Goal: Transaction & Acquisition: Book appointment/travel/reservation

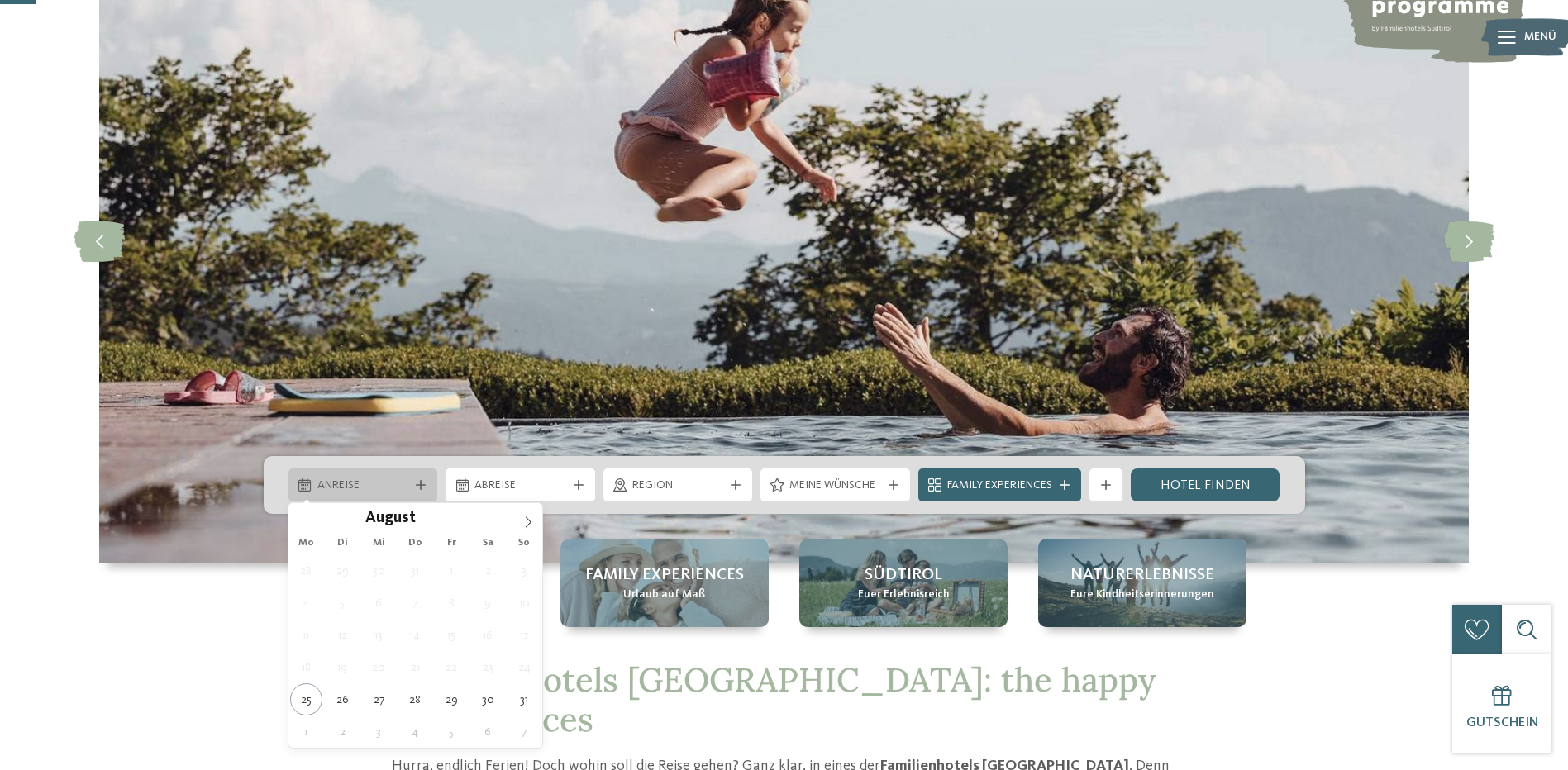
click at [368, 496] on div "Anreise" at bounding box center [363, 484] width 149 height 33
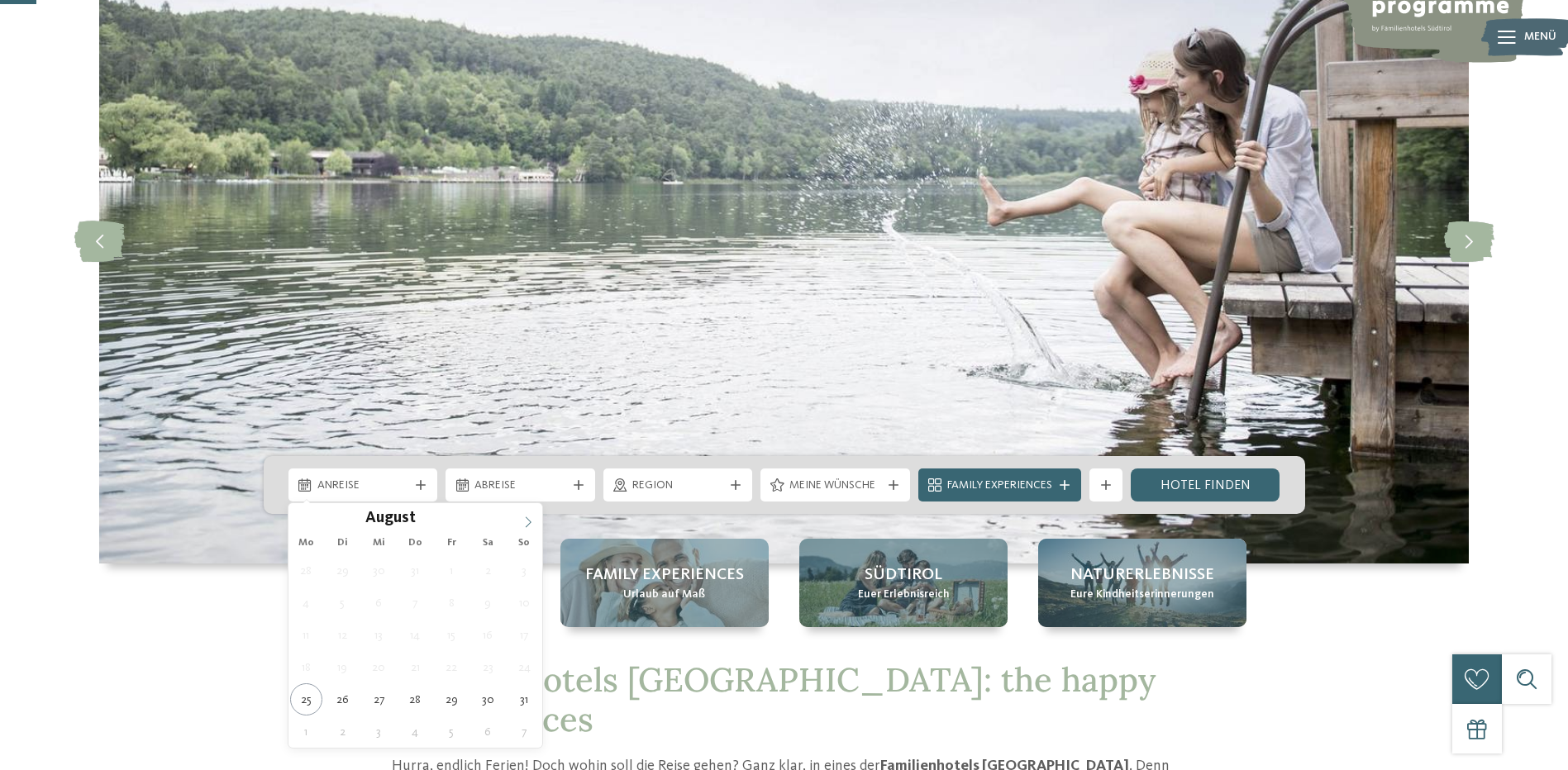
click at [523, 518] on icon at bounding box center [528, 522] width 11 height 11
type div "21.09.2025"
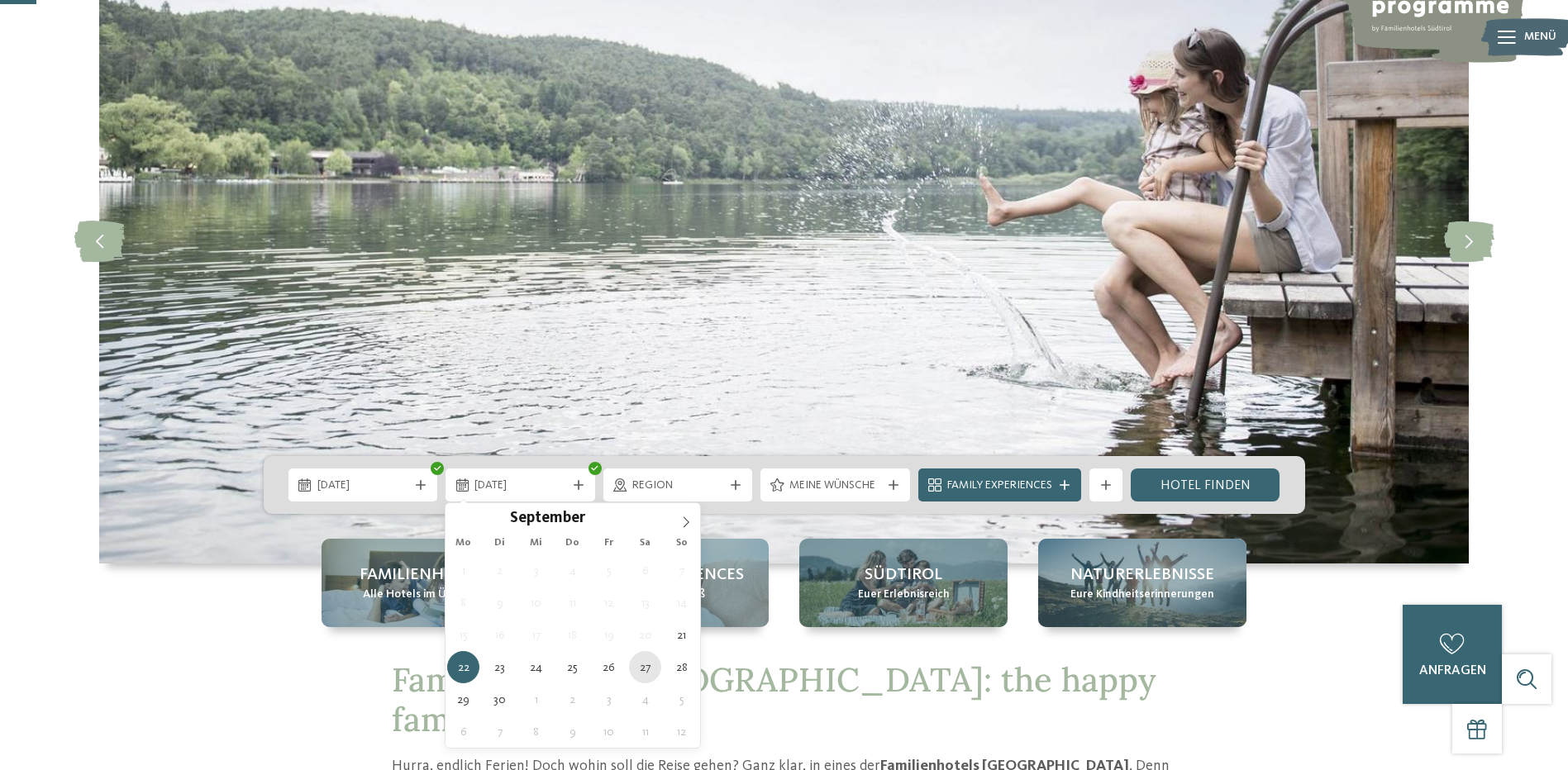
type div "27.09.2025"
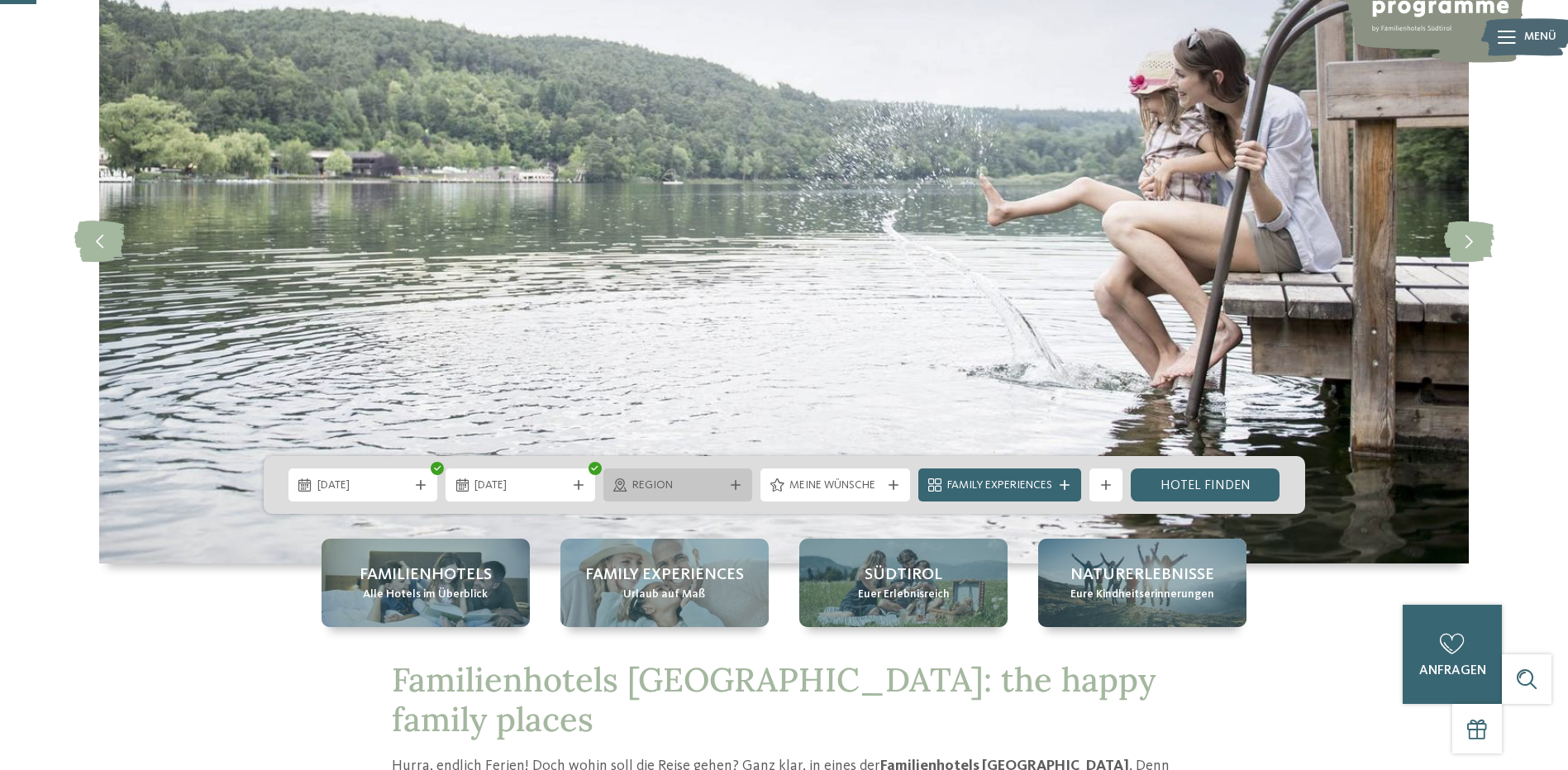
click at [724, 492] on div "Region" at bounding box center [678, 484] width 100 height 18
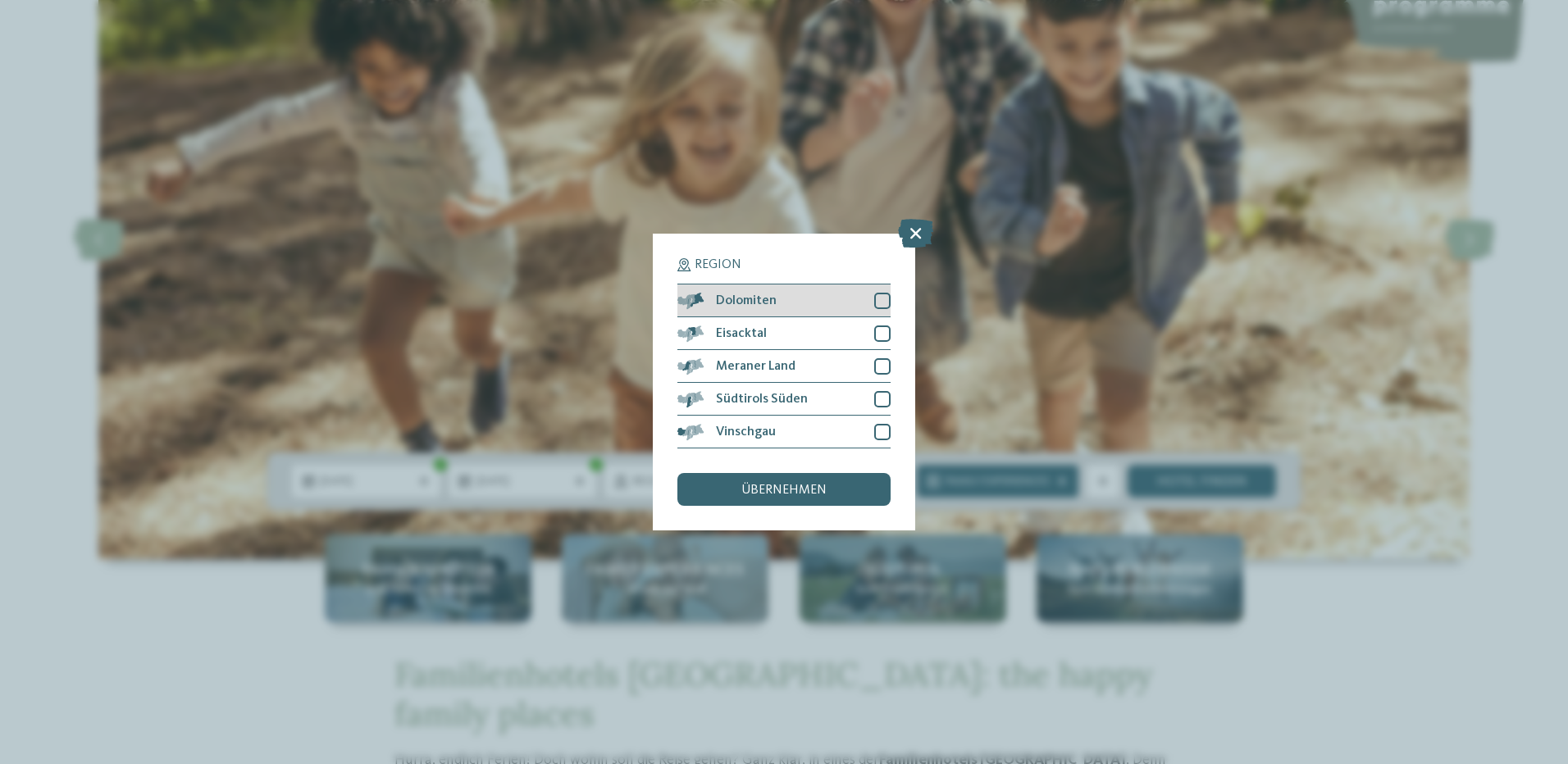
click at [880, 301] on div at bounding box center [882, 301] width 17 height 17
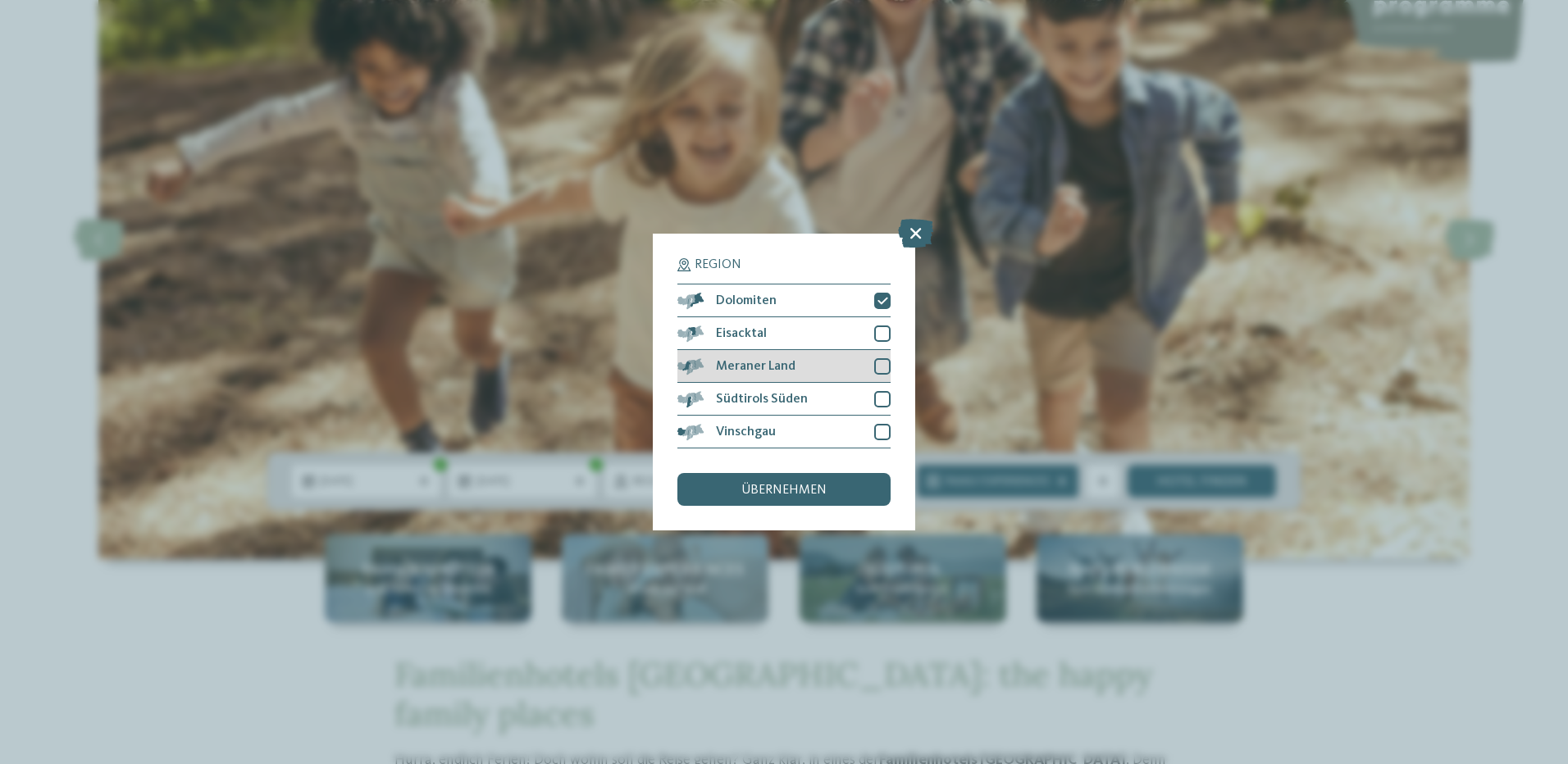
drag, startPoint x: 880, startPoint y: 365, endPoint x: 878, endPoint y: 379, distance: 14.1
click at [880, 364] on div at bounding box center [882, 367] width 17 height 17
click at [876, 389] on div "Südtirols Süden" at bounding box center [784, 399] width 214 height 33
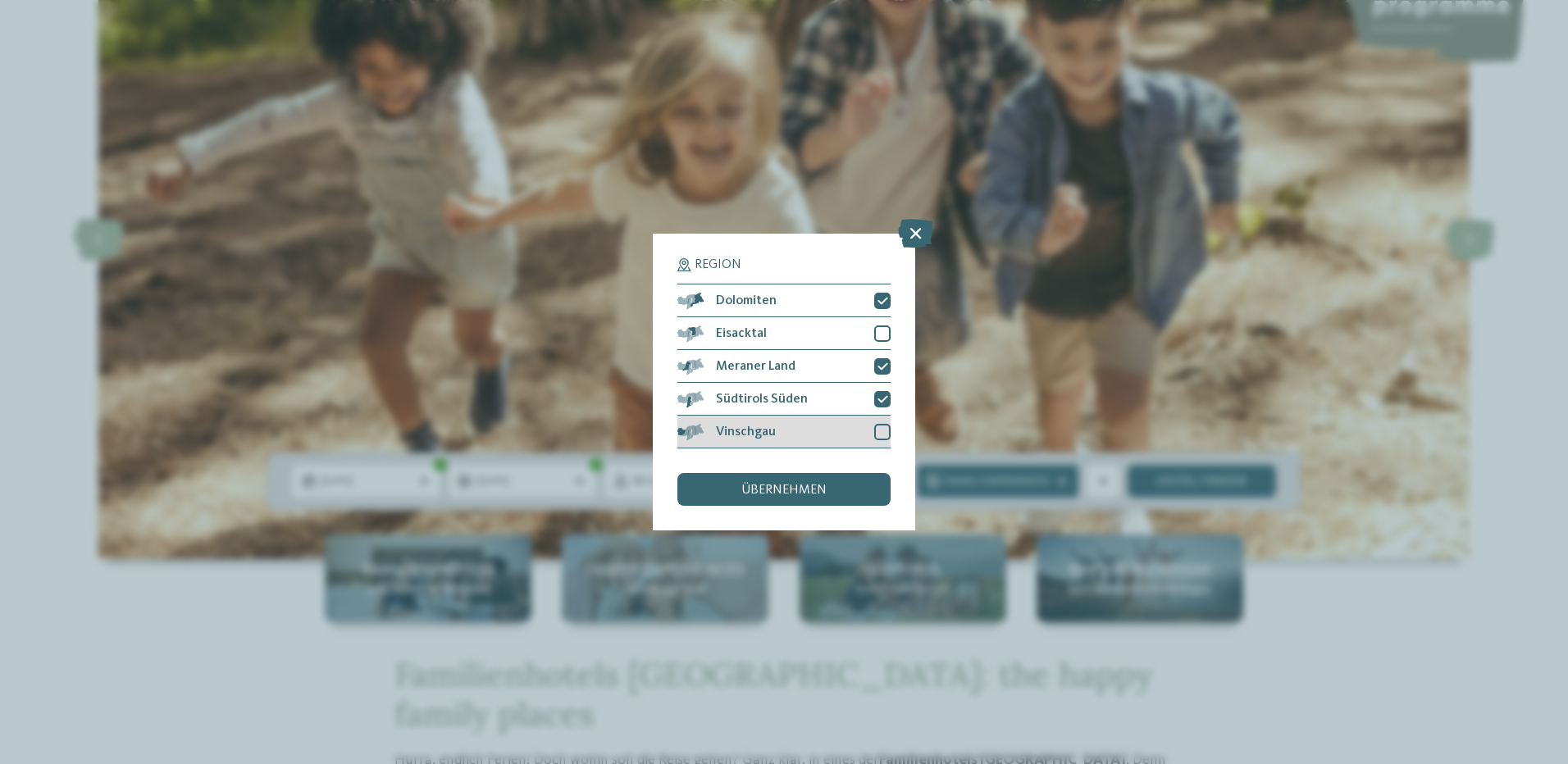
click at [881, 437] on div at bounding box center [882, 433] width 17 height 17
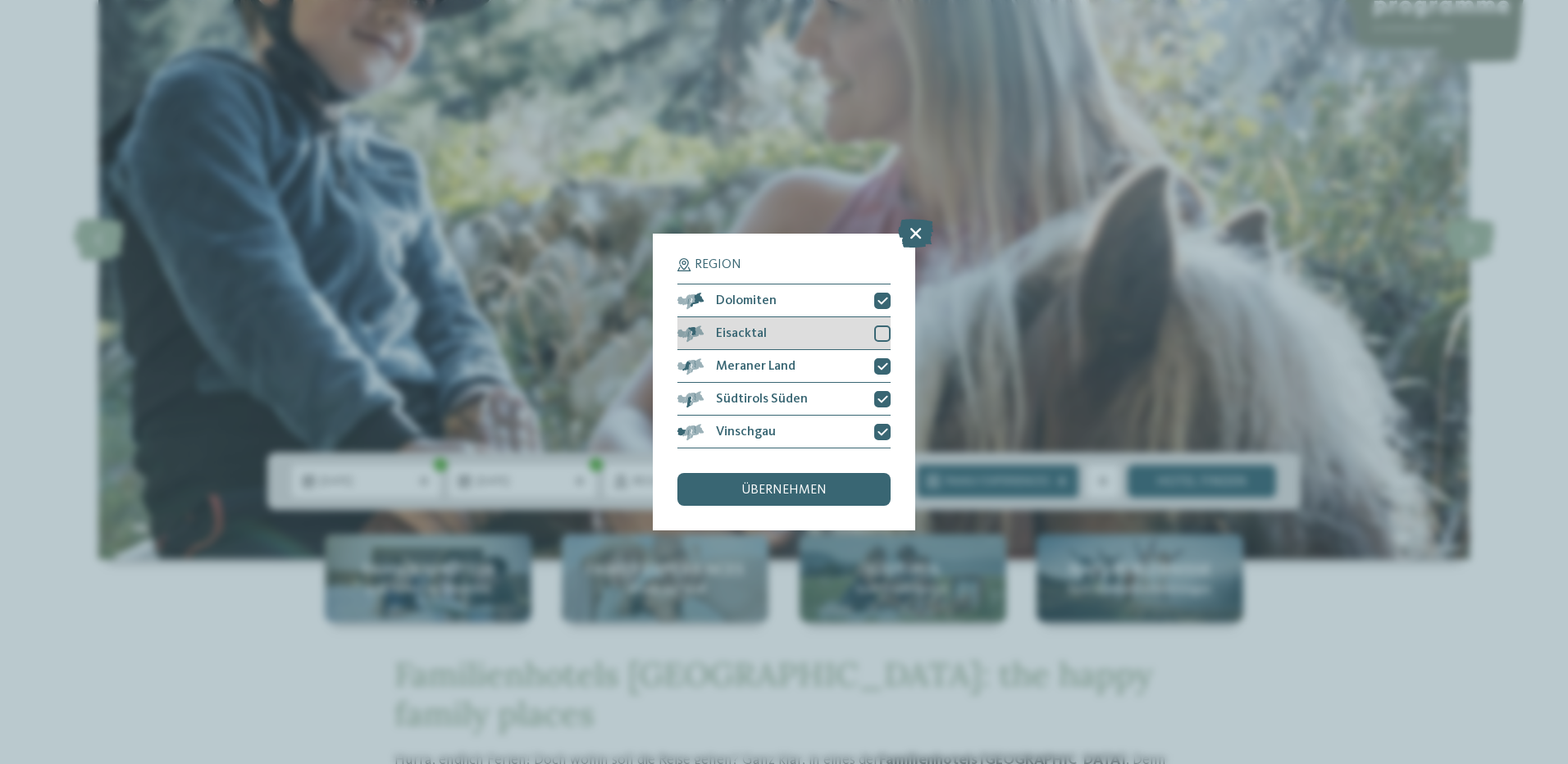
click at [883, 338] on div at bounding box center [882, 334] width 17 height 17
click at [819, 491] on span "übernehmen" at bounding box center [784, 491] width 85 height 13
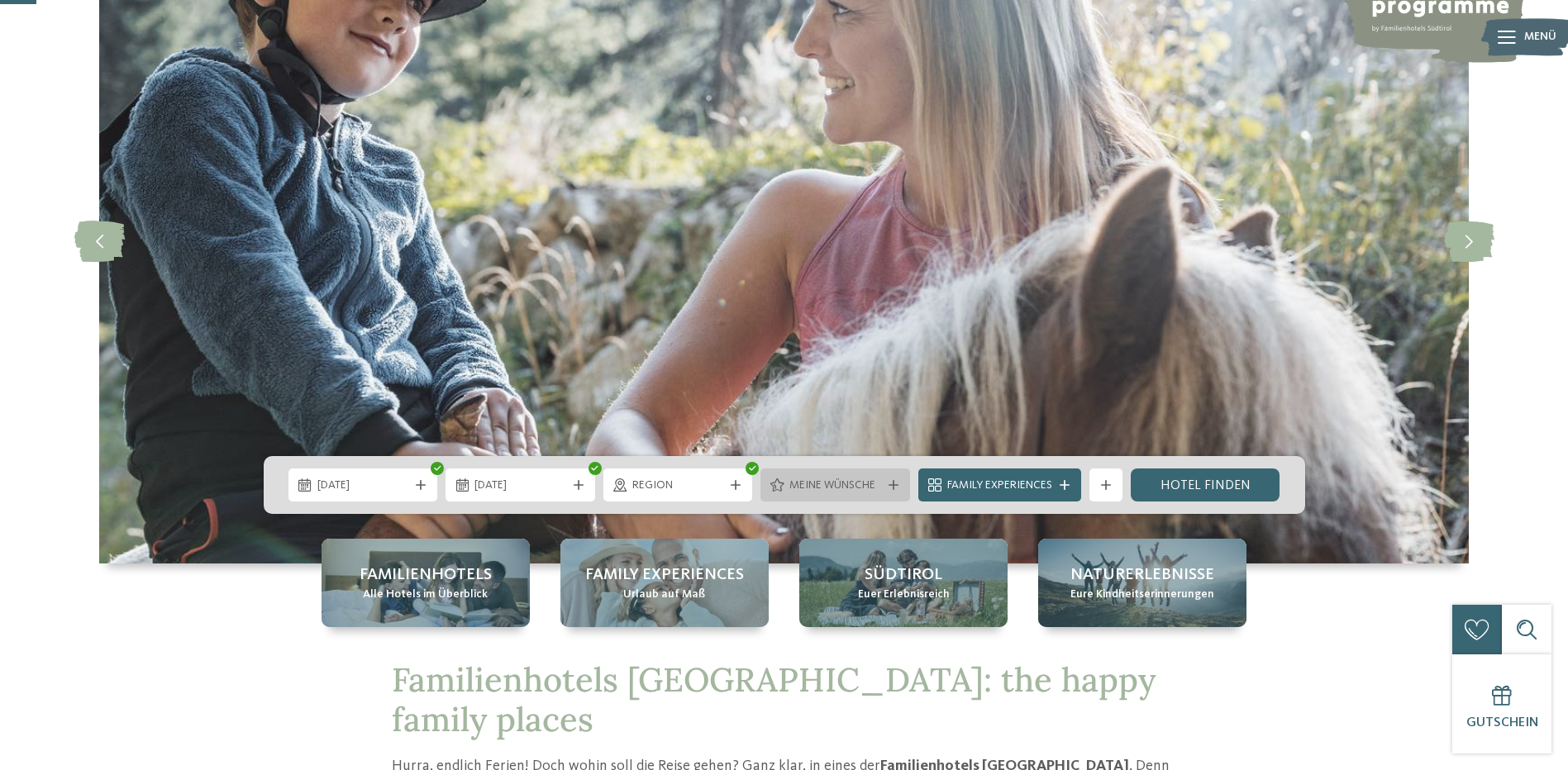
click at [891, 492] on div "Meine Wünsche" at bounding box center [835, 484] width 149 height 33
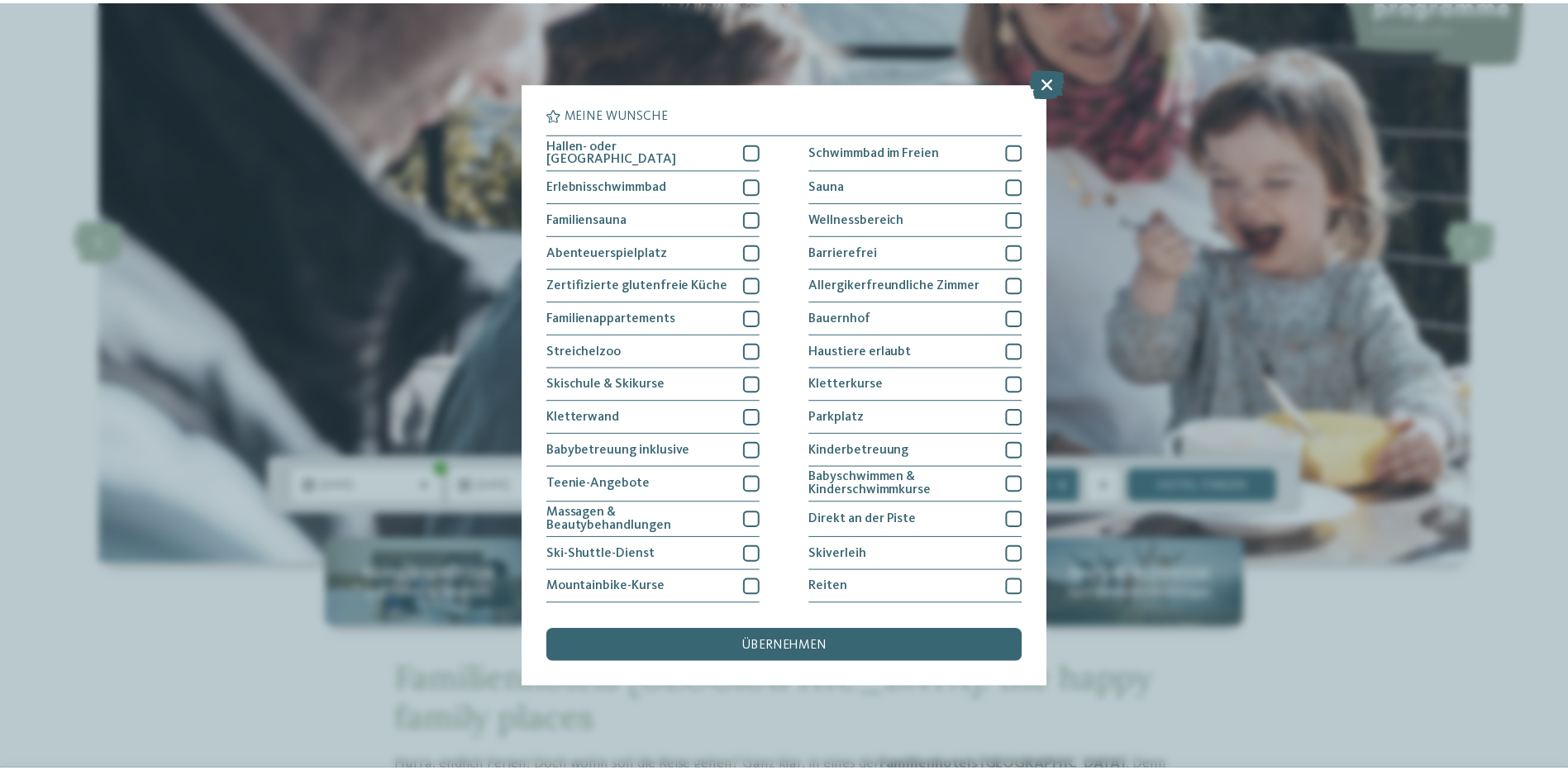
scroll to position [96, 0]
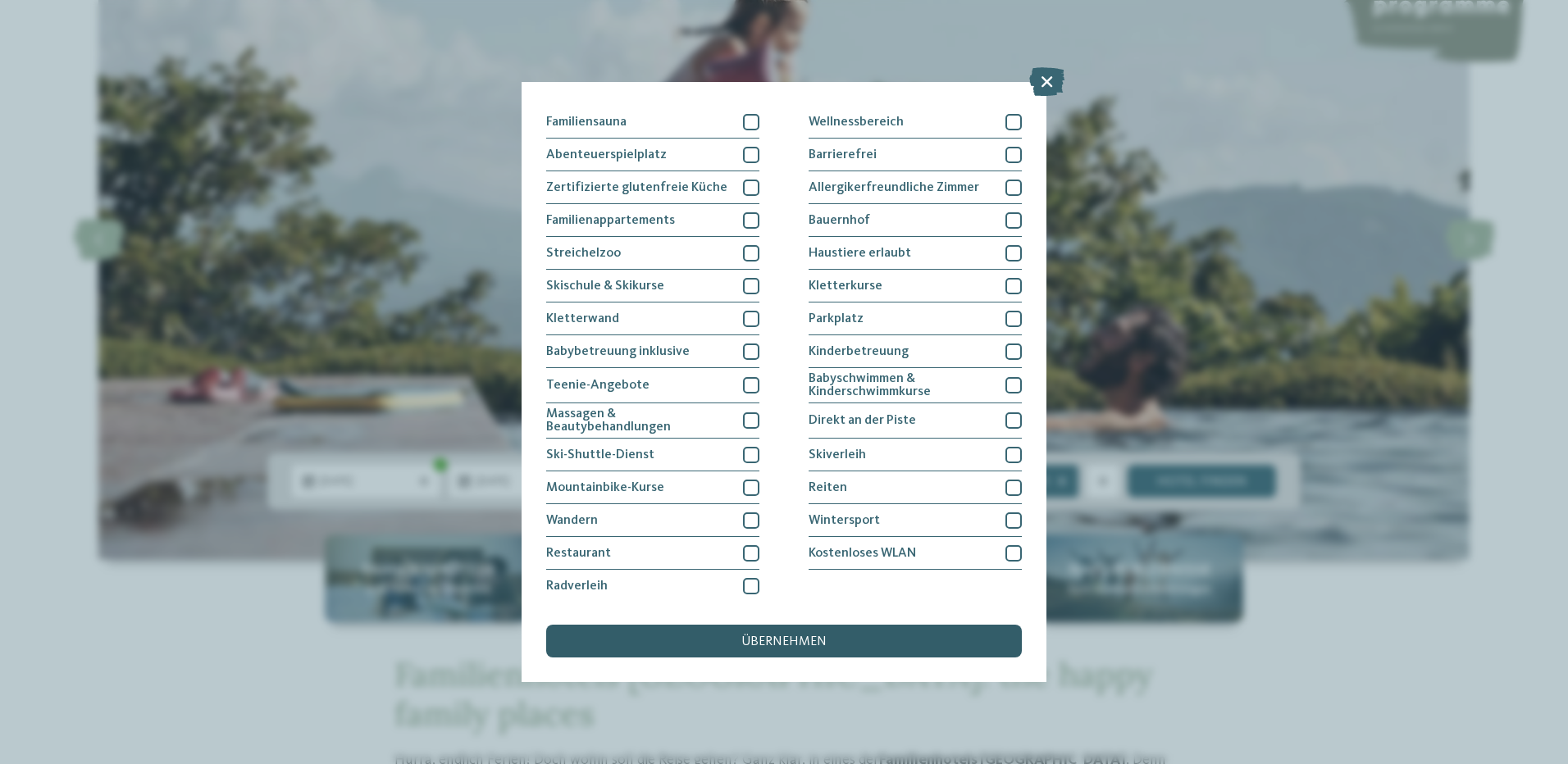
click at [792, 647] on span "übernehmen" at bounding box center [784, 642] width 85 height 13
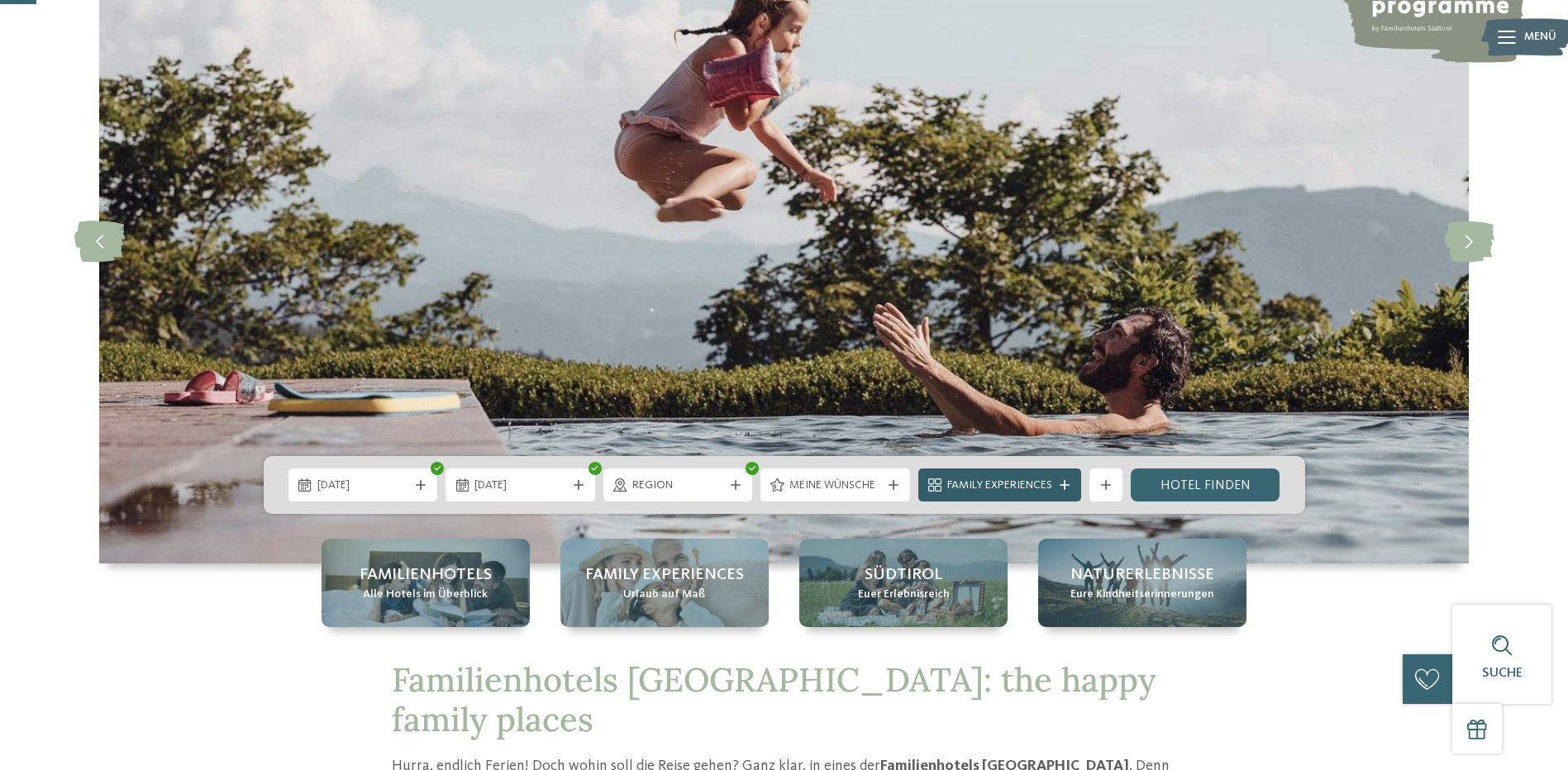
click at [1065, 477] on div "Family Experiences" at bounding box center [1000, 484] width 162 height 33
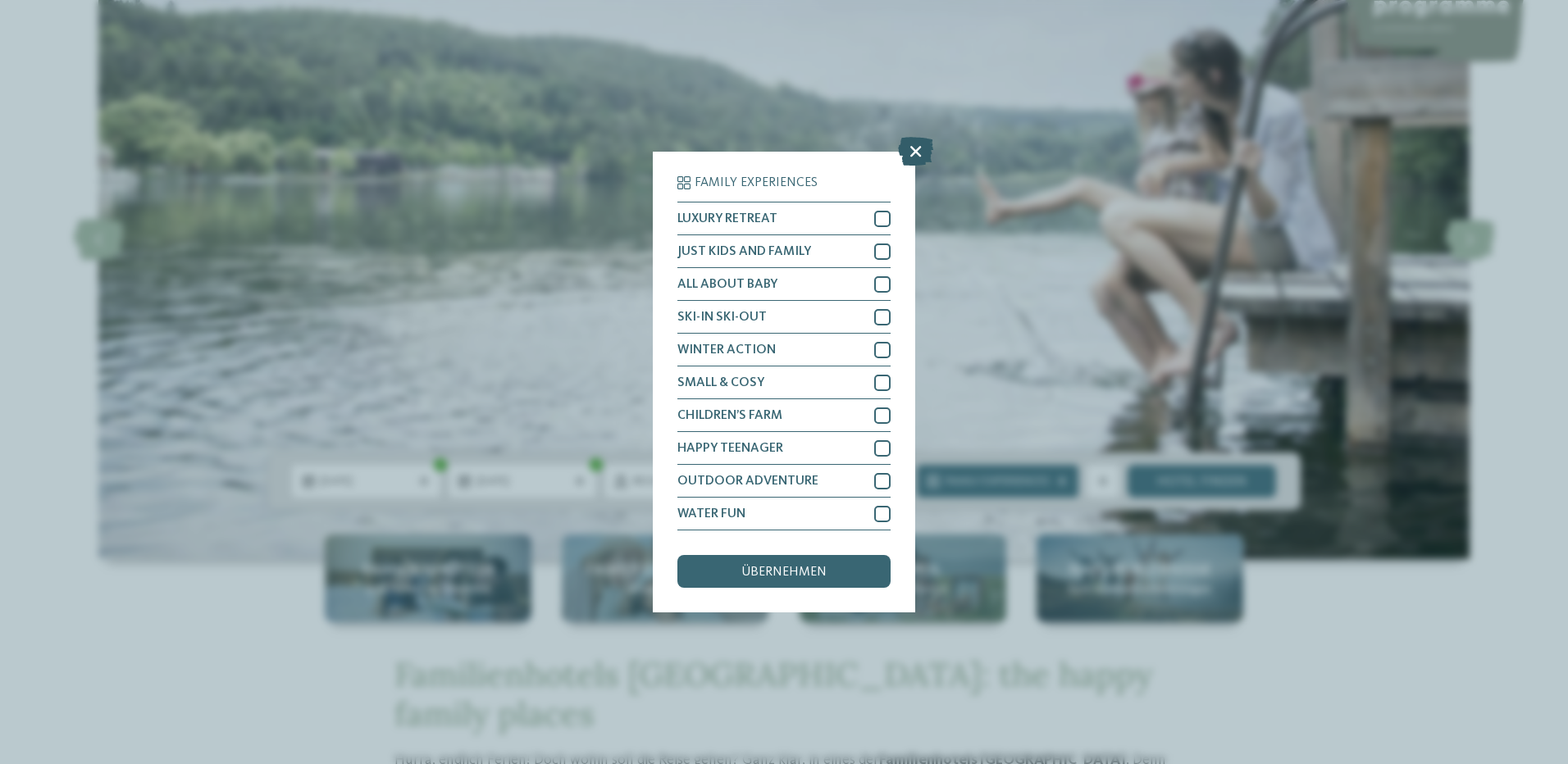
click at [914, 156] on icon at bounding box center [916, 151] width 36 height 29
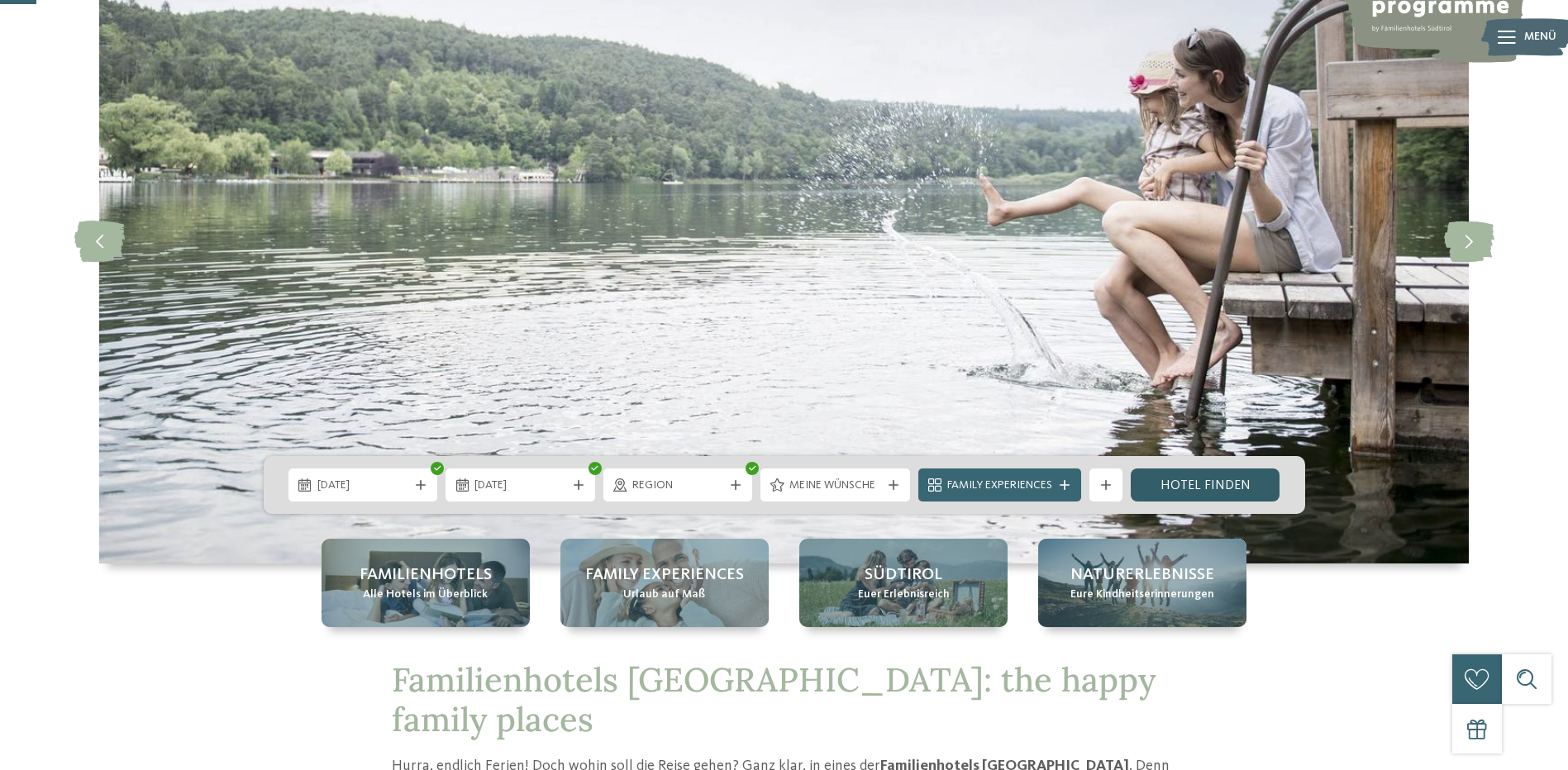
click at [1181, 473] on link "Hotel finden" at bounding box center [1206, 484] width 149 height 33
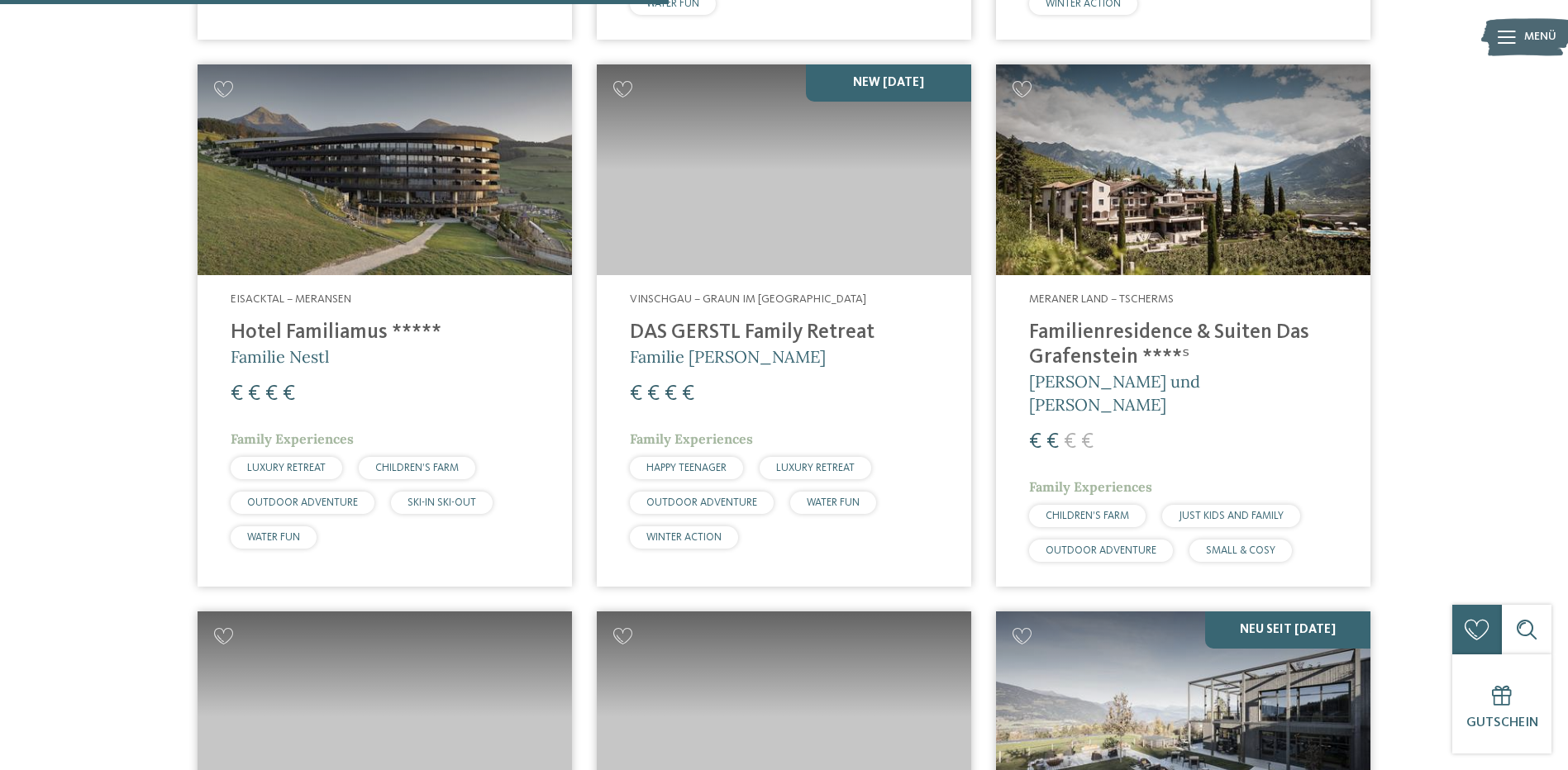
scroll to position [2360, 0]
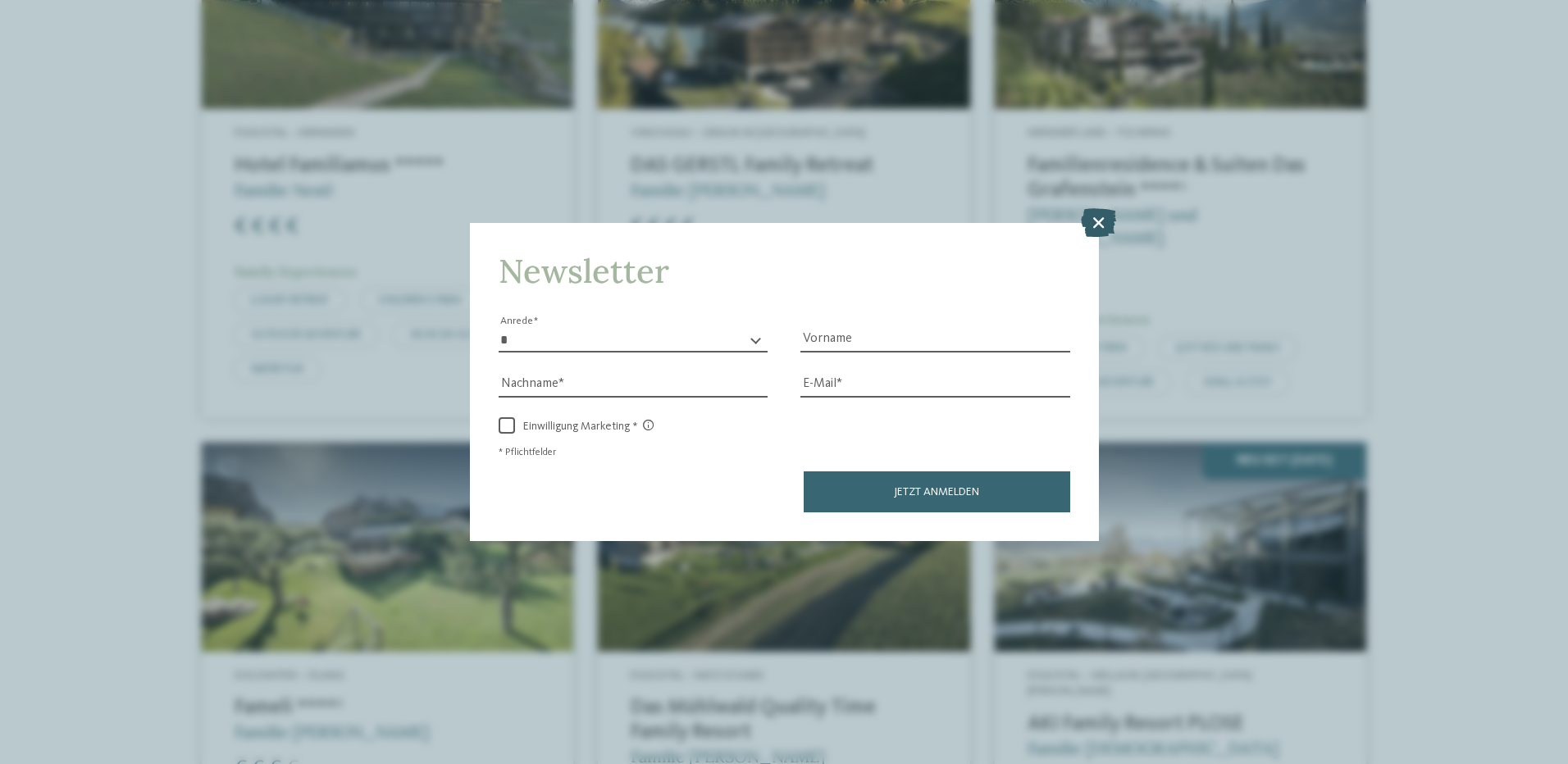
click at [1097, 215] on icon at bounding box center [1099, 222] width 36 height 29
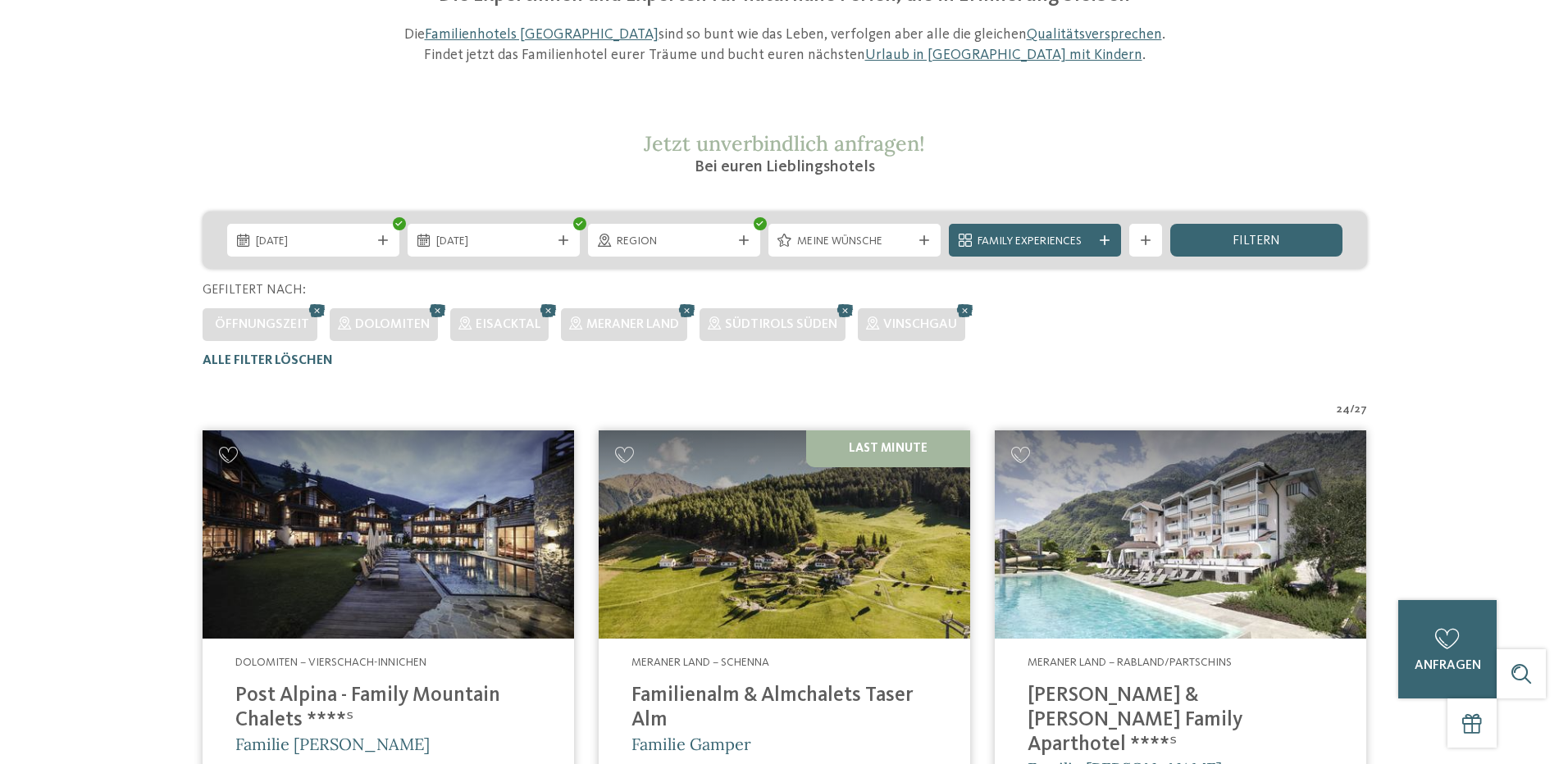
scroll to position [0, 0]
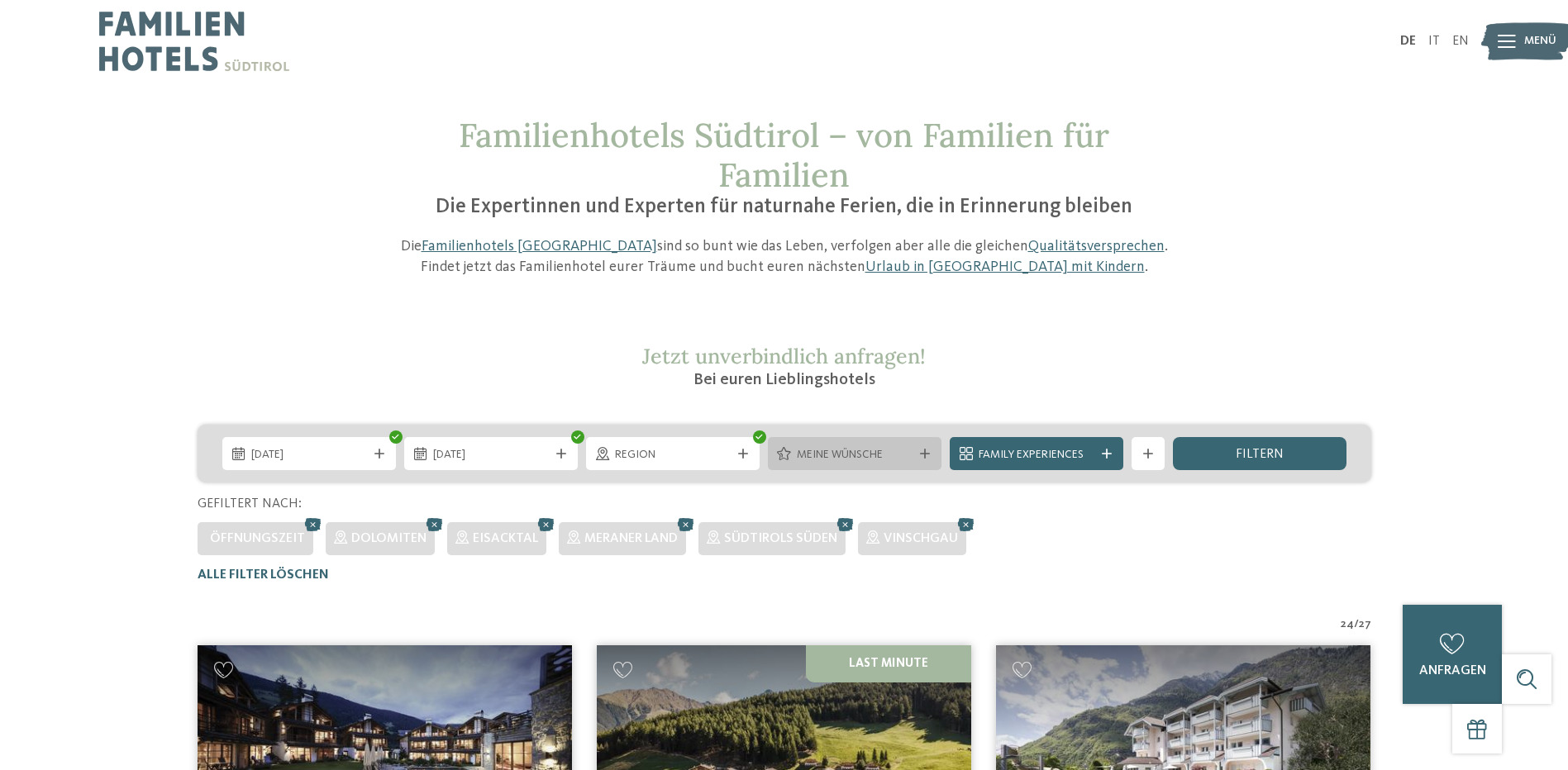
click at [926, 451] on icon at bounding box center [925, 453] width 10 height 10
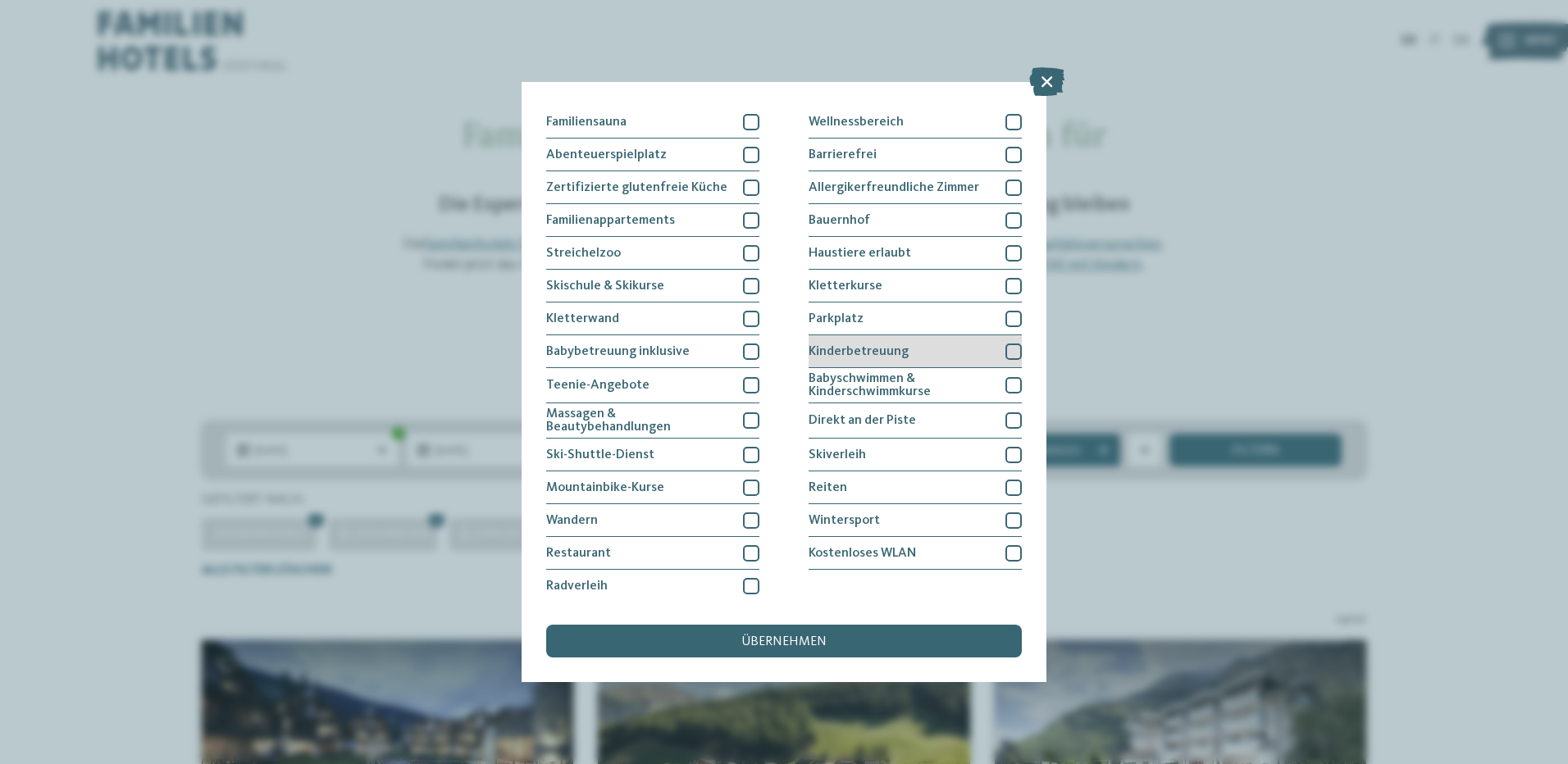
scroll to position [13, 0]
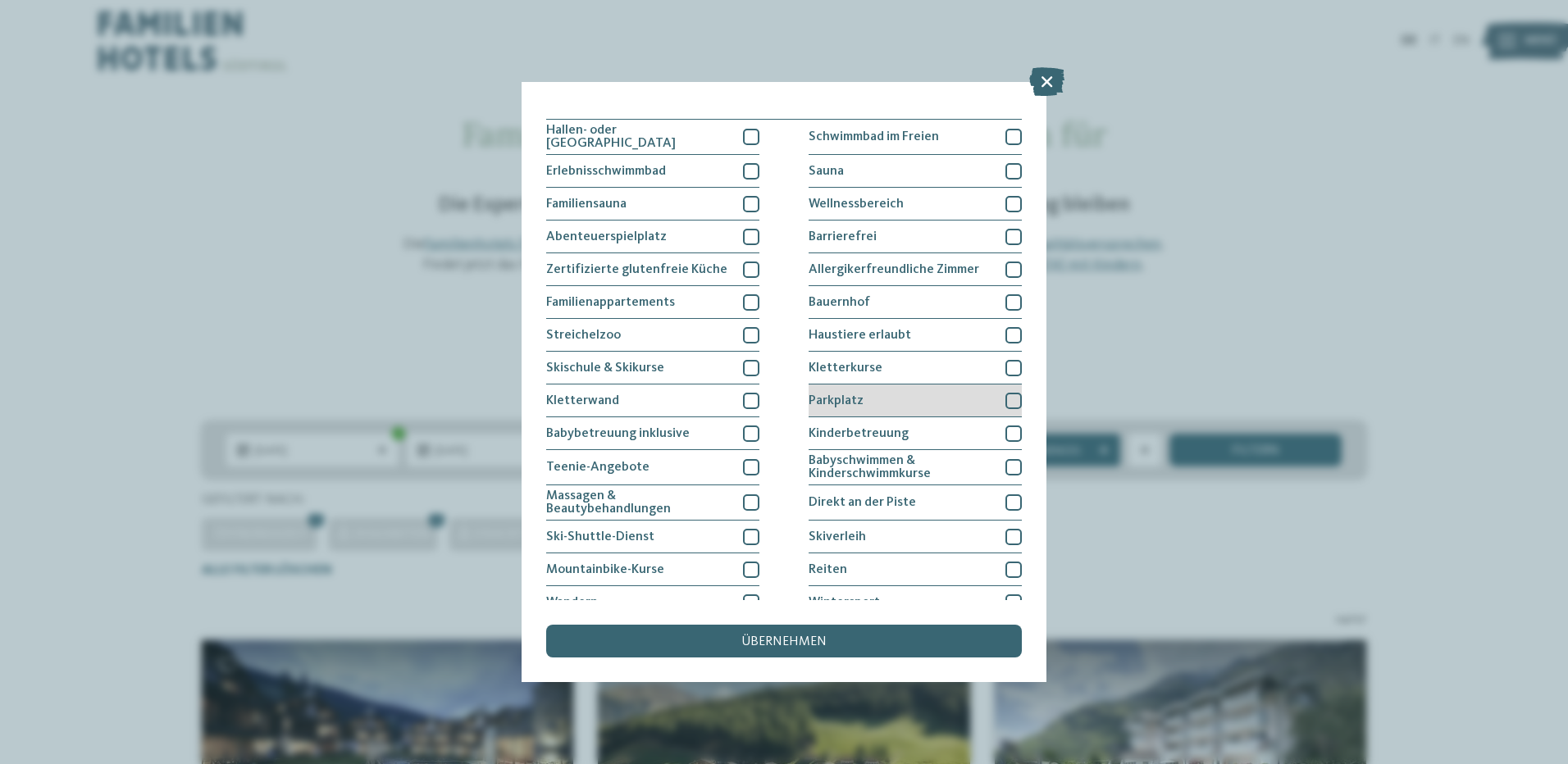
click at [1008, 397] on div at bounding box center [1013, 401] width 17 height 17
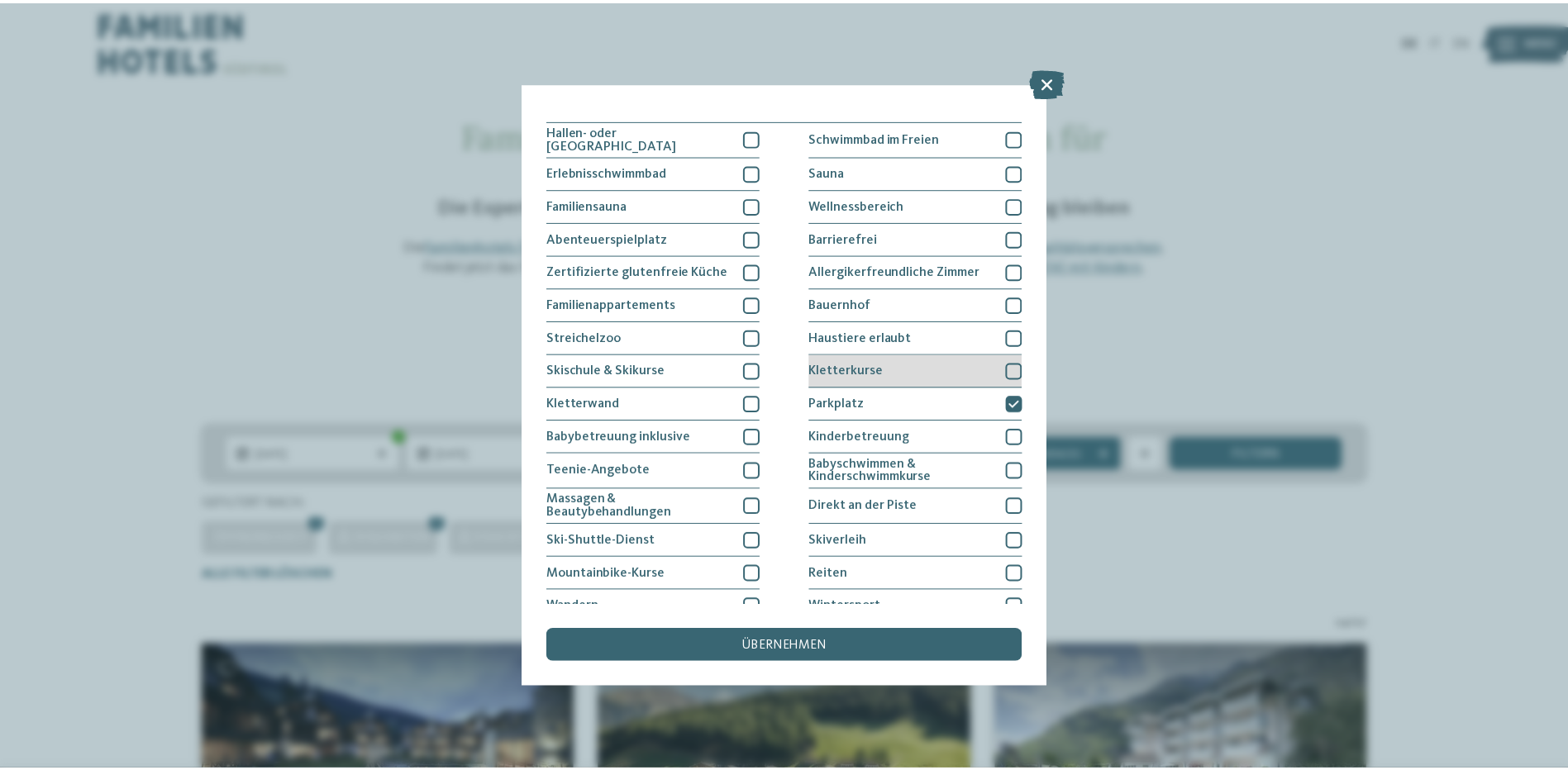
scroll to position [0, 0]
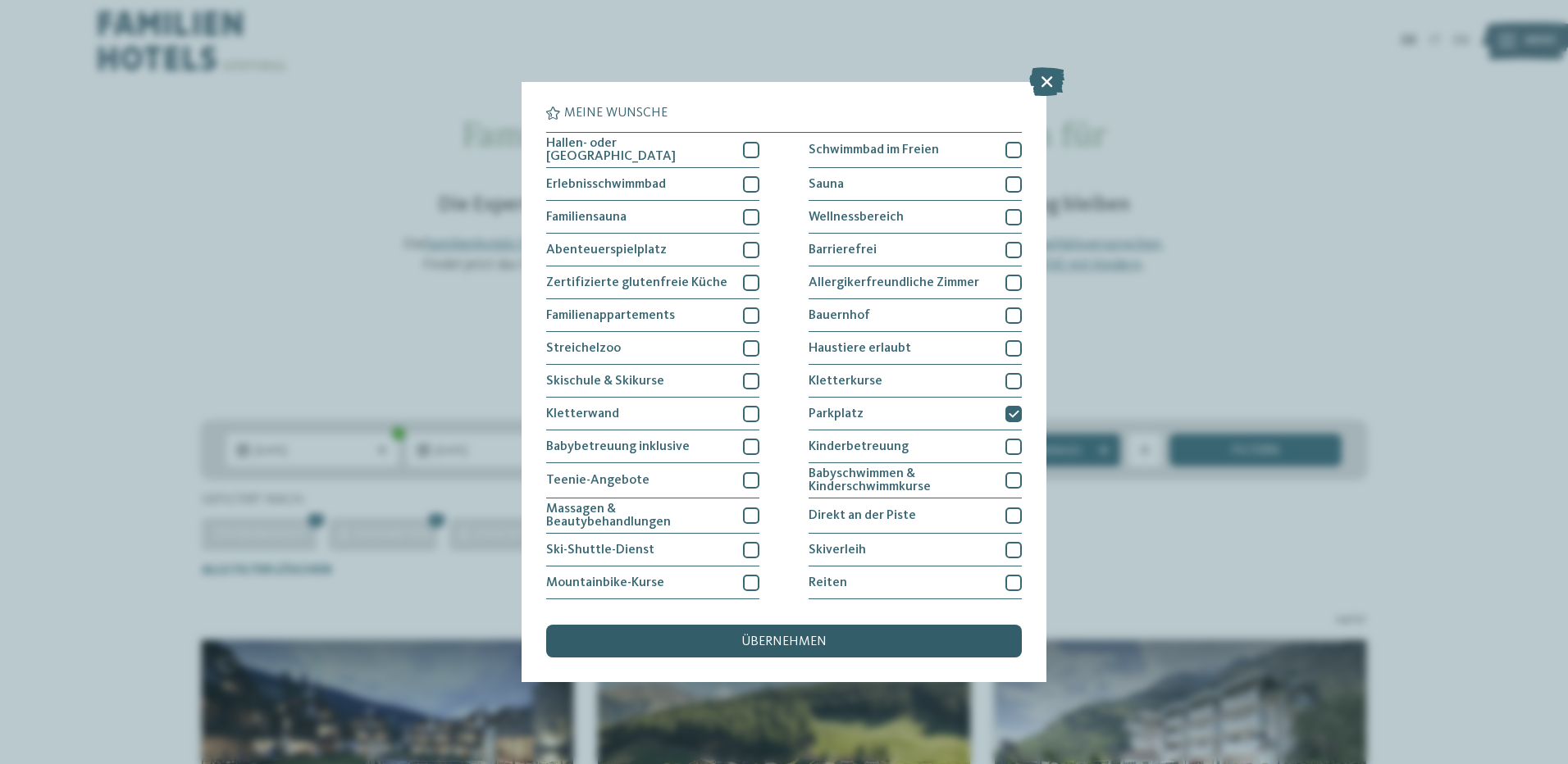
click at [770, 644] on span "übernehmen" at bounding box center [784, 642] width 85 height 13
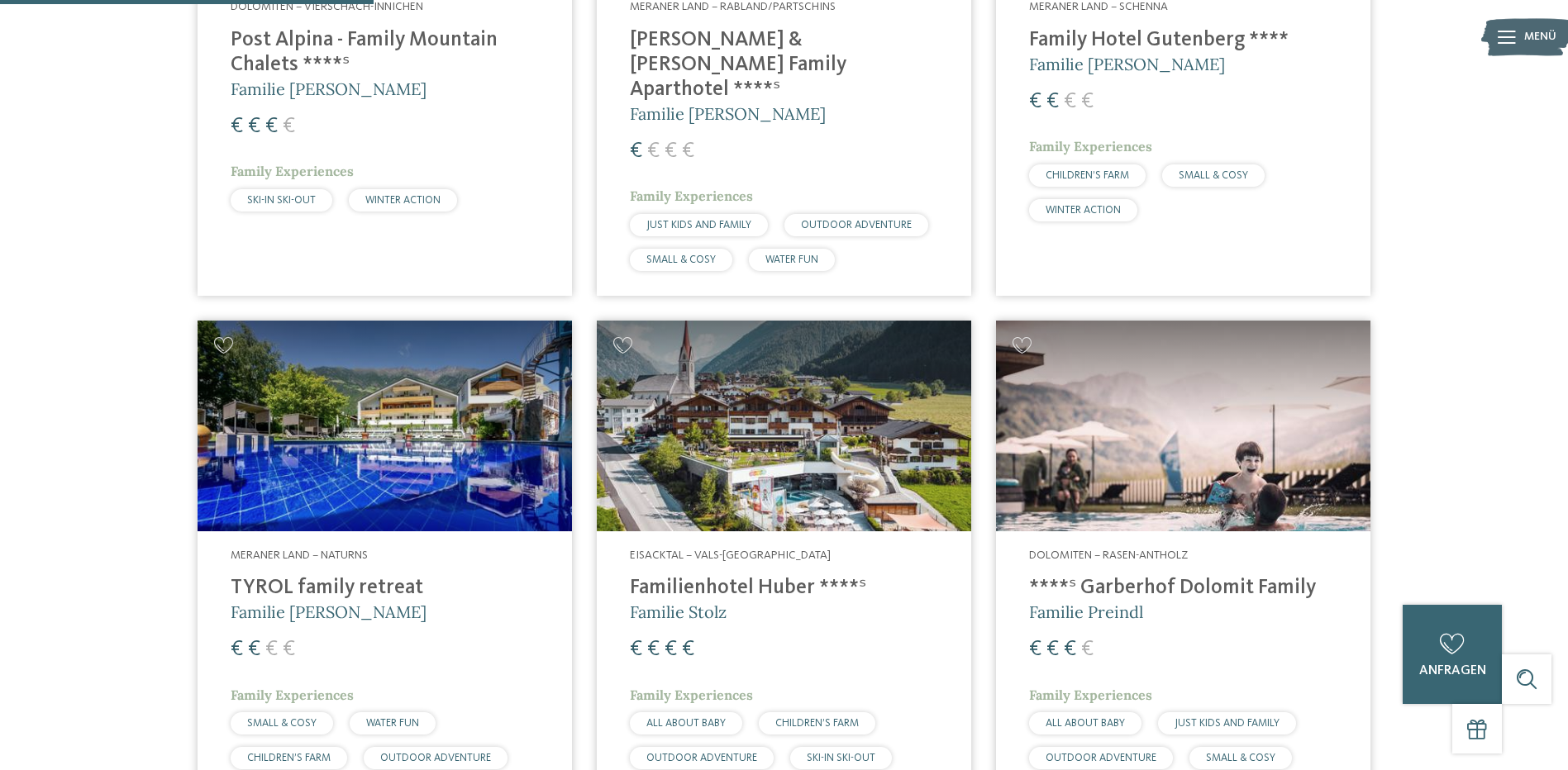
scroll to position [955, 0]
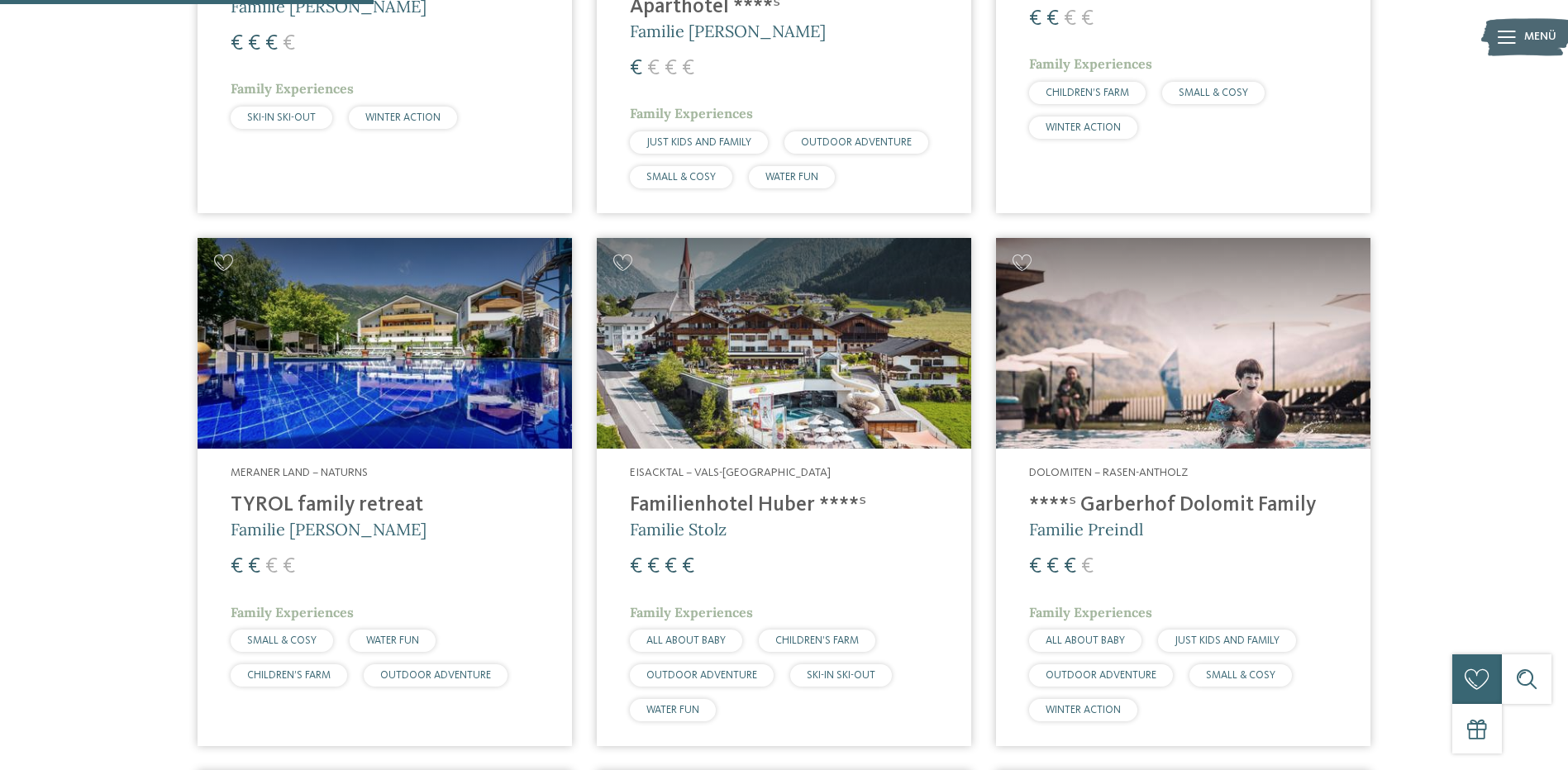
click at [1174, 377] on img at bounding box center [1183, 343] width 375 height 210
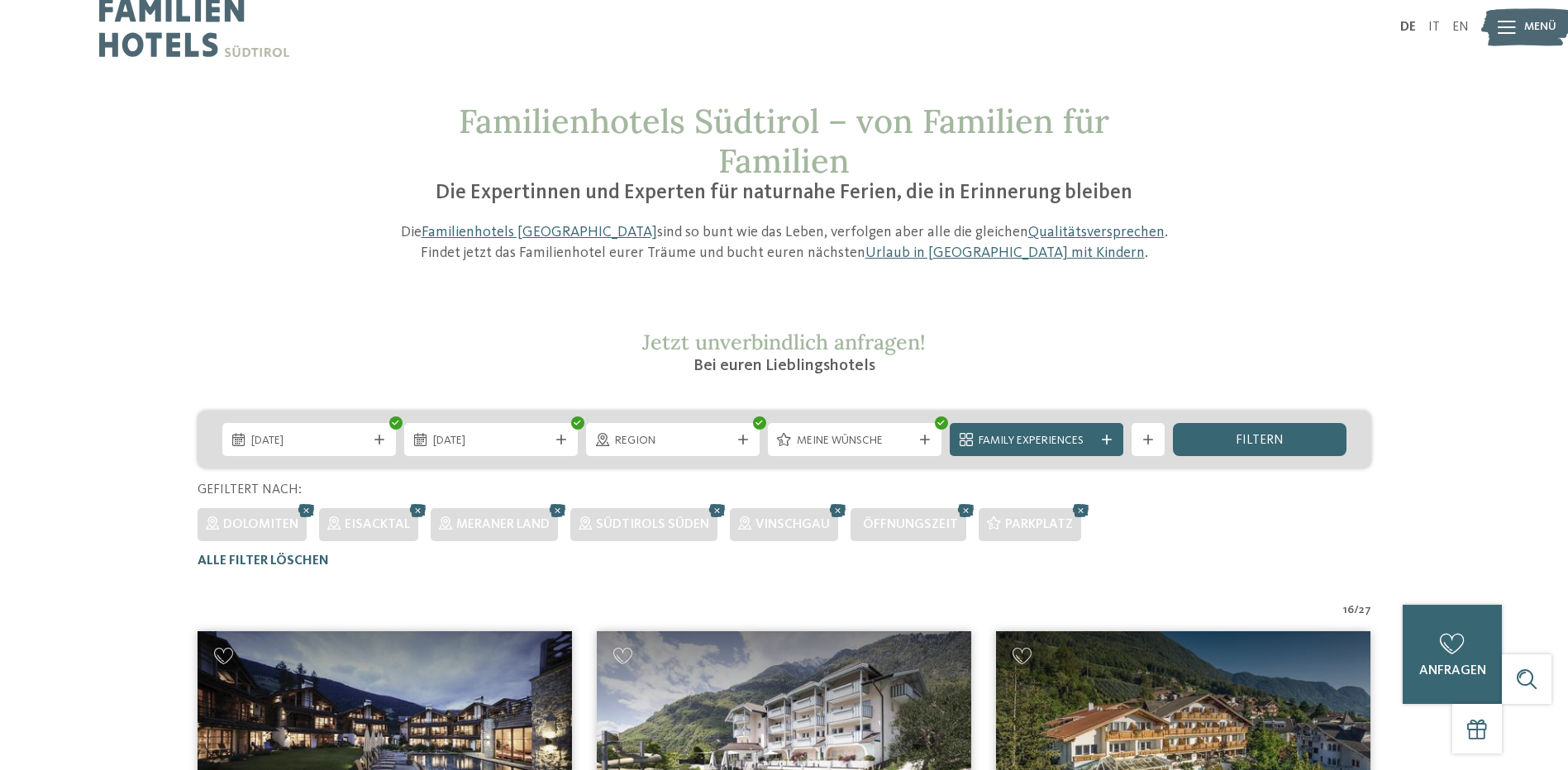
scroll to position [0, 0]
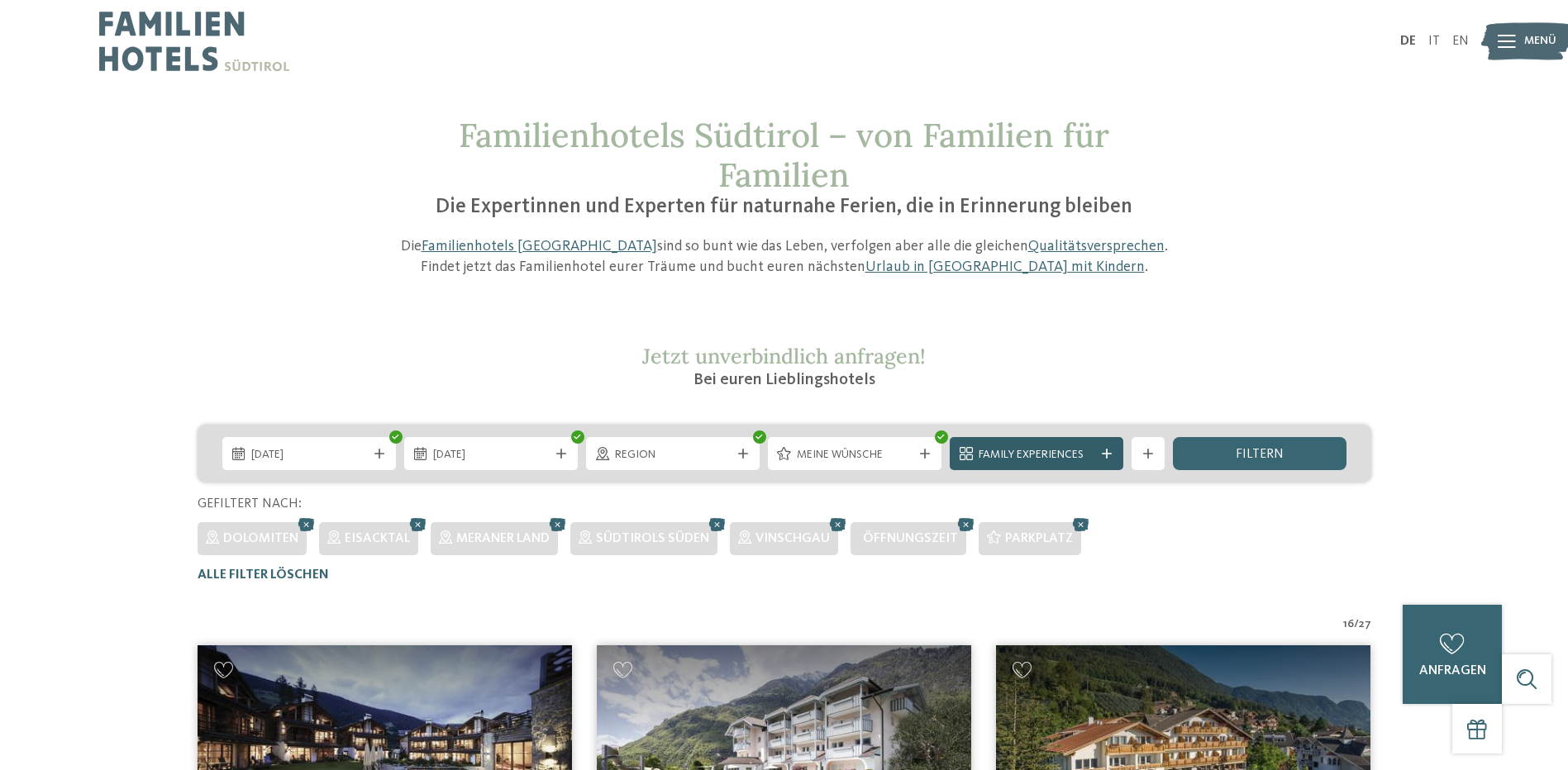
click at [1093, 457] on div "Family Experiences" at bounding box center [1036, 454] width 124 height 18
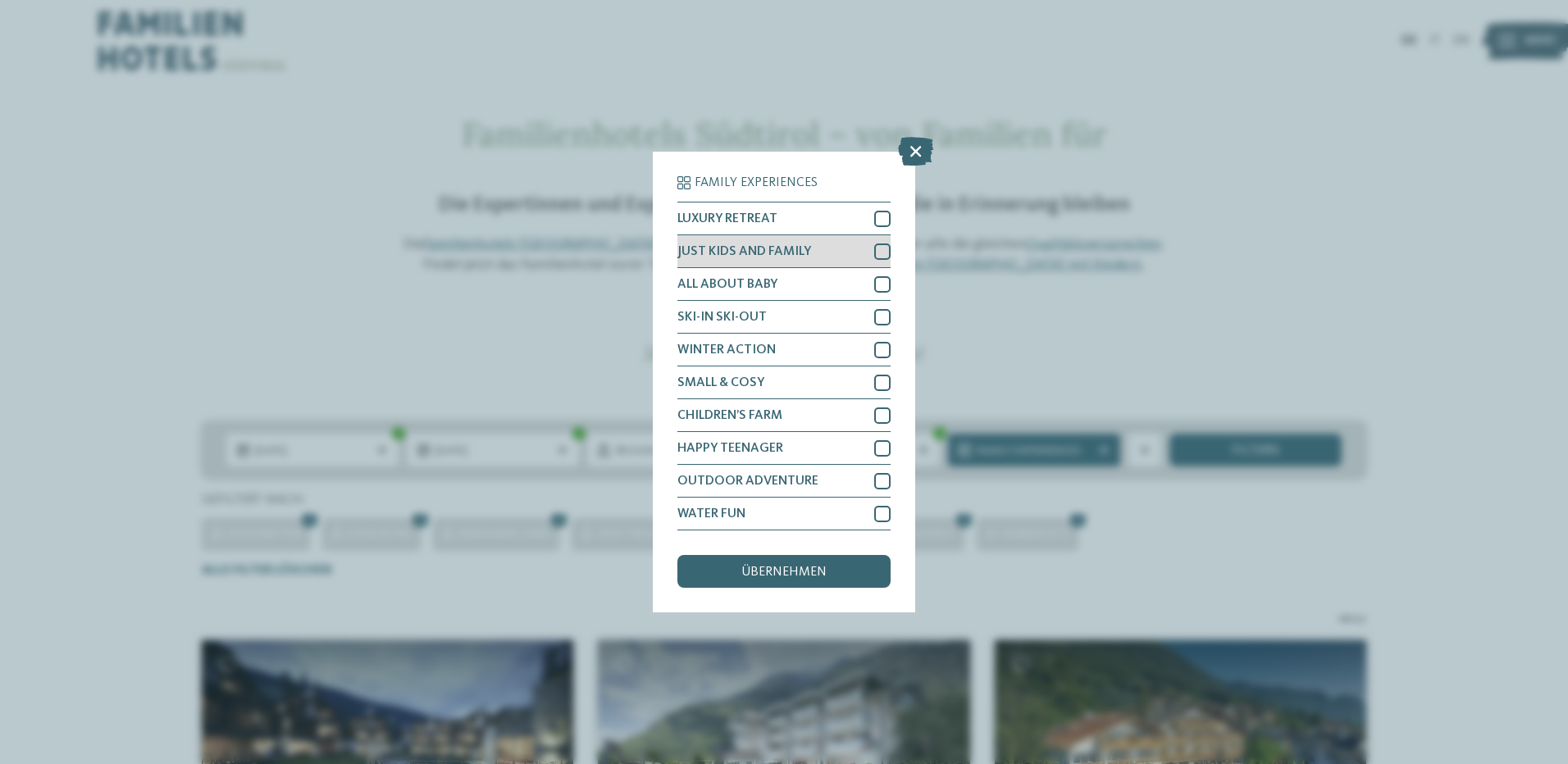
click at [880, 256] on div at bounding box center [882, 252] width 17 height 17
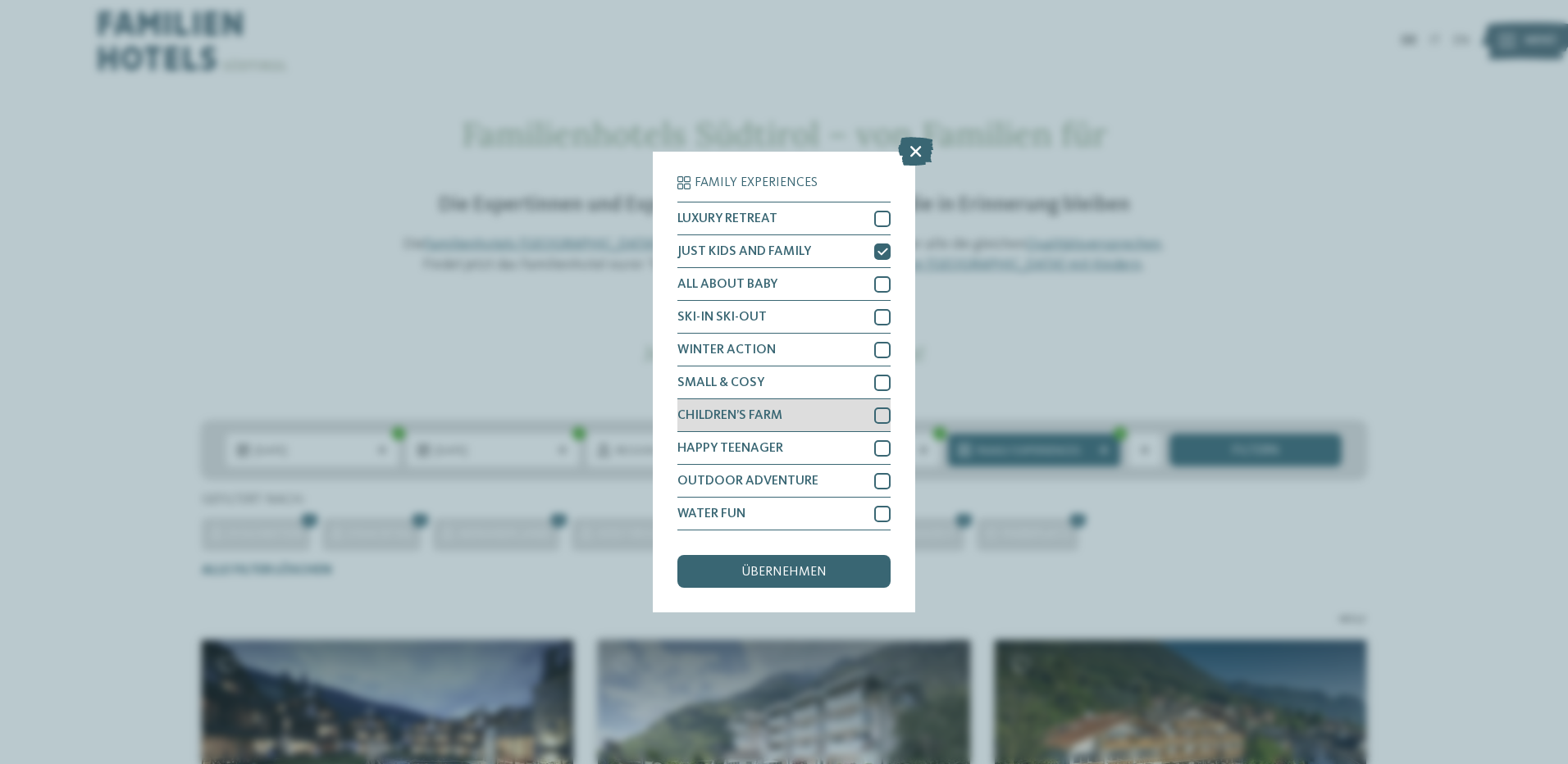
click at [882, 420] on div at bounding box center [882, 416] width 17 height 17
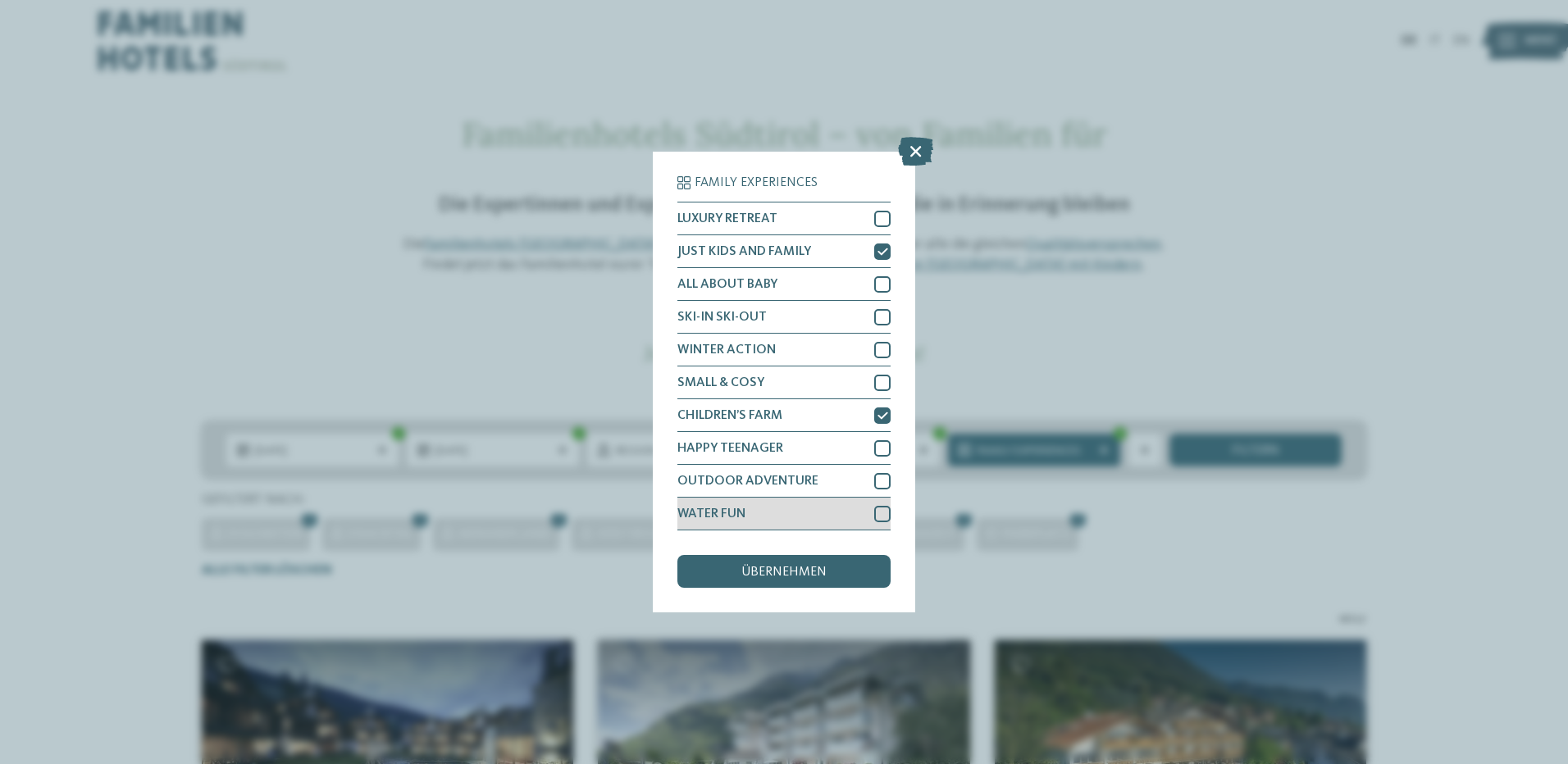
click at [880, 516] on div at bounding box center [882, 514] width 17 height 17
click at [768, 576] on span "übernehmen" at bounding box center [784, 572] width 85 height 13
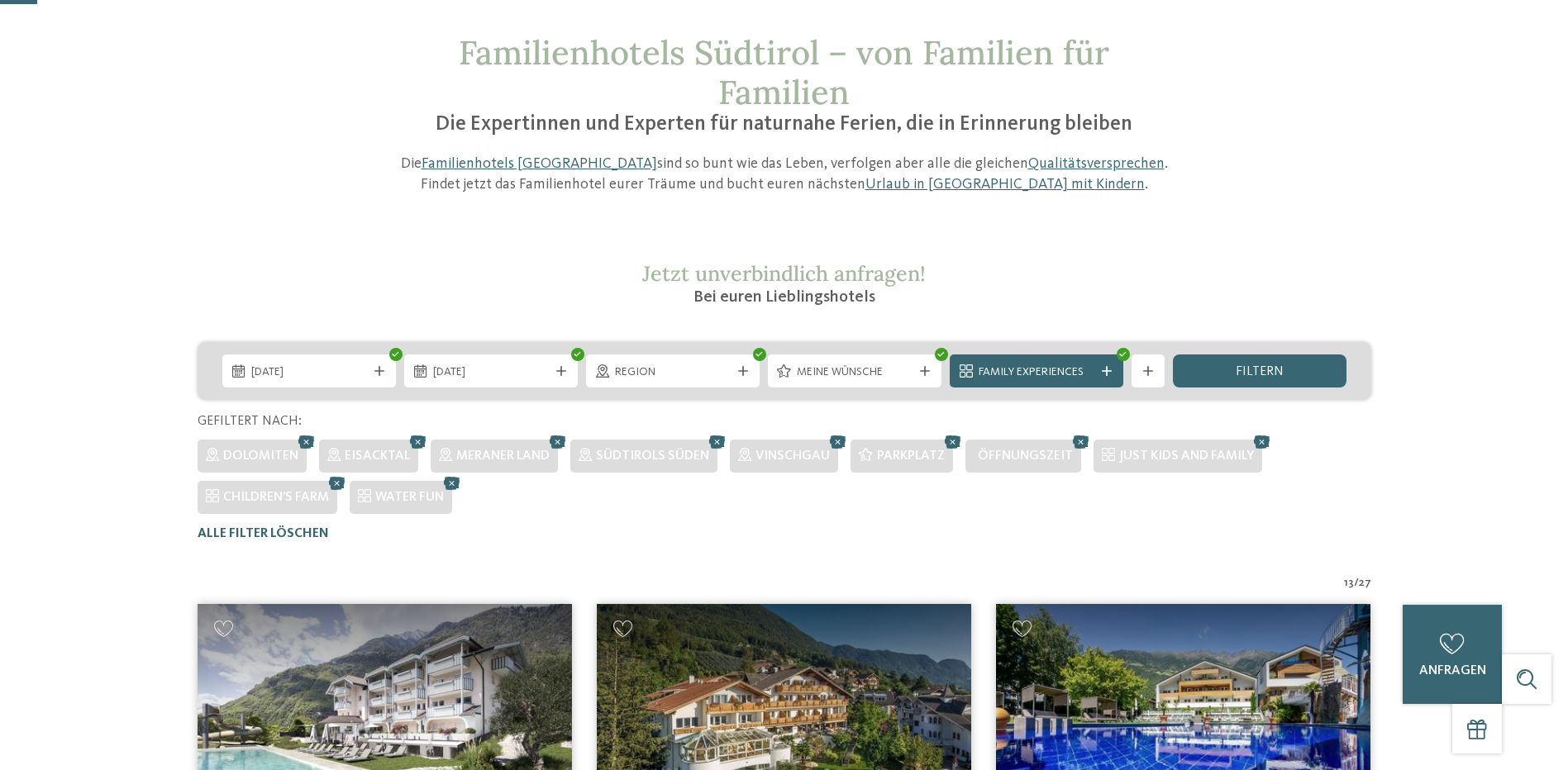
scroll to position [165, 0]
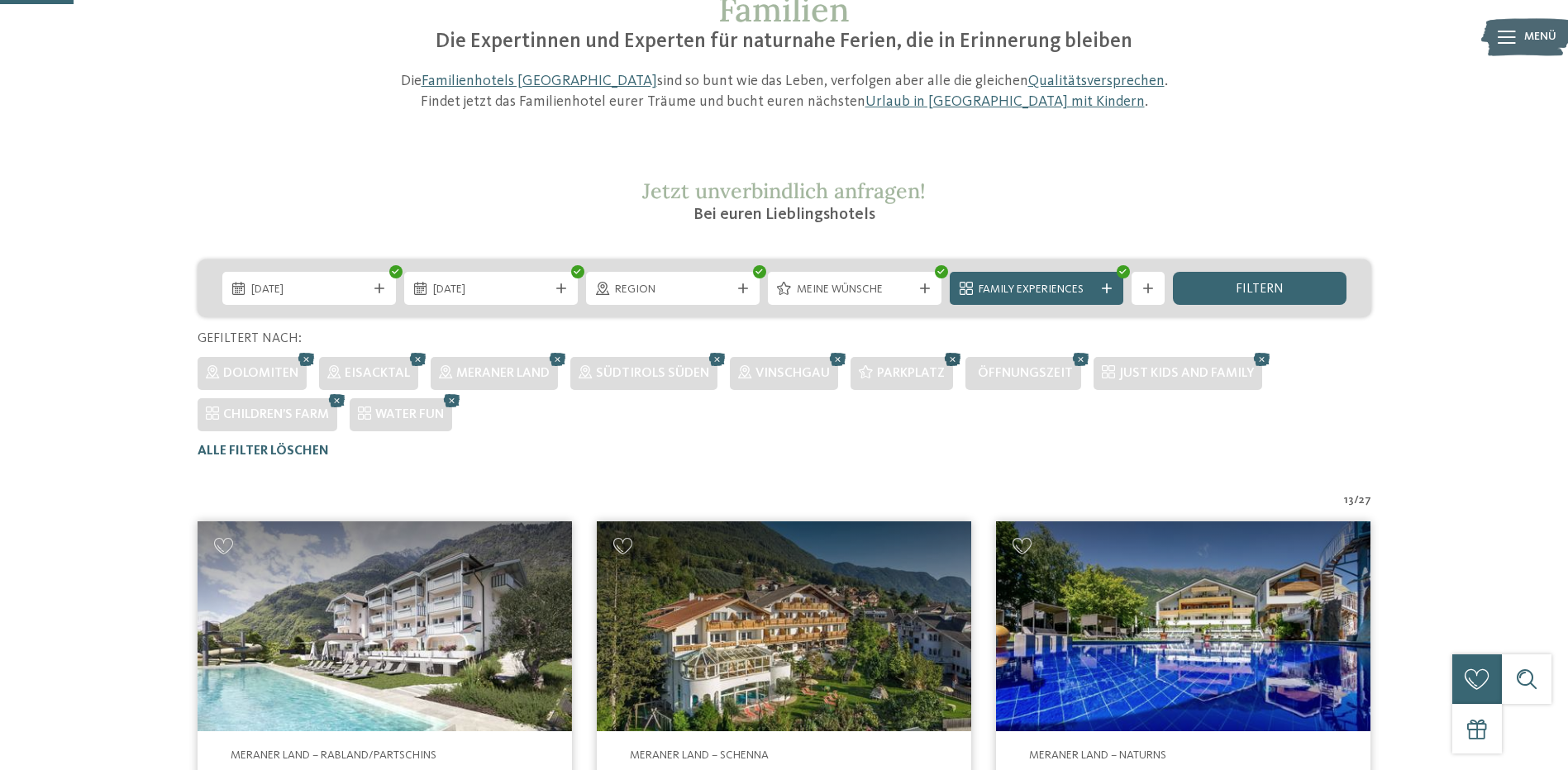
click at [949, 360] on icon at bounding box center [953, 360] width 25 height 22
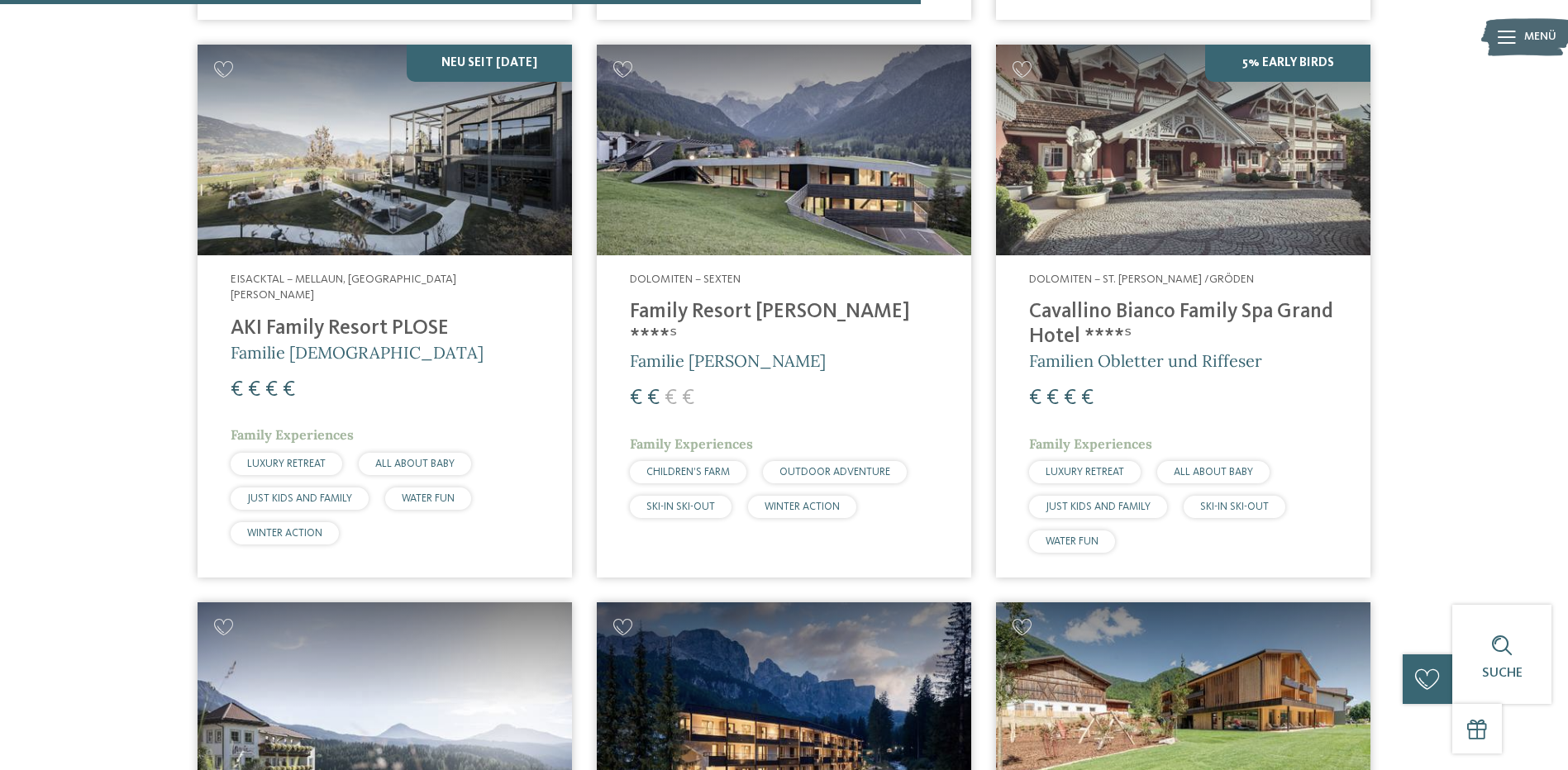
scroll to position [2732, 0]
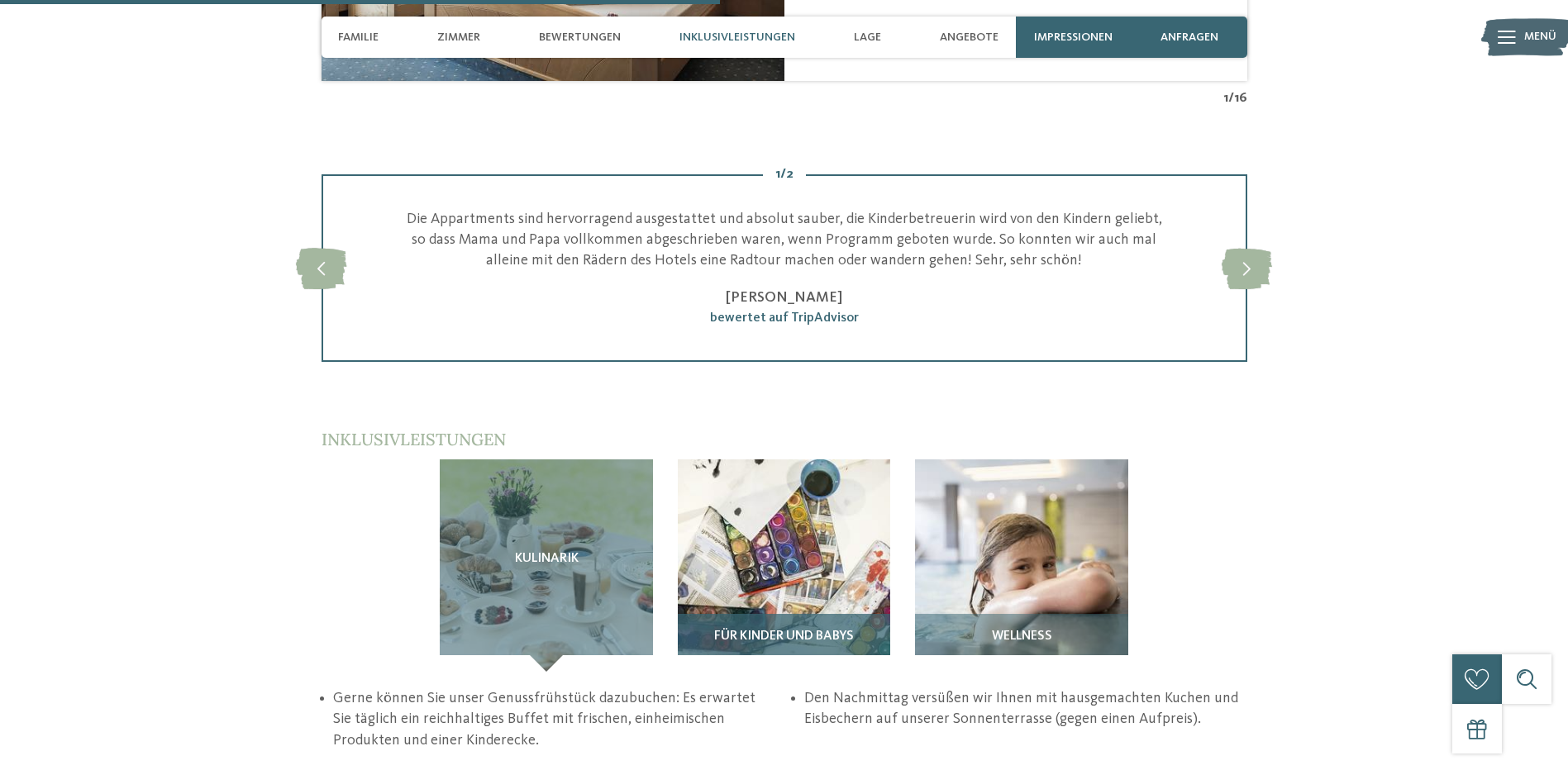
scroll to position [2644, 0]
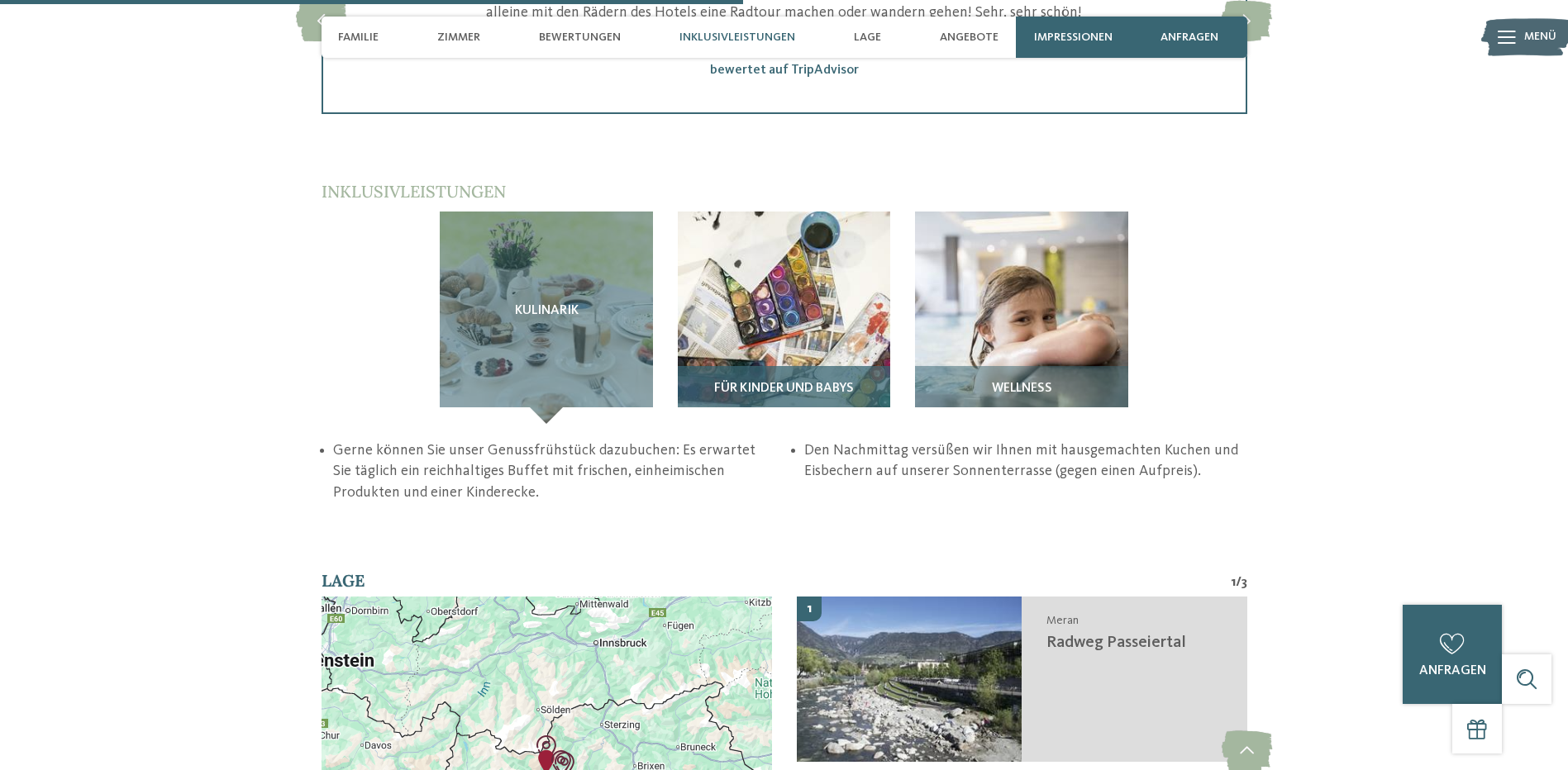
click at [767, 211] on img at bounding box center [784, 318] width 213 height 213
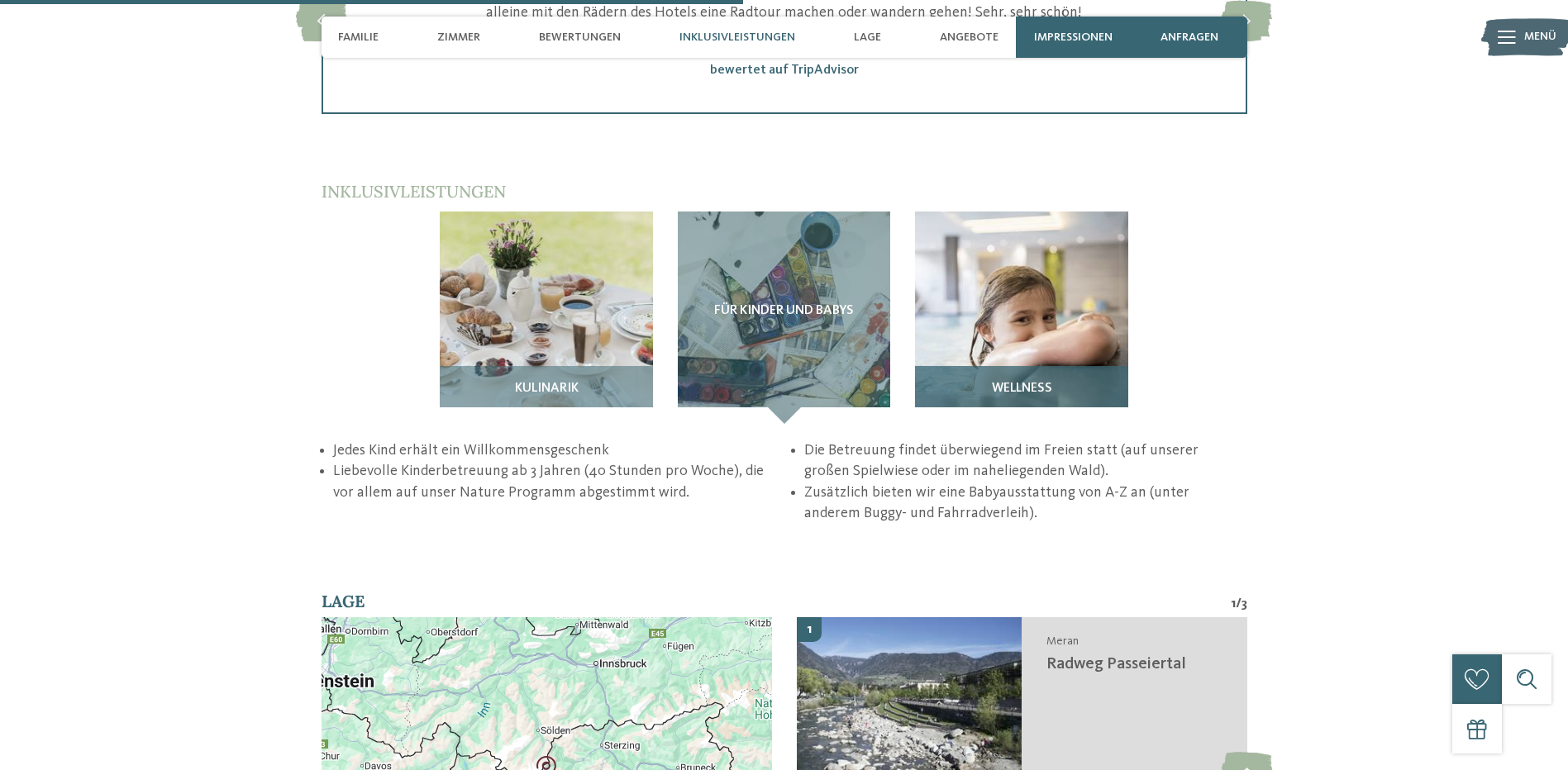
click at [1021, 211] on img at bounding box center [1021, 318] width 213 height 213
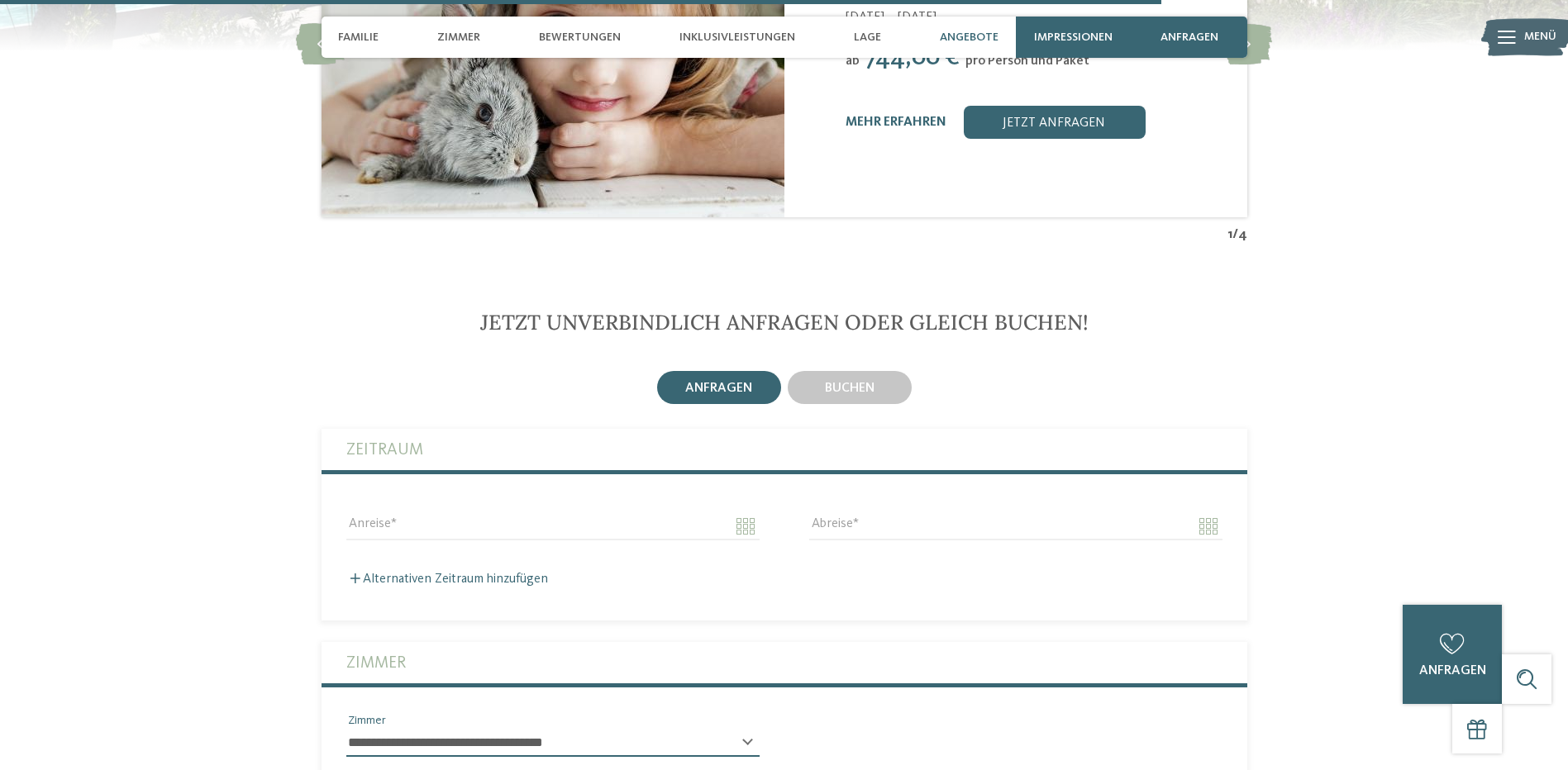
scroll to position [4214, 0]
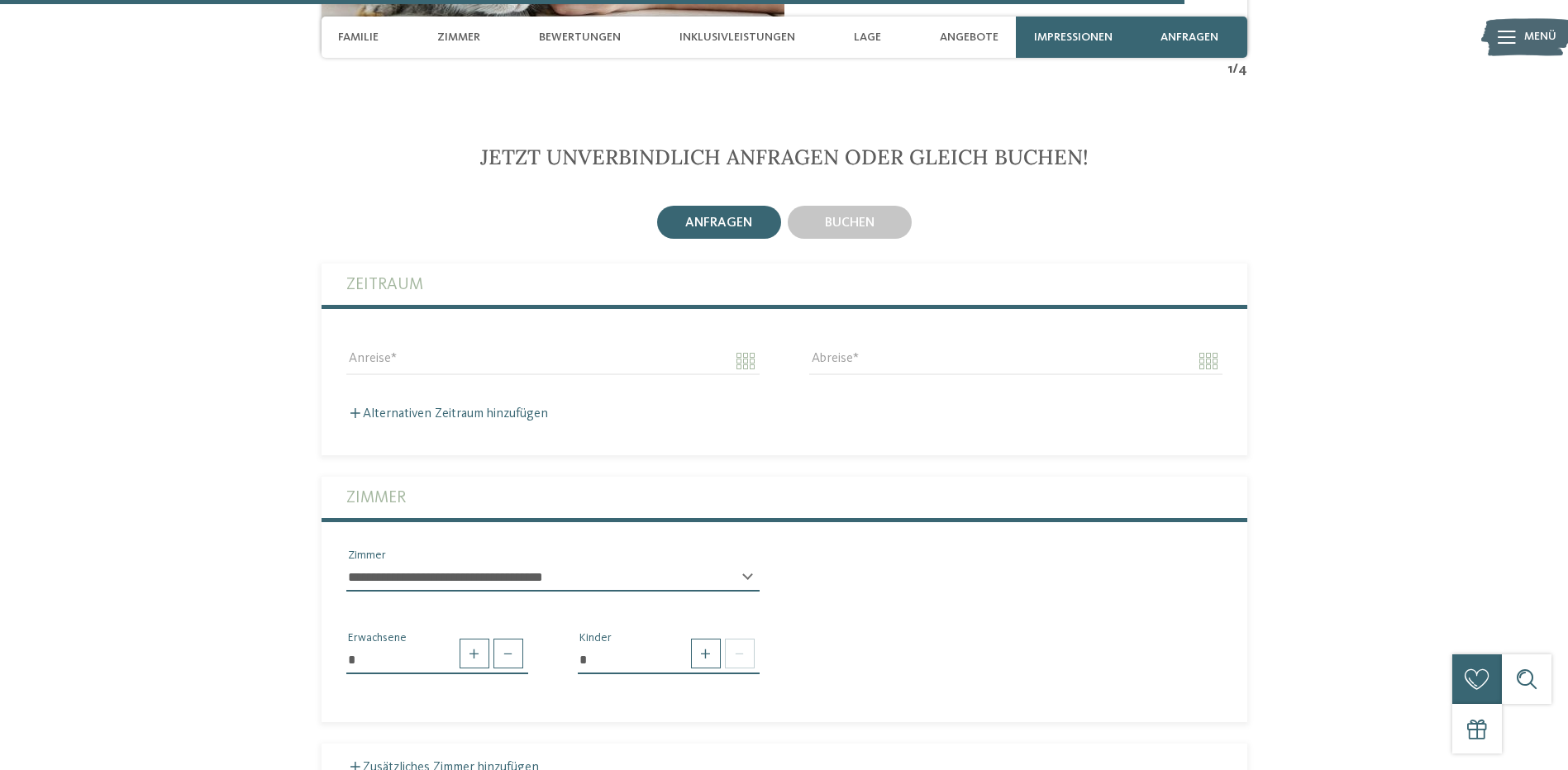
click at [662, 563] on select "**********" at bounding box center [553, 578] width 413 height 28
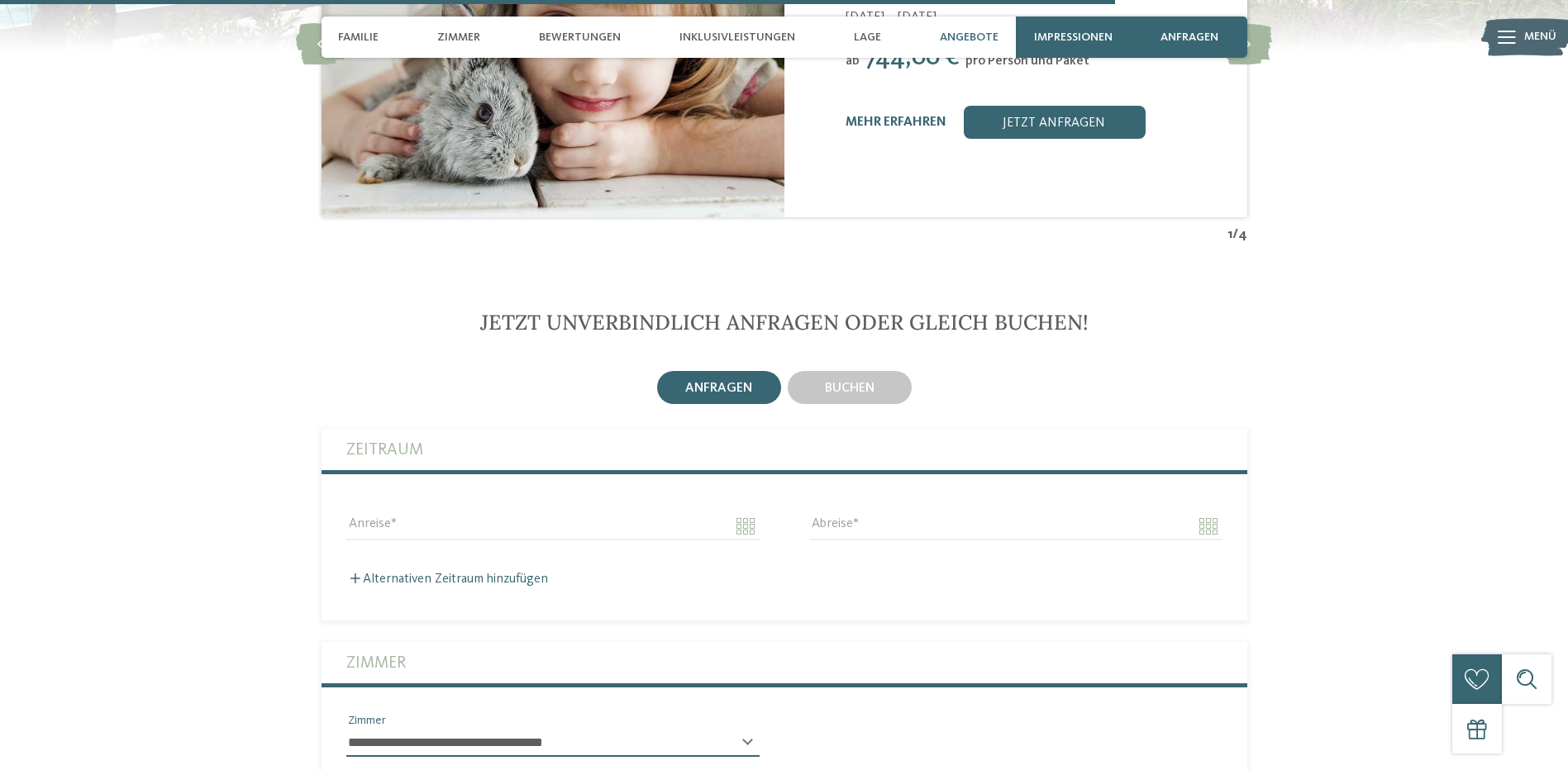
scroll to position [3966, 0]
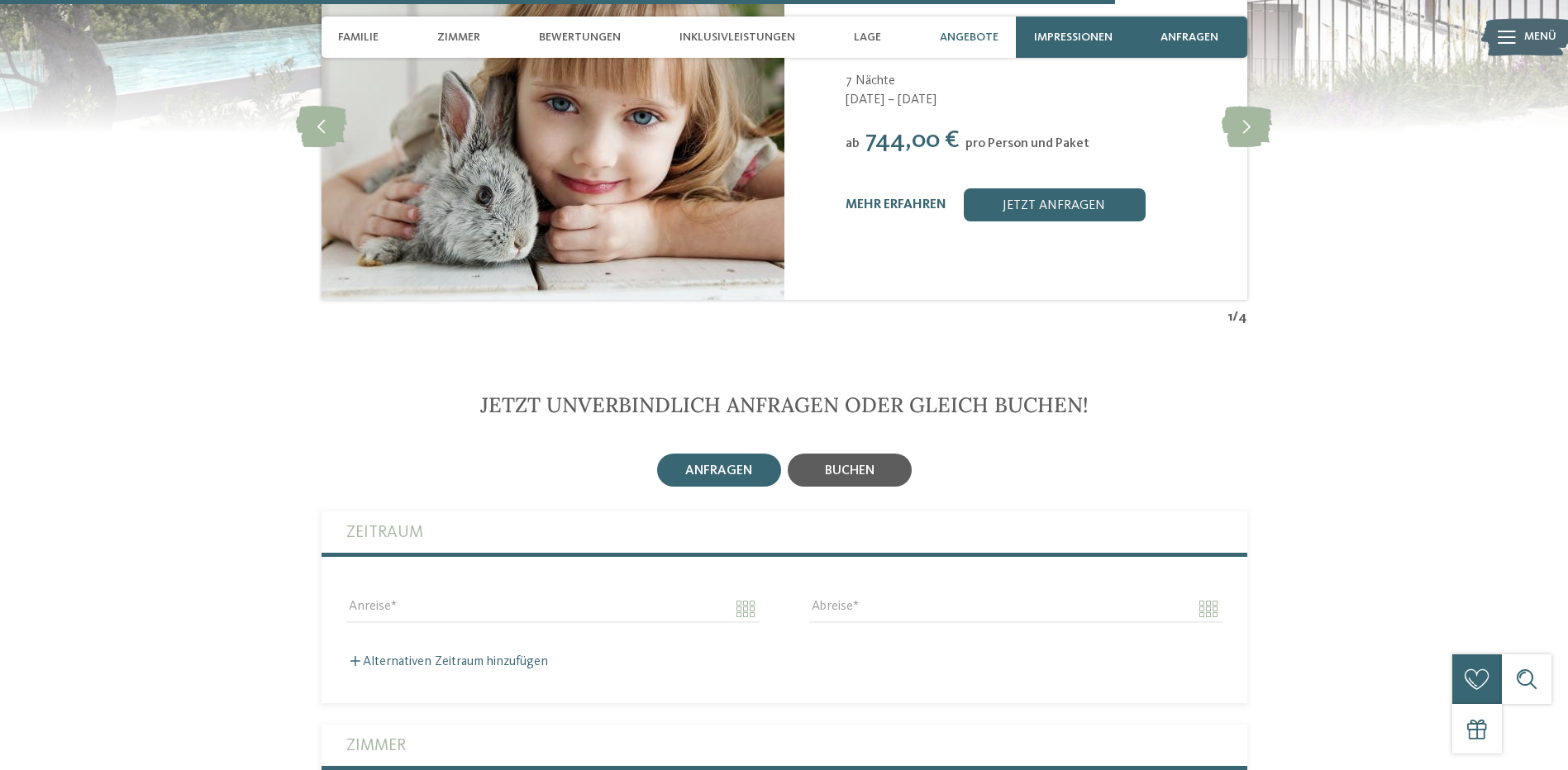
click at [827, 464] on span "buchen" at bounding box center [850, 471] width 50 height 13
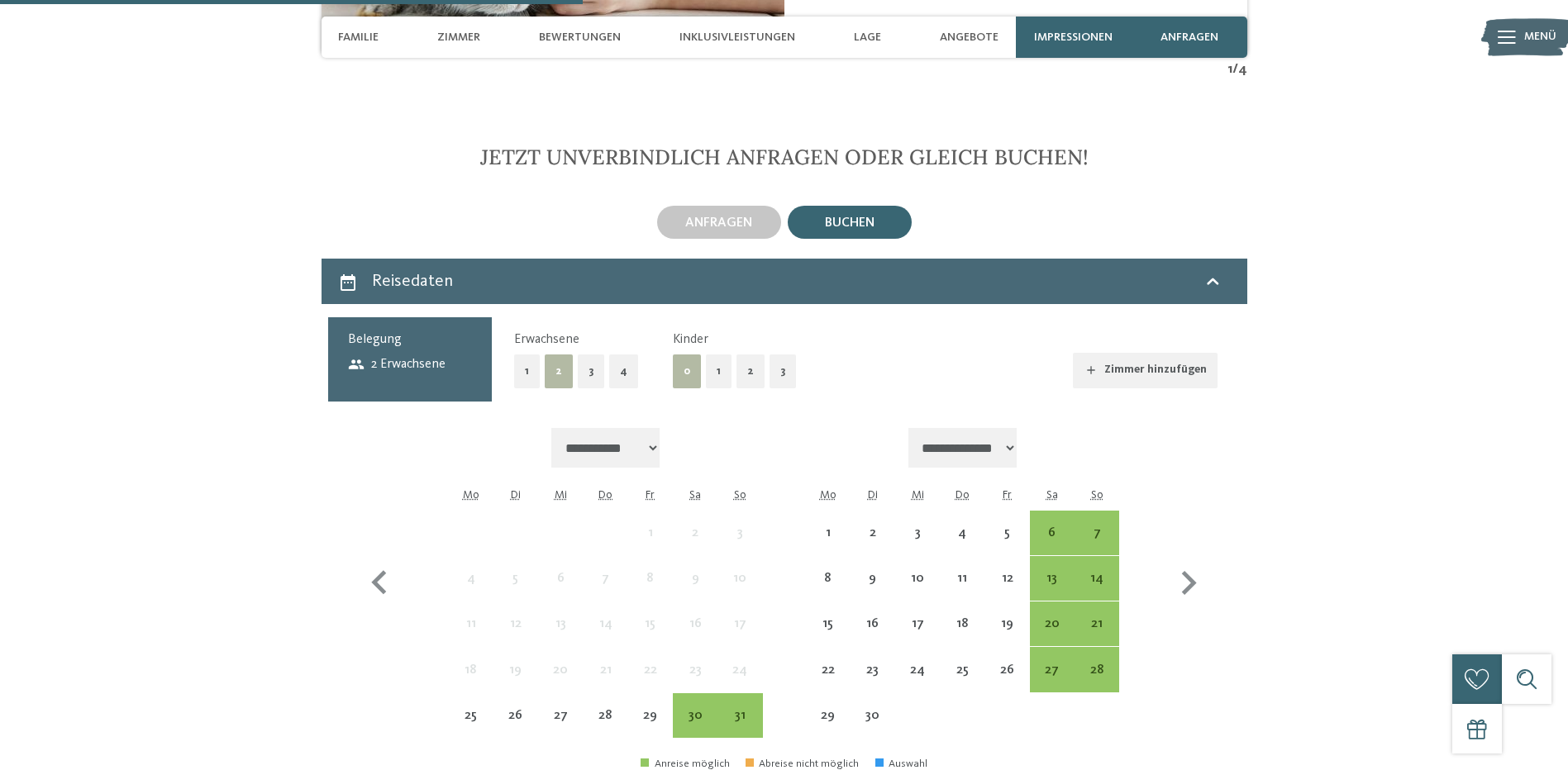
scroll to position [4296, 0]
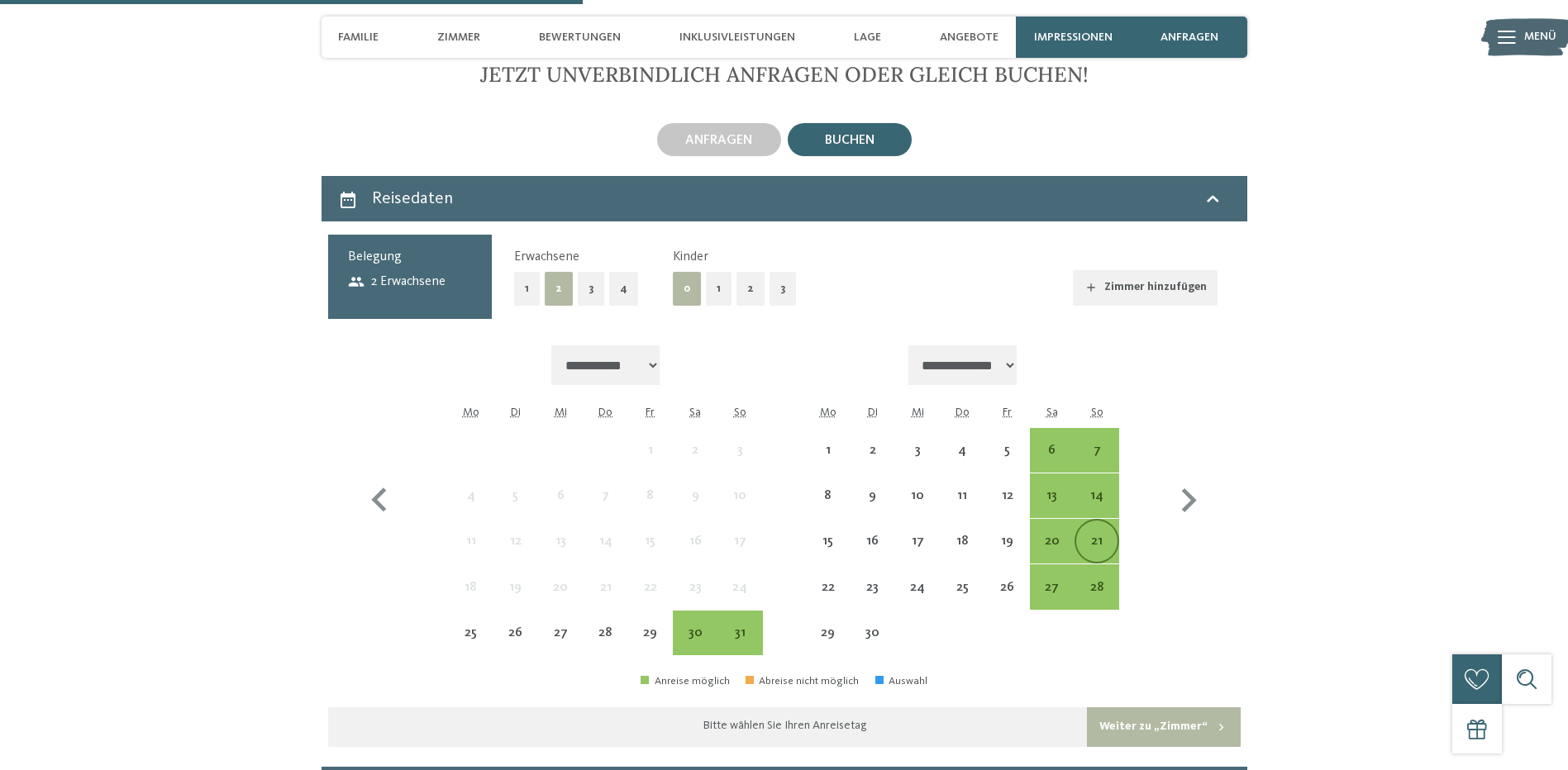
click at [1091, 535] on div "21" at bounding box center [1097, 556] width 42 height 42
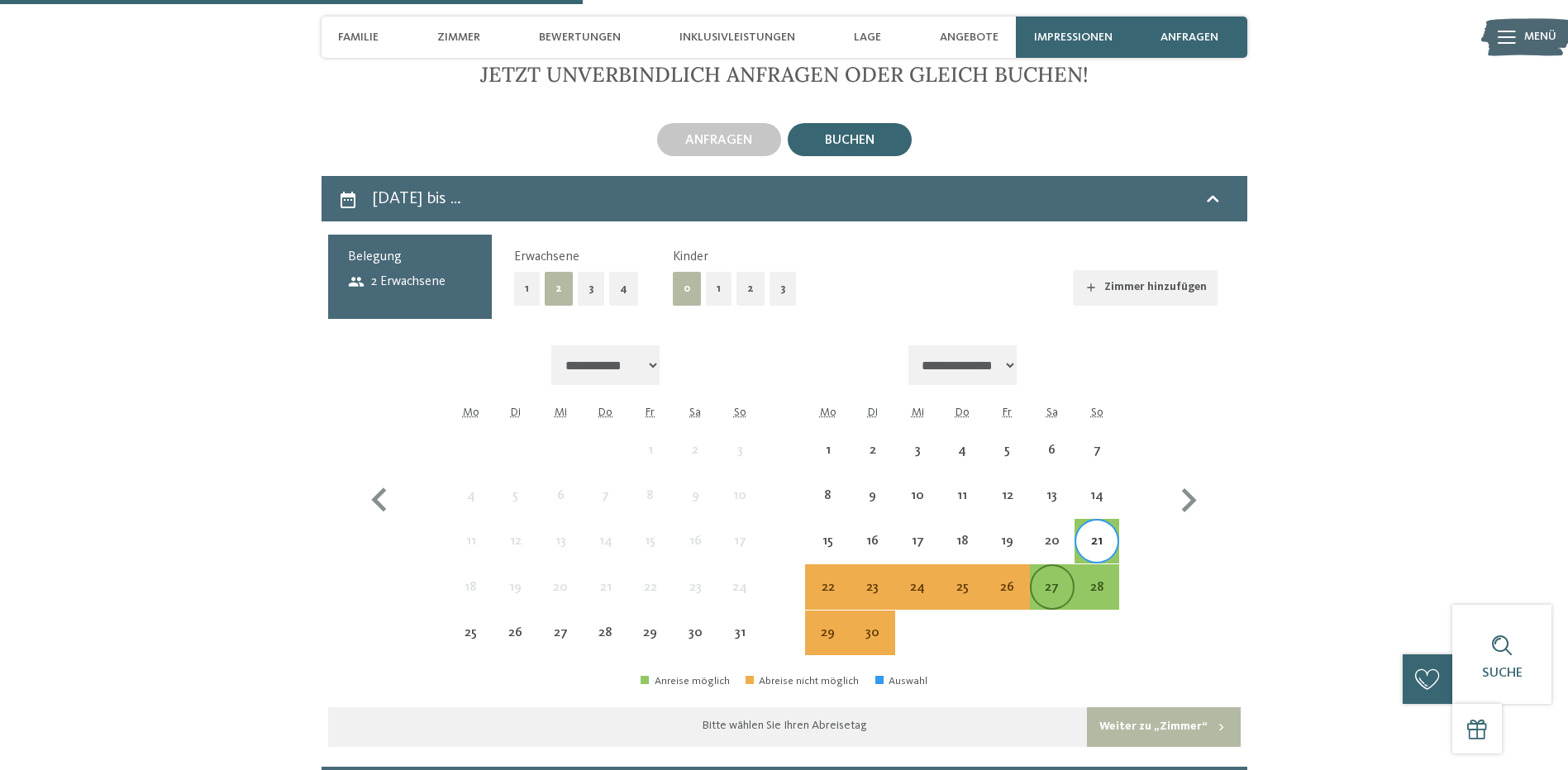
click at [1043, 581] on div "27" at bounding box center [1053, 602] width 42 height 42
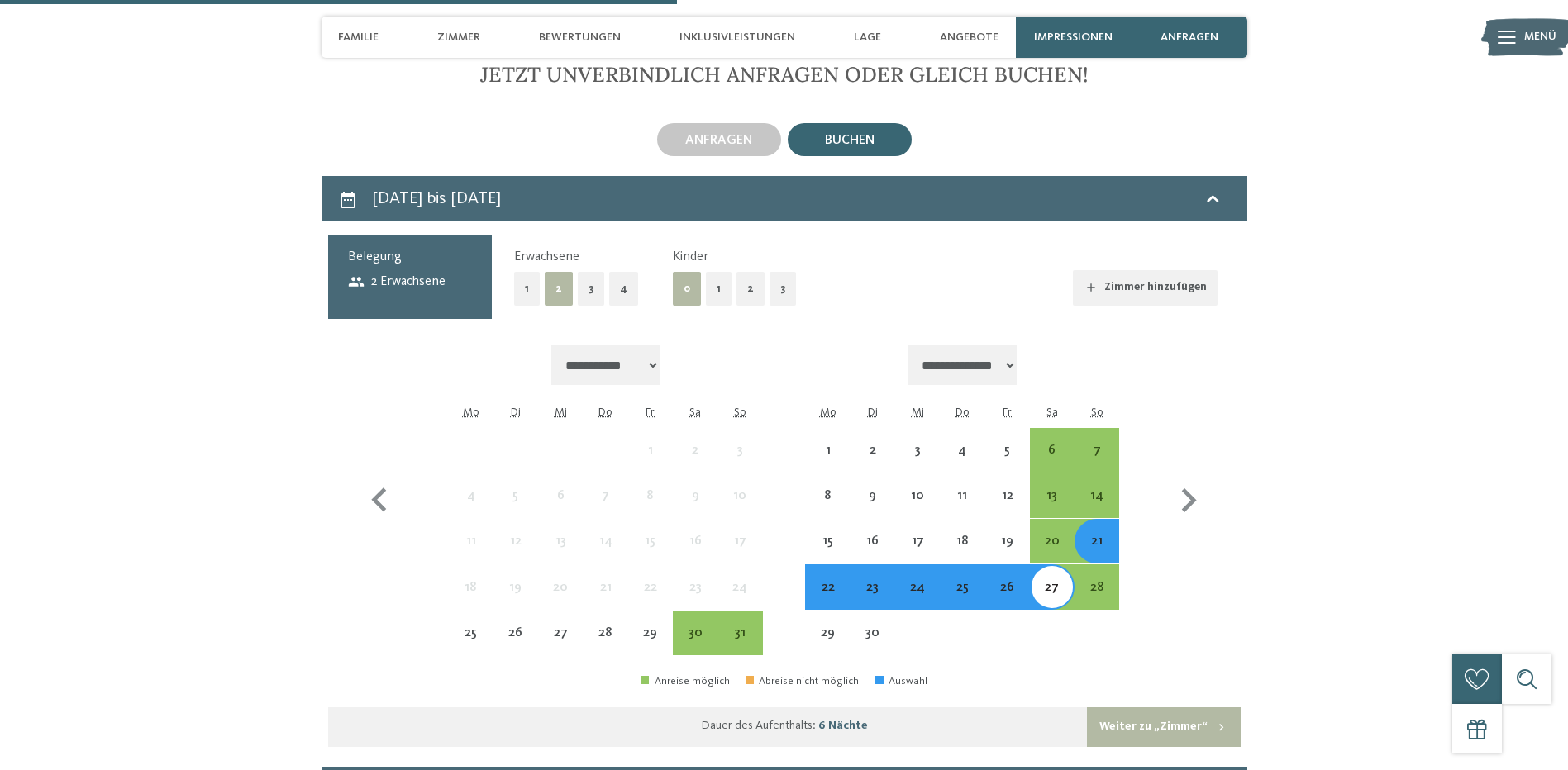
scroll to position [4048, 0]
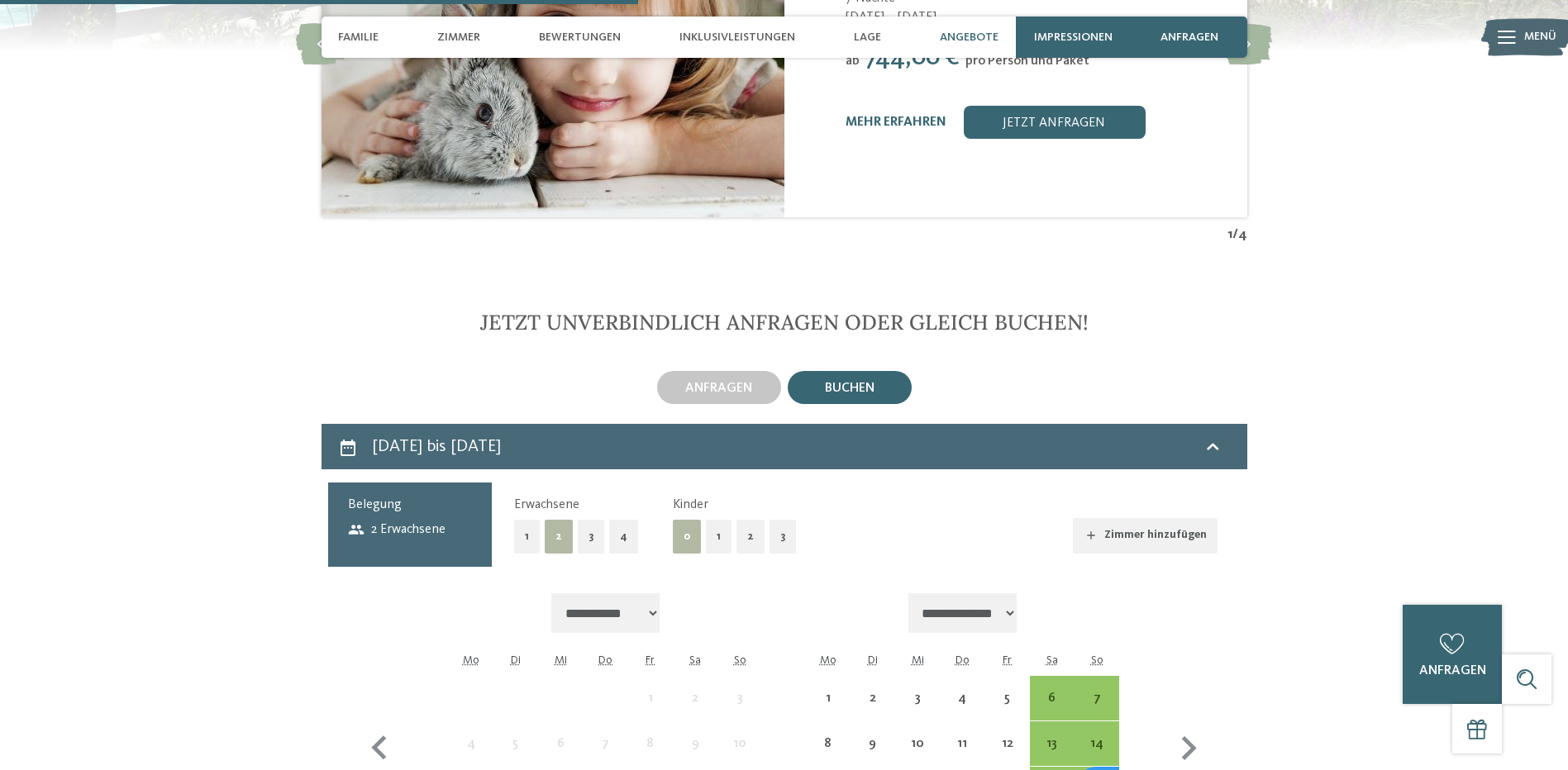
click at [713, 520] on button "1" at bounding box center [718, 537] width 25 height 34
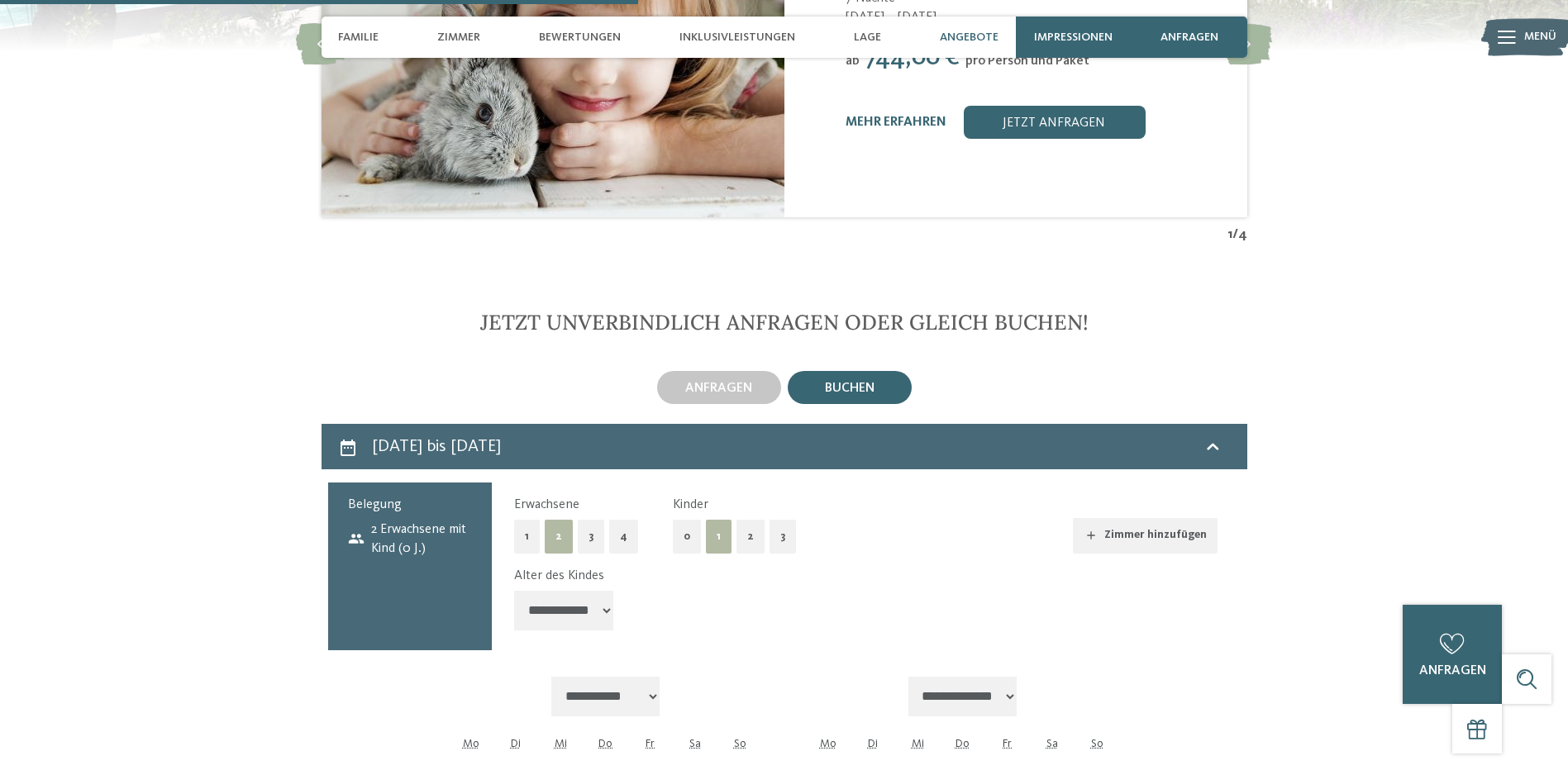
click at [568, 567] on div "**********" at bounding box center [866, 602] width 703 height 70
click at [560, 591] on select "**********" at bounding box center [564, 611] width 99 height 40
select select "*"
click at [514, 591] on select "**********" at bounding box center [564, 611] width 99 height 40
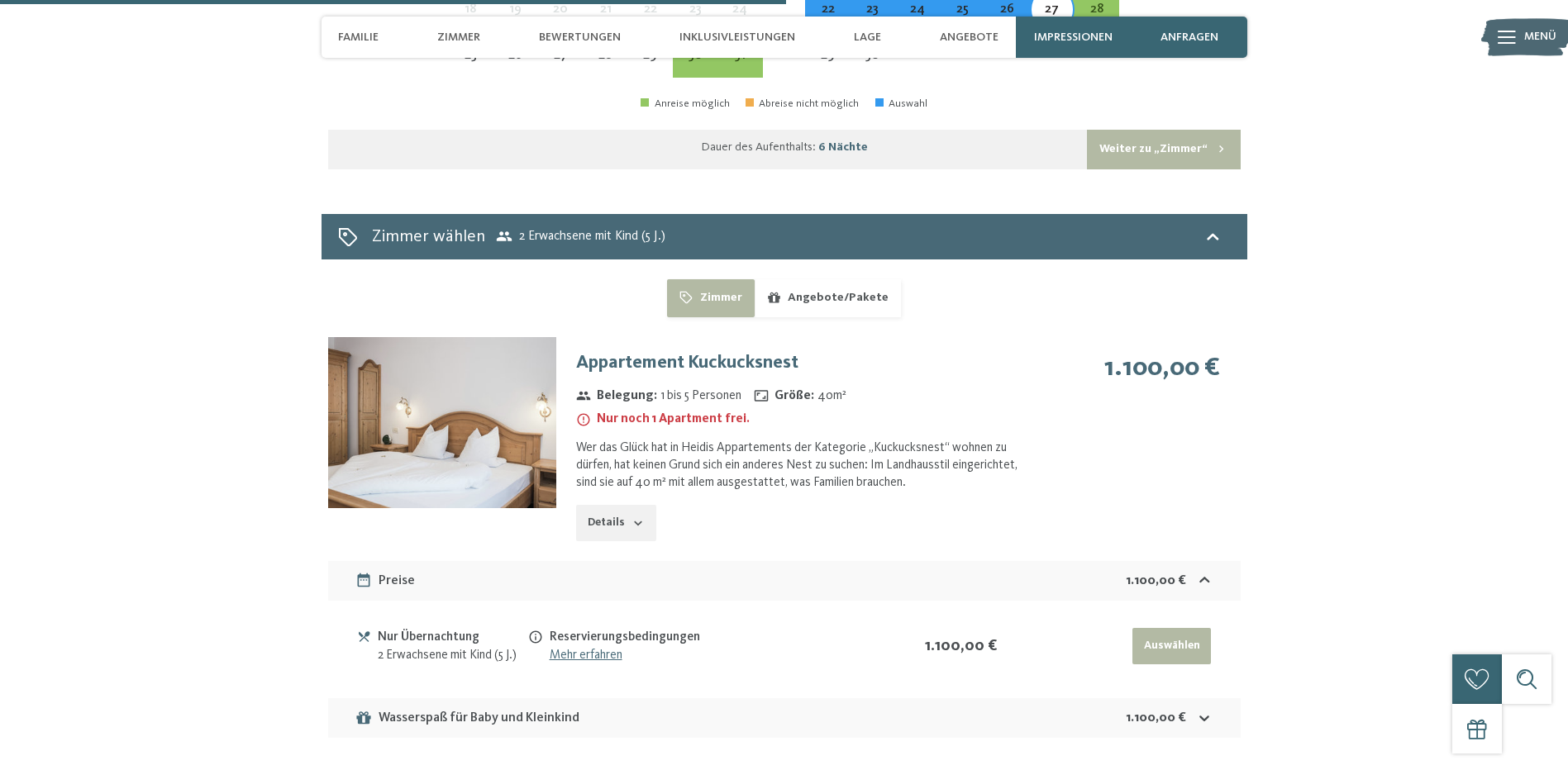
scroll to position [5040, 0]
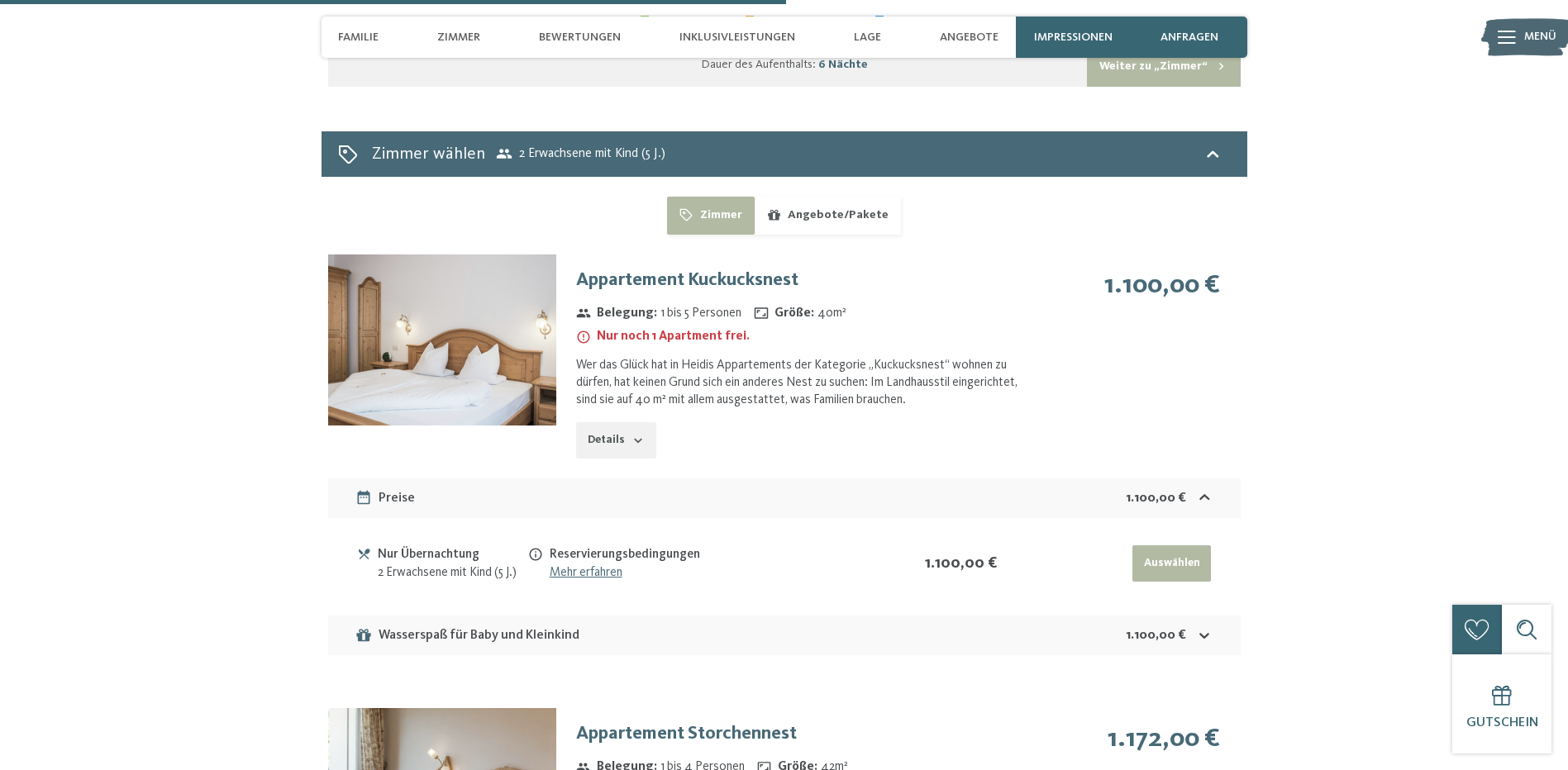
click at [1208, 628] on icon at bounding box center [1205, 636] width 17 height 17
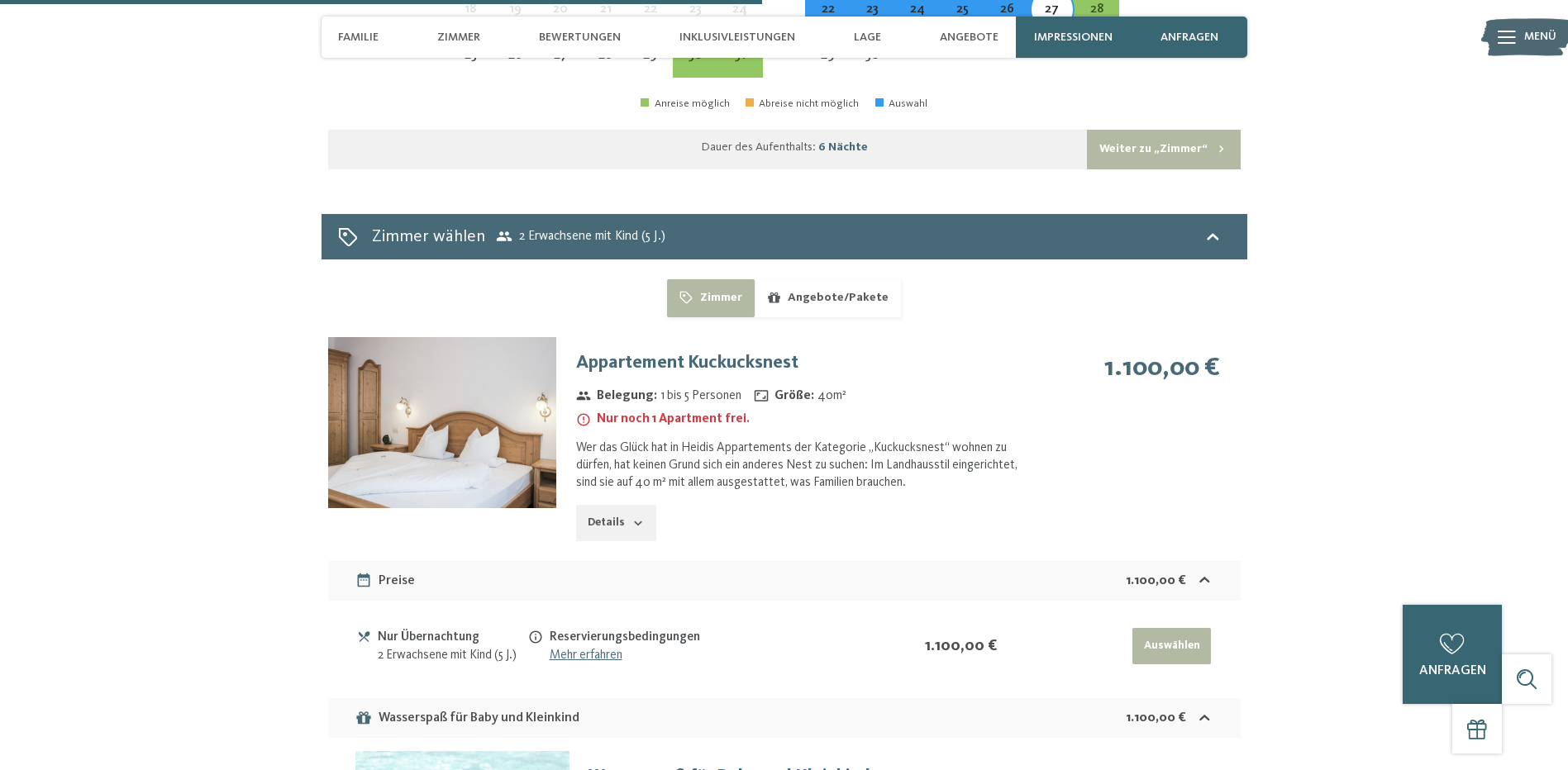
scroll to position [4875, 0]
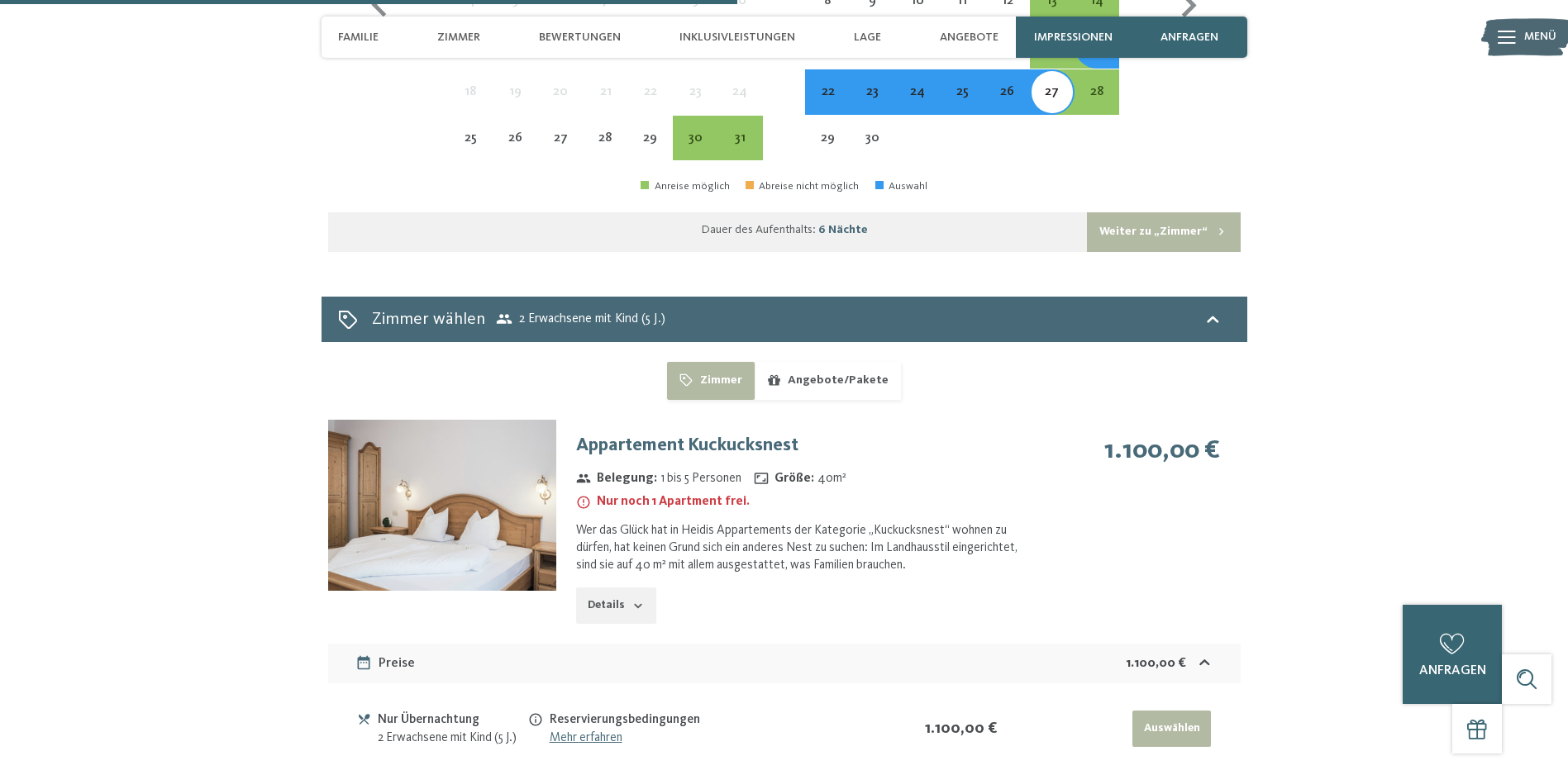
click at [845, 362] on button "Angebote/Pakete" at bounding box center [827, 381] width 146 height 38
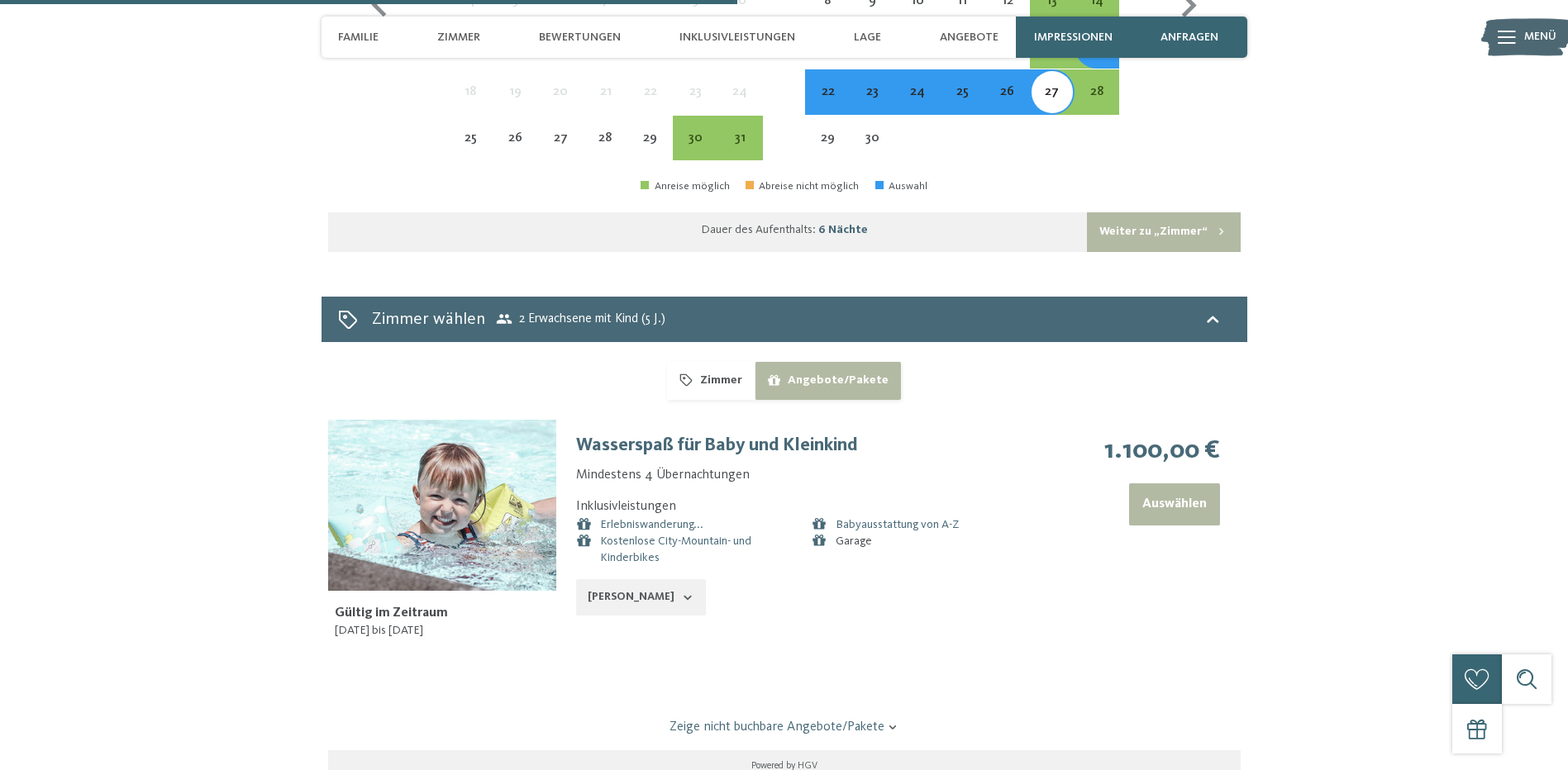
click at [682, 591] on icon "button" at bounding box center [688, 597] width 13 height 13
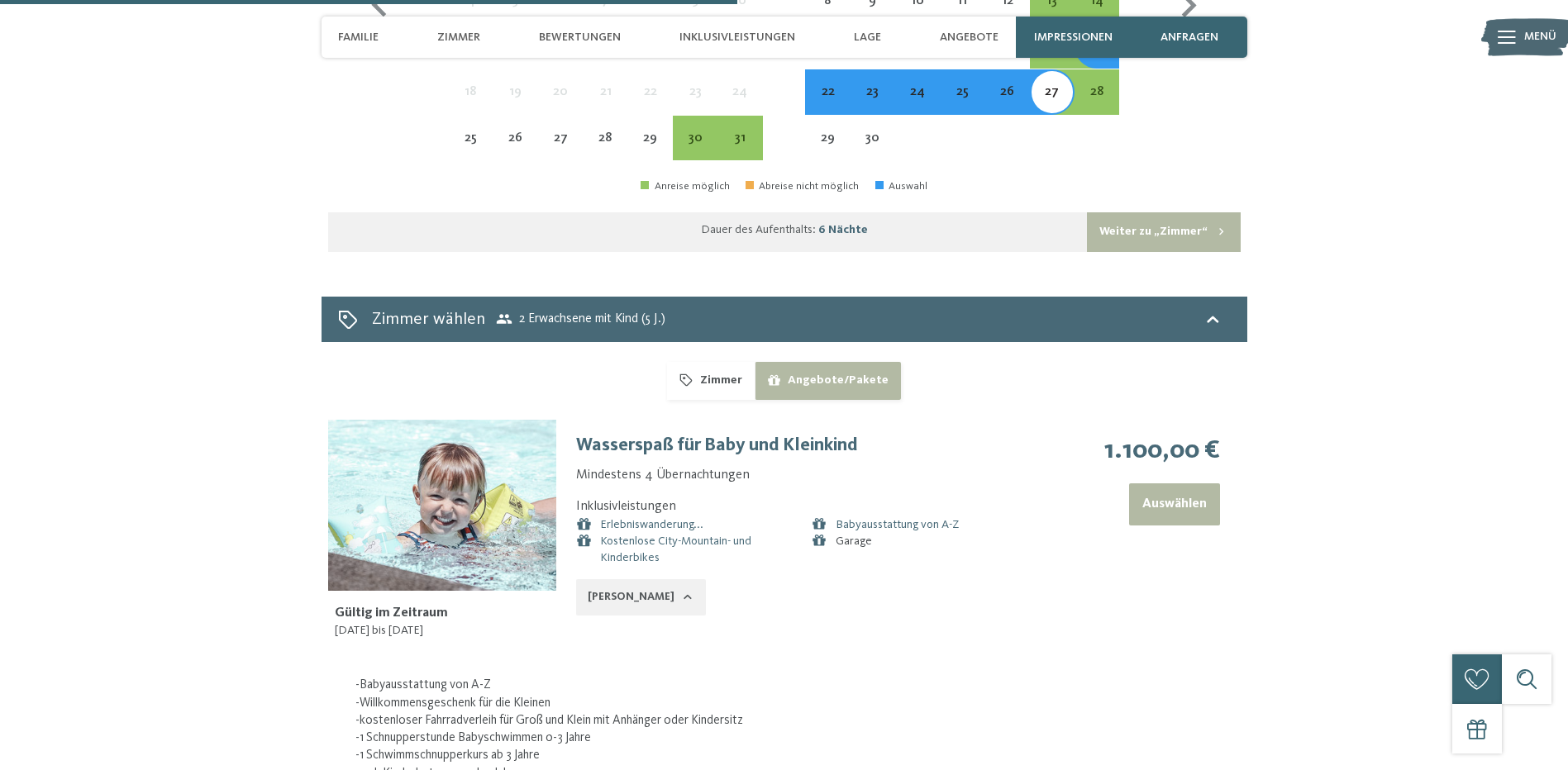
click at [682, 591] on icon "button" at bounding box center [688, 597] width 13 height 13
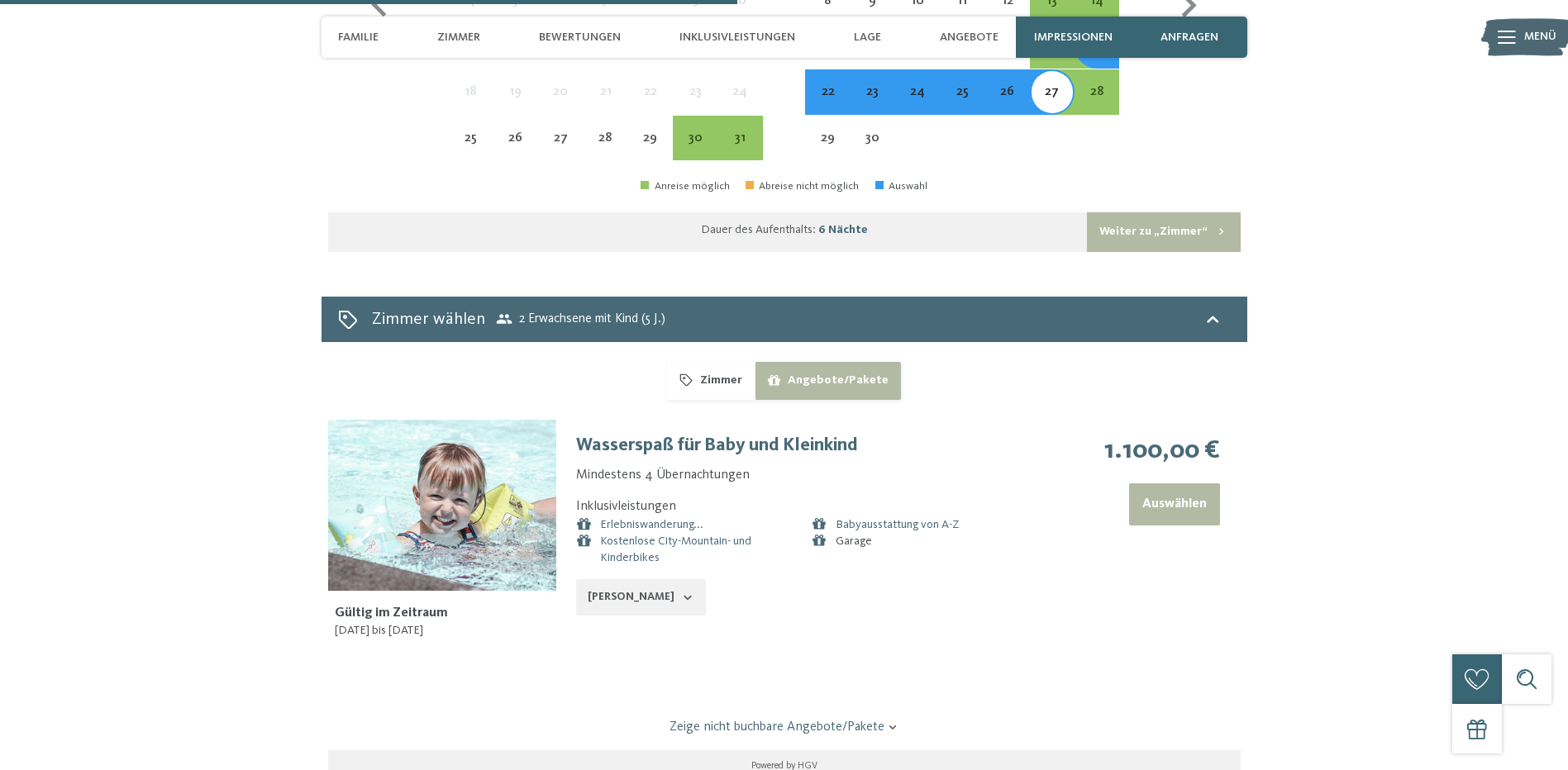
click at [708, 362] on button "Zimmer" at bounding box center [711, 381] width 87 height 38
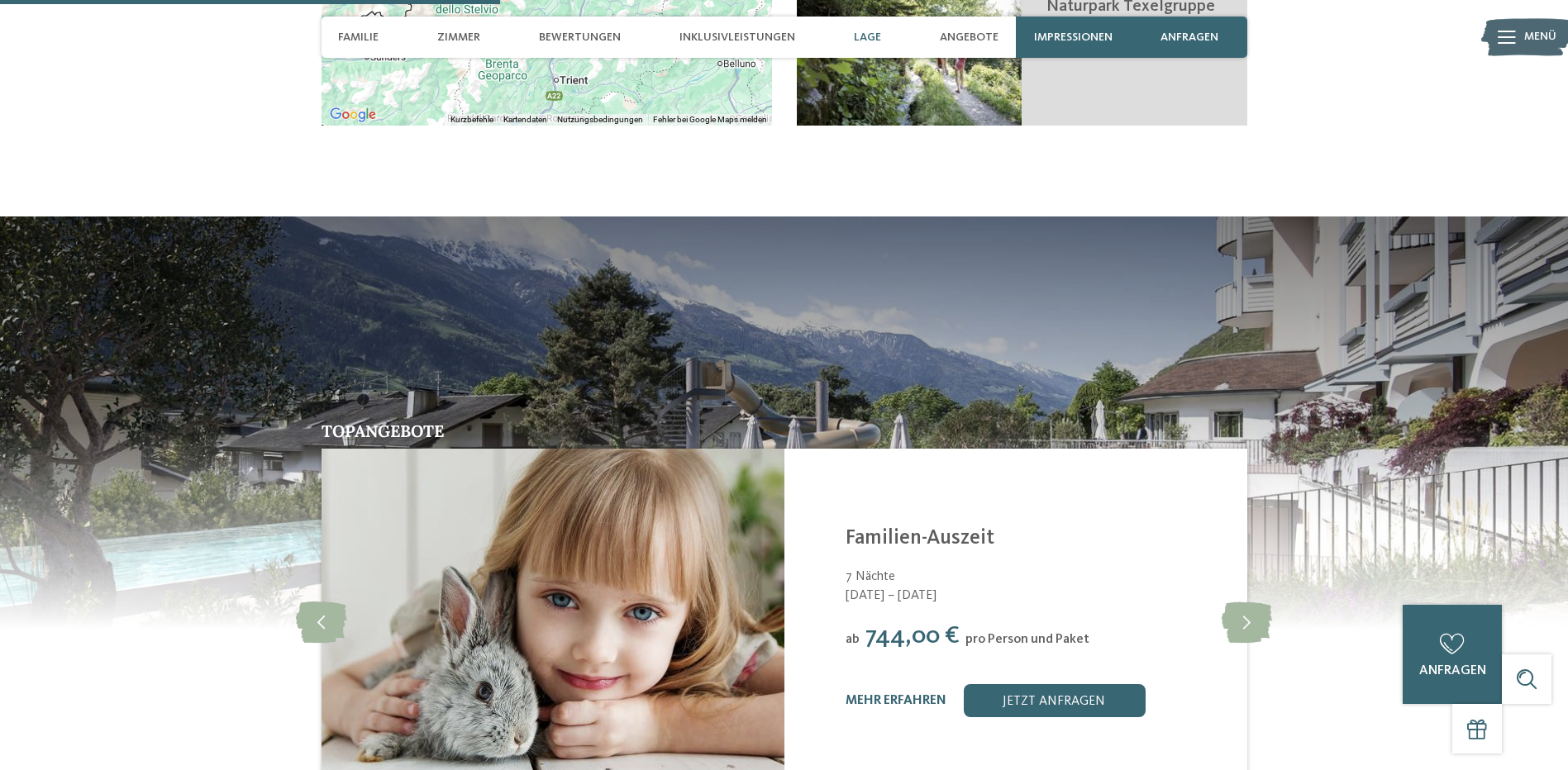
scroll to position [3222, 0]
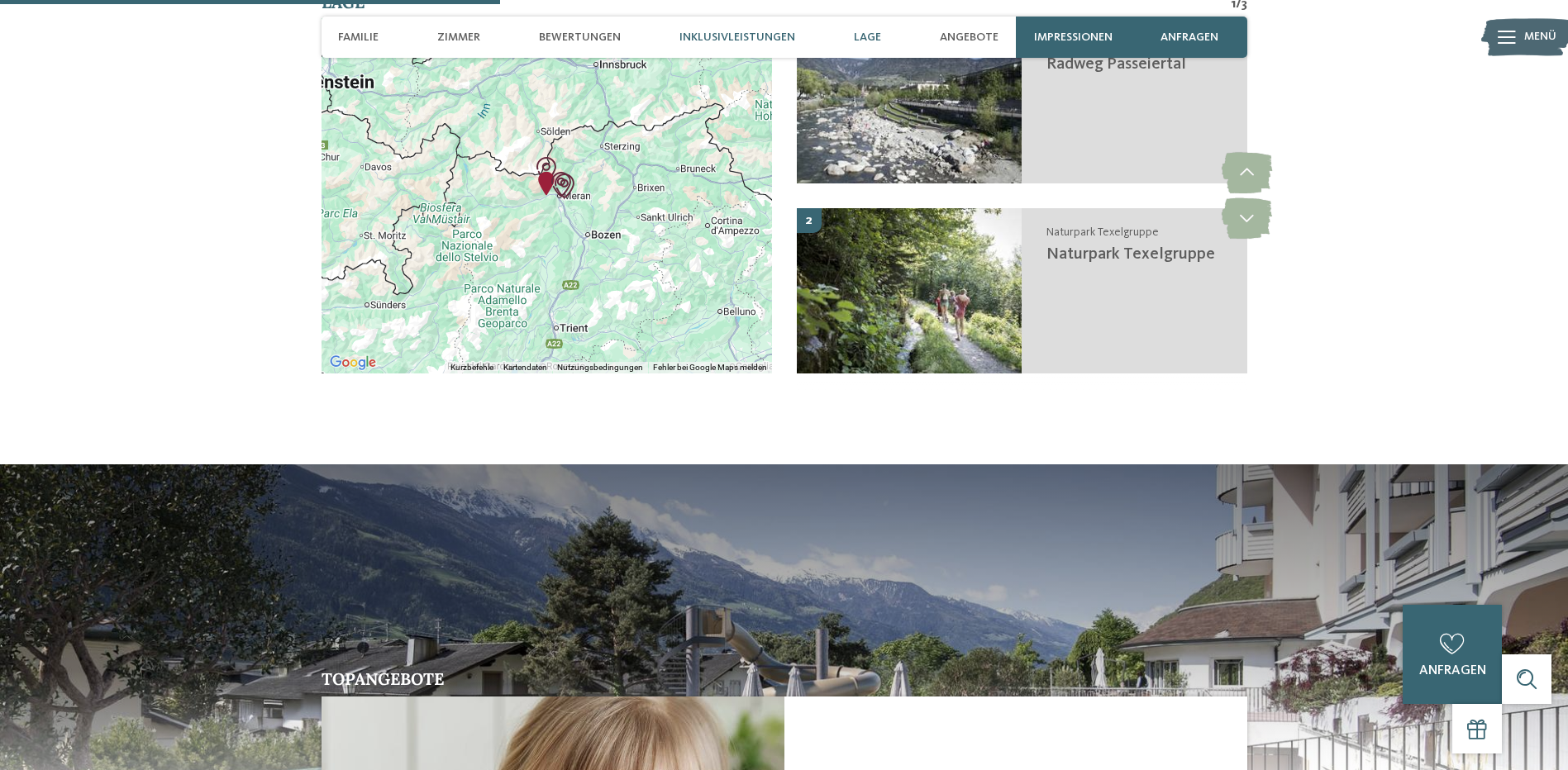
click at [721, 42] on span "Inklusivleistungen" at bounding box center [737, 37] width 116 height 14
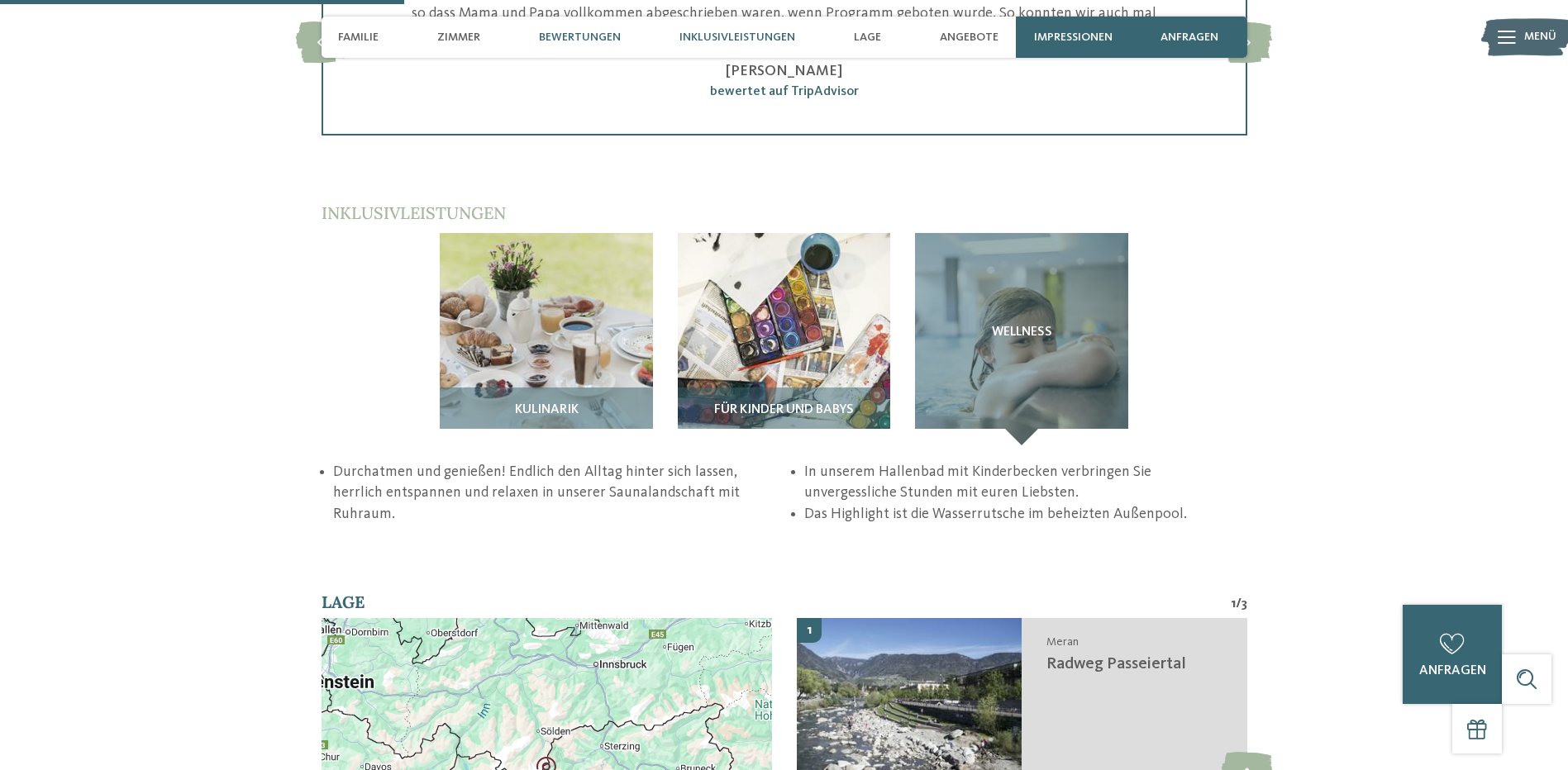
scroll to position [2599, 0]
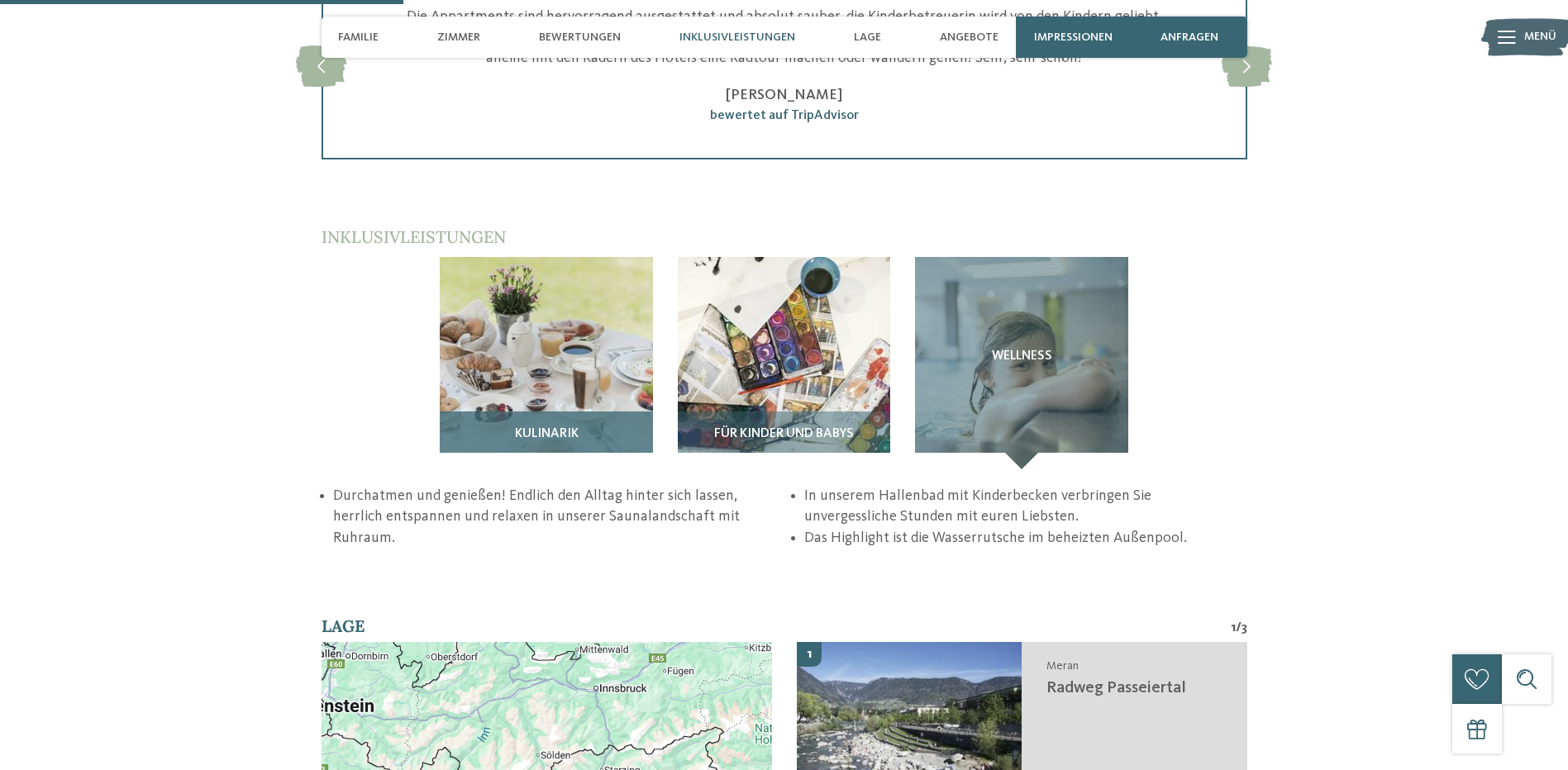
click at [550, 257] on img at bounding box center [547, 363] width 213 height 213
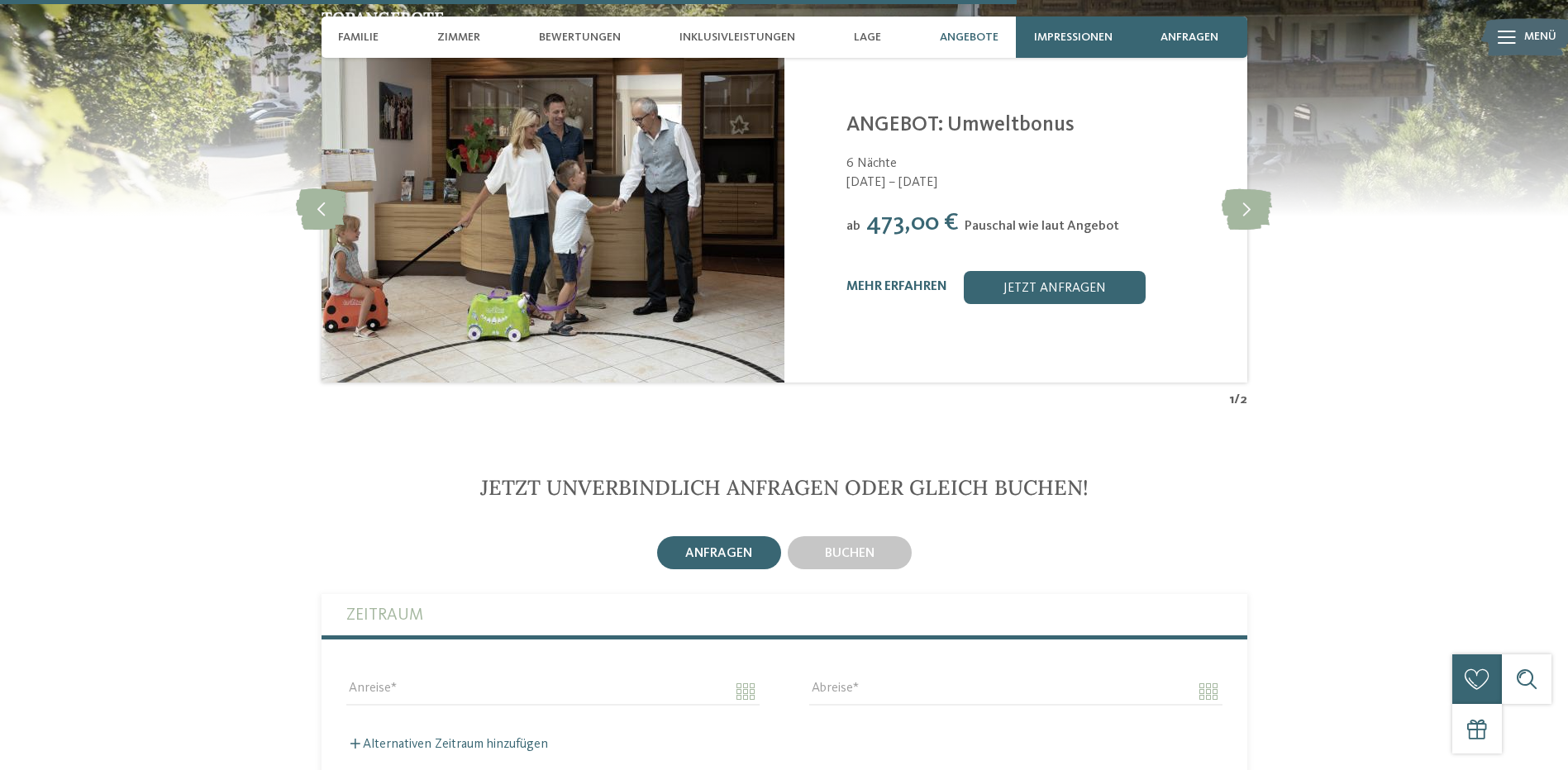
scroll to position [3801, 0]
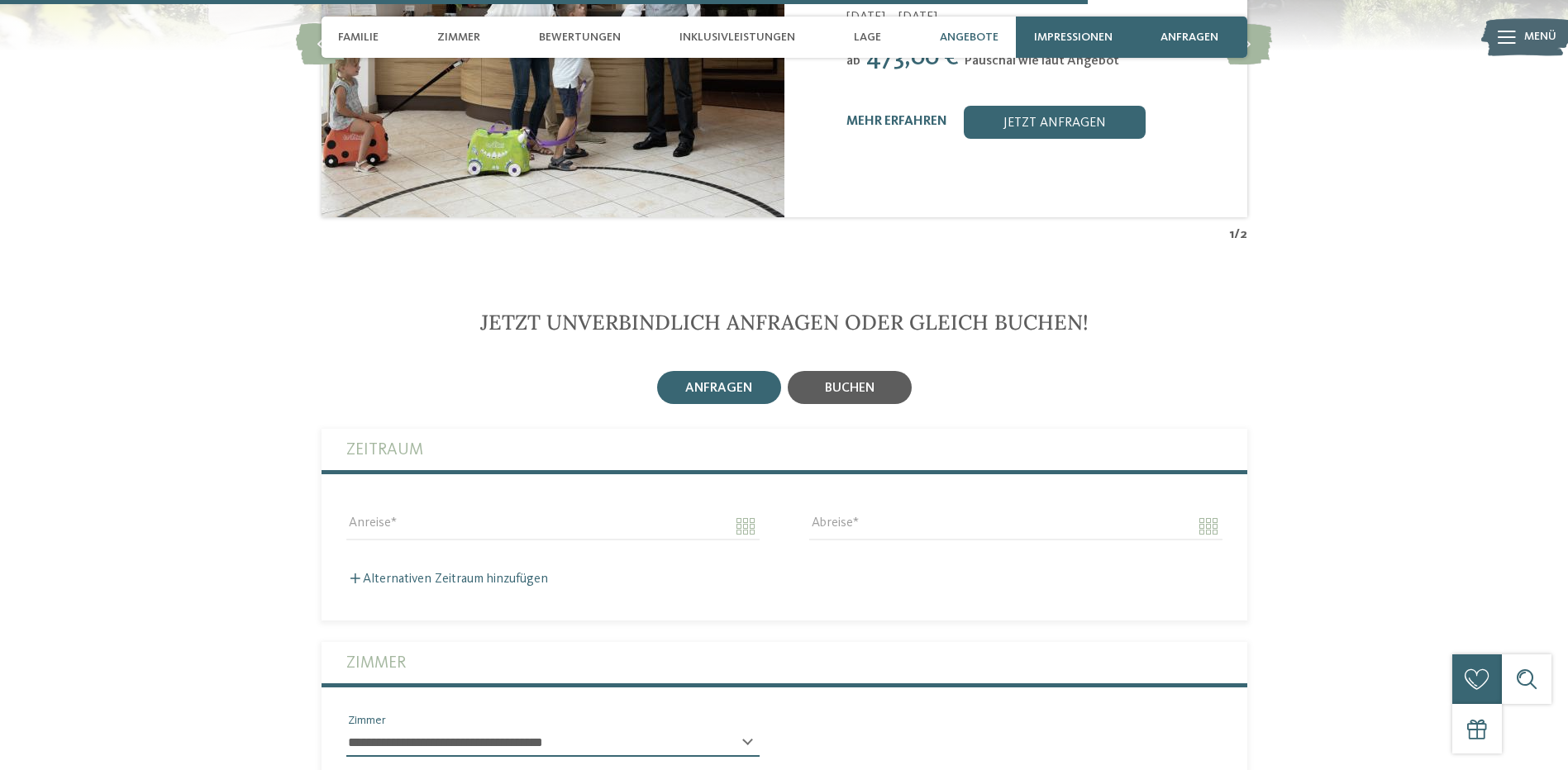
click at [820, 378] on div "buchen" at bounding box center [849, 387] width 124 height 33
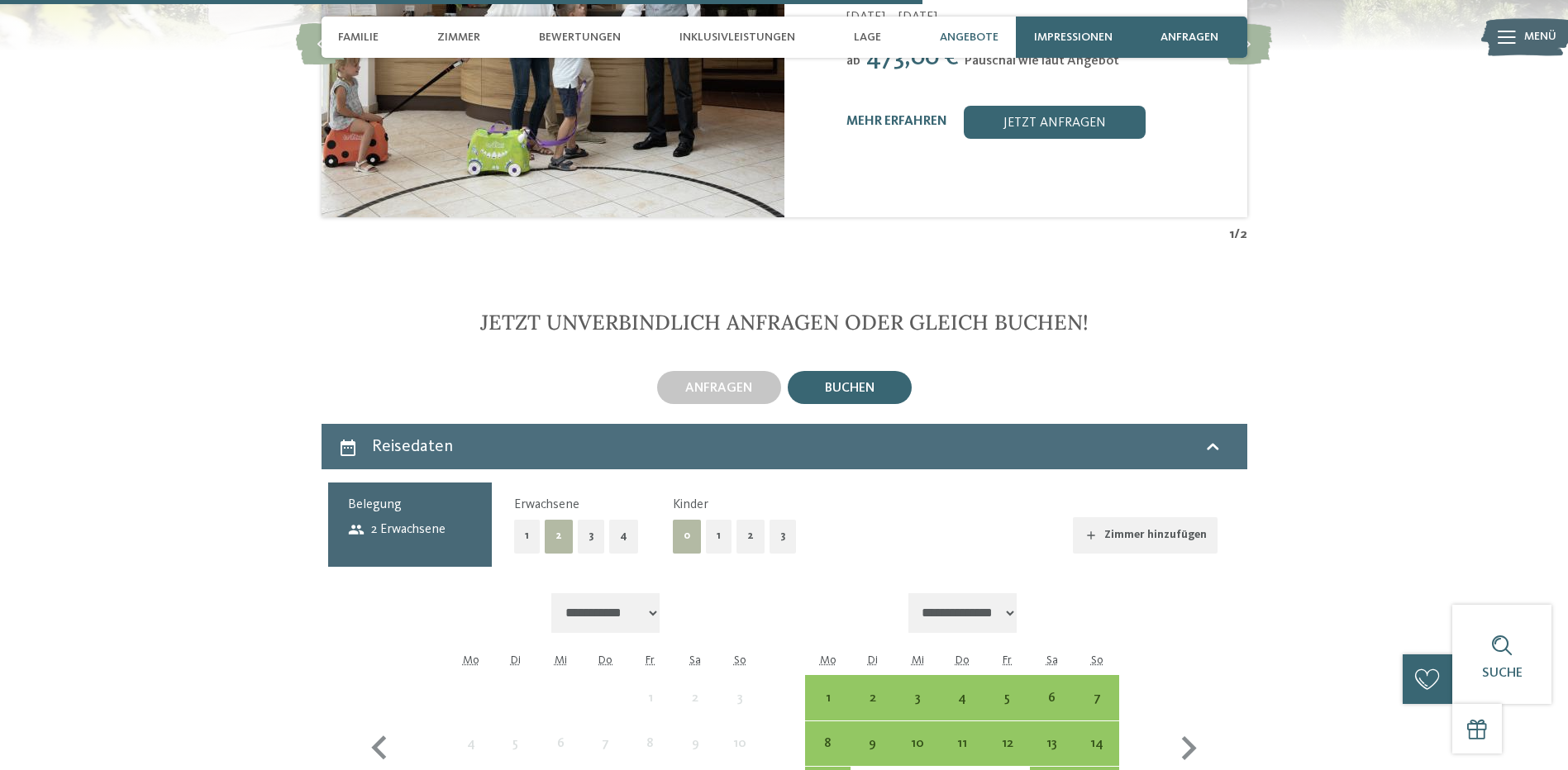
scroll to position [3966, 0]
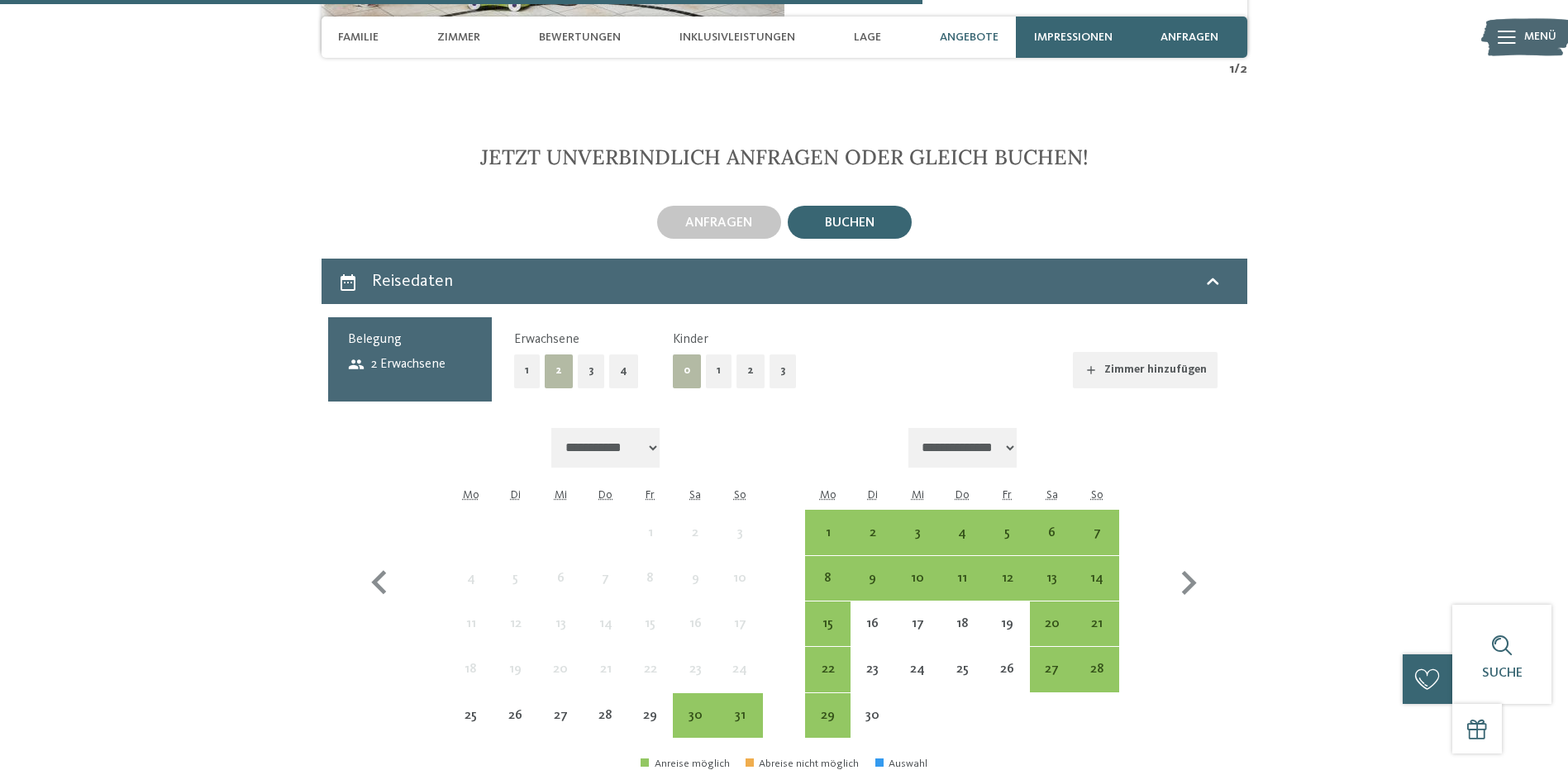
click at [722, 361] on button "1" at bounding box center [718, 372] width 25 height 34
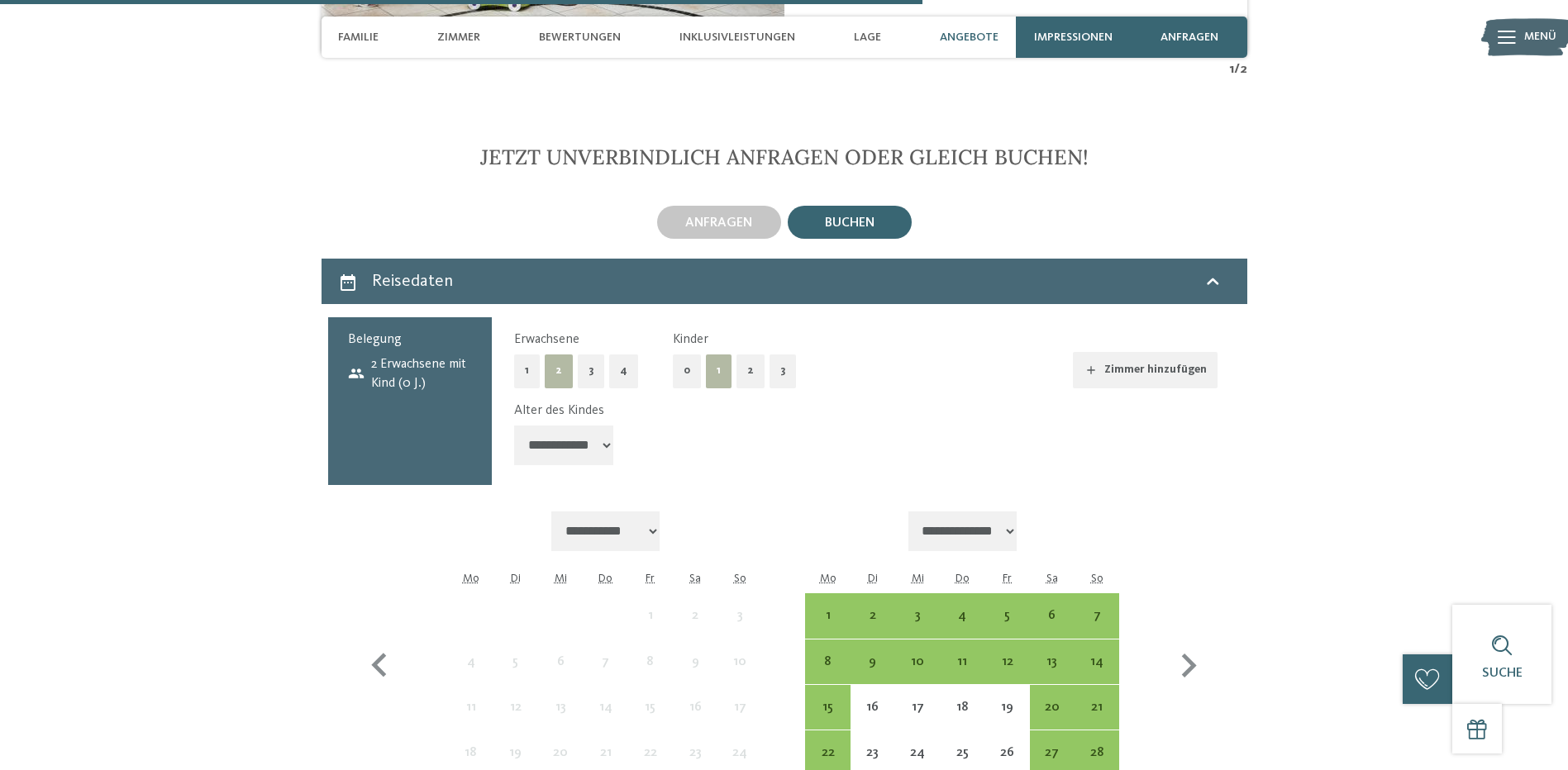
click at [574, 426] on select "**********" at bounding box center [564, 445] width 99 height 40
select select "*"
click at [514, 426] on select "**********" at bounding box center [564, 445] width 99 height 40
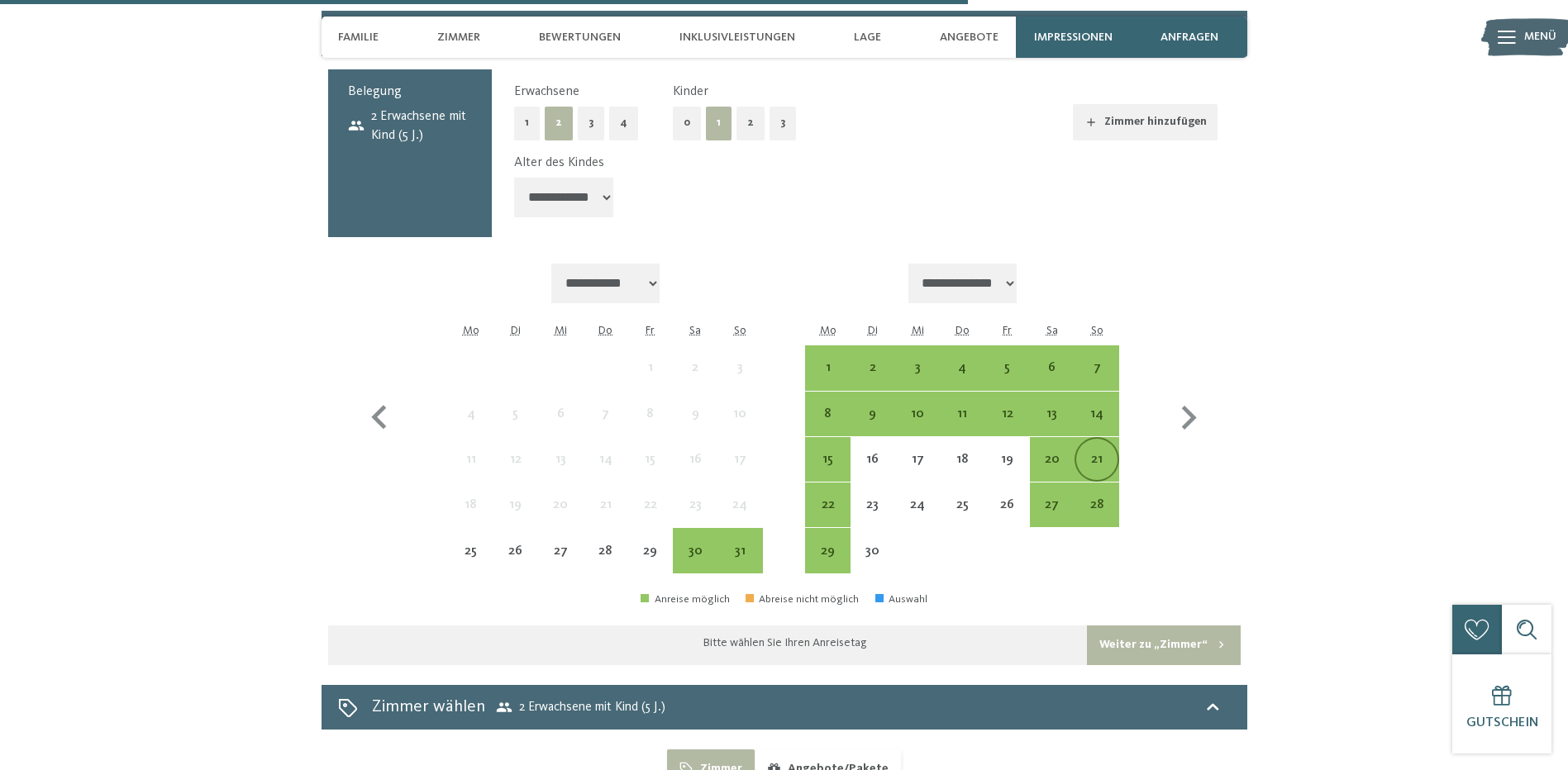
click at [1087, 453] on div "21" at bounding box center [1097, 474] width 42 height 42
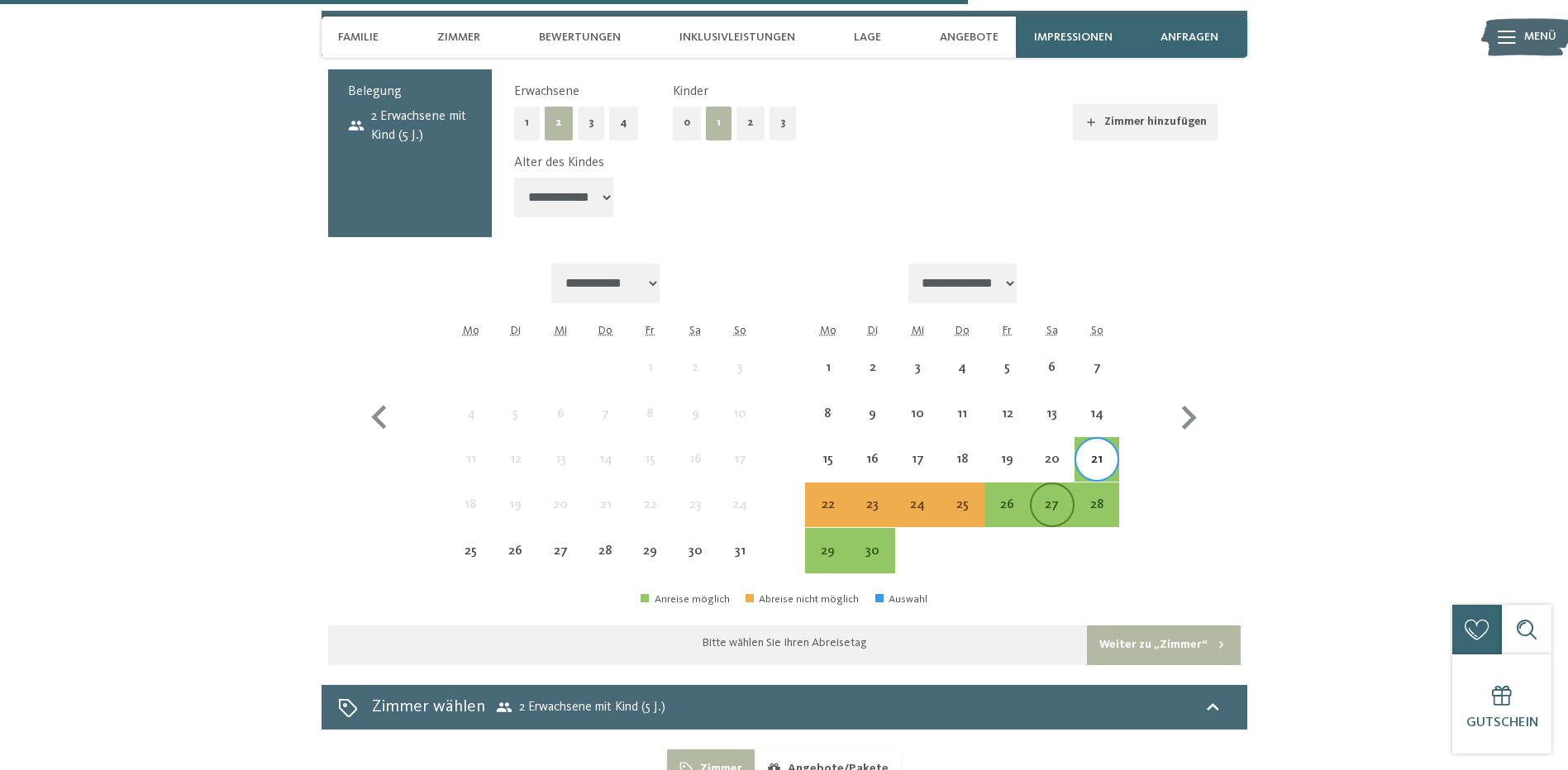
click at [1041, 498] on div "27" at bounding box center [1053, 519] width 42 height 42
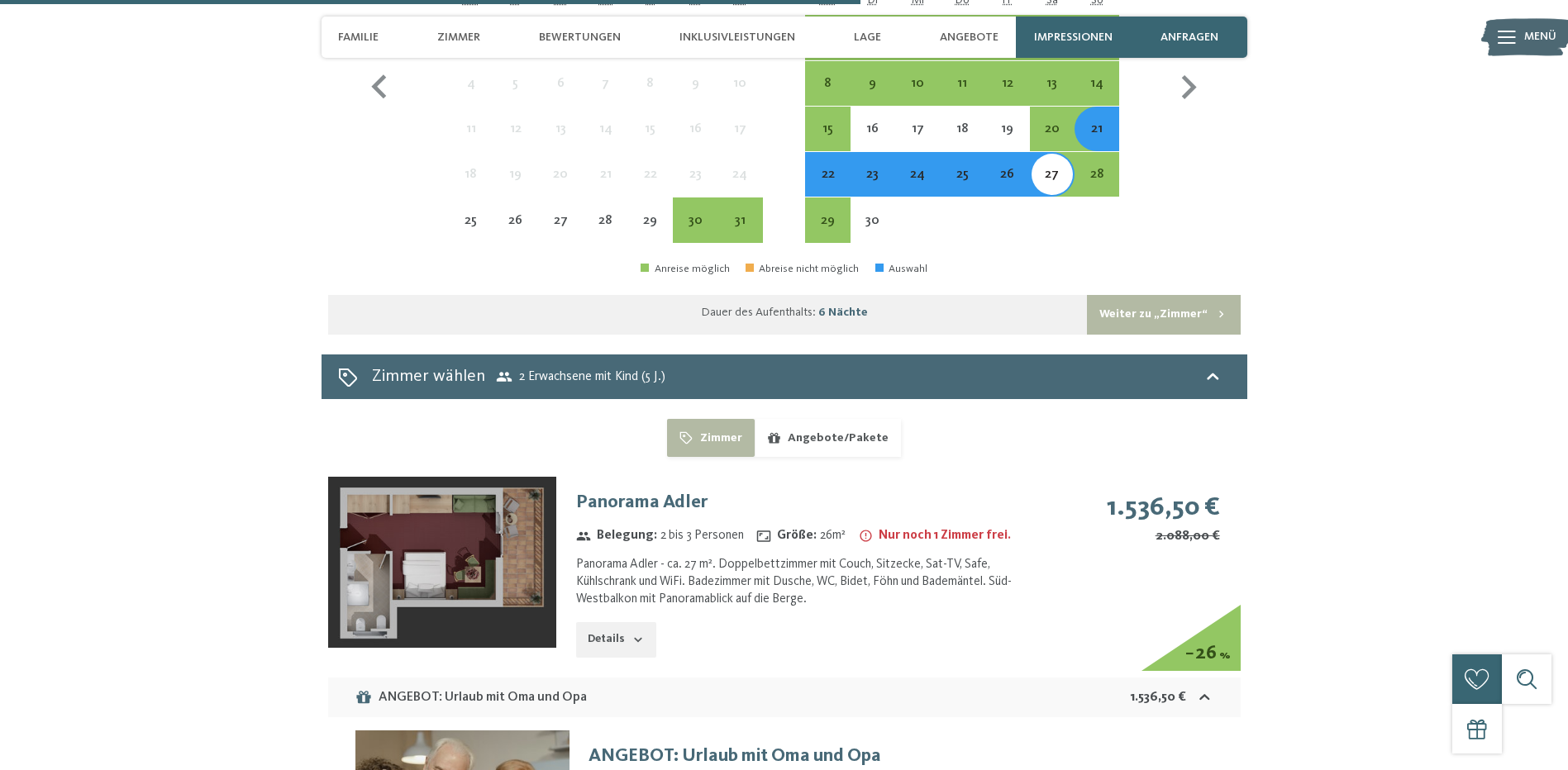
scroll to position [4710, 0]
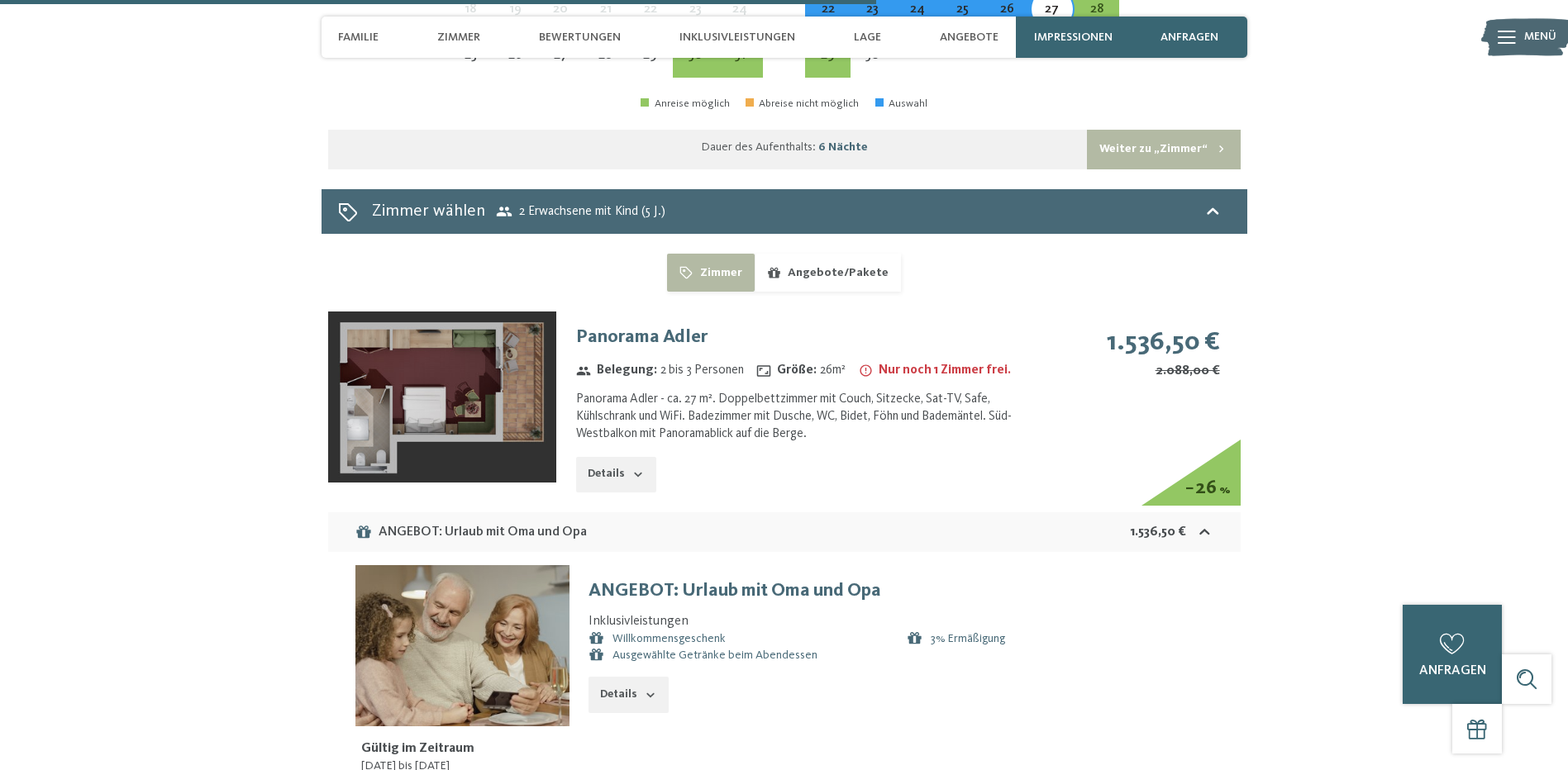
click at [632, 468] on icon "button" at bounding box center [638, 475] width 13 height 13
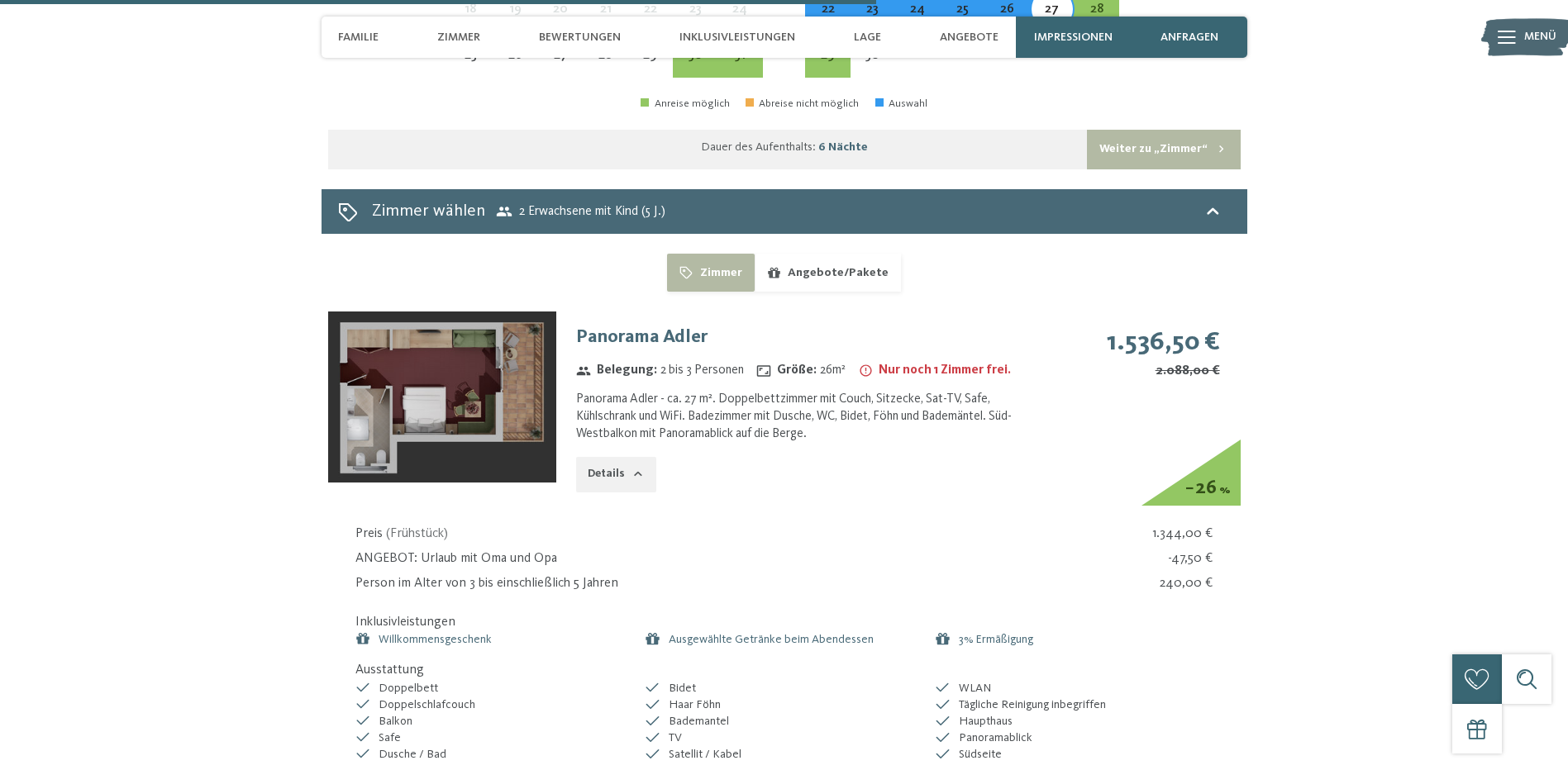
click at [632, 468] on icon "button" at bounding box center [638, 475] width 13 height 13
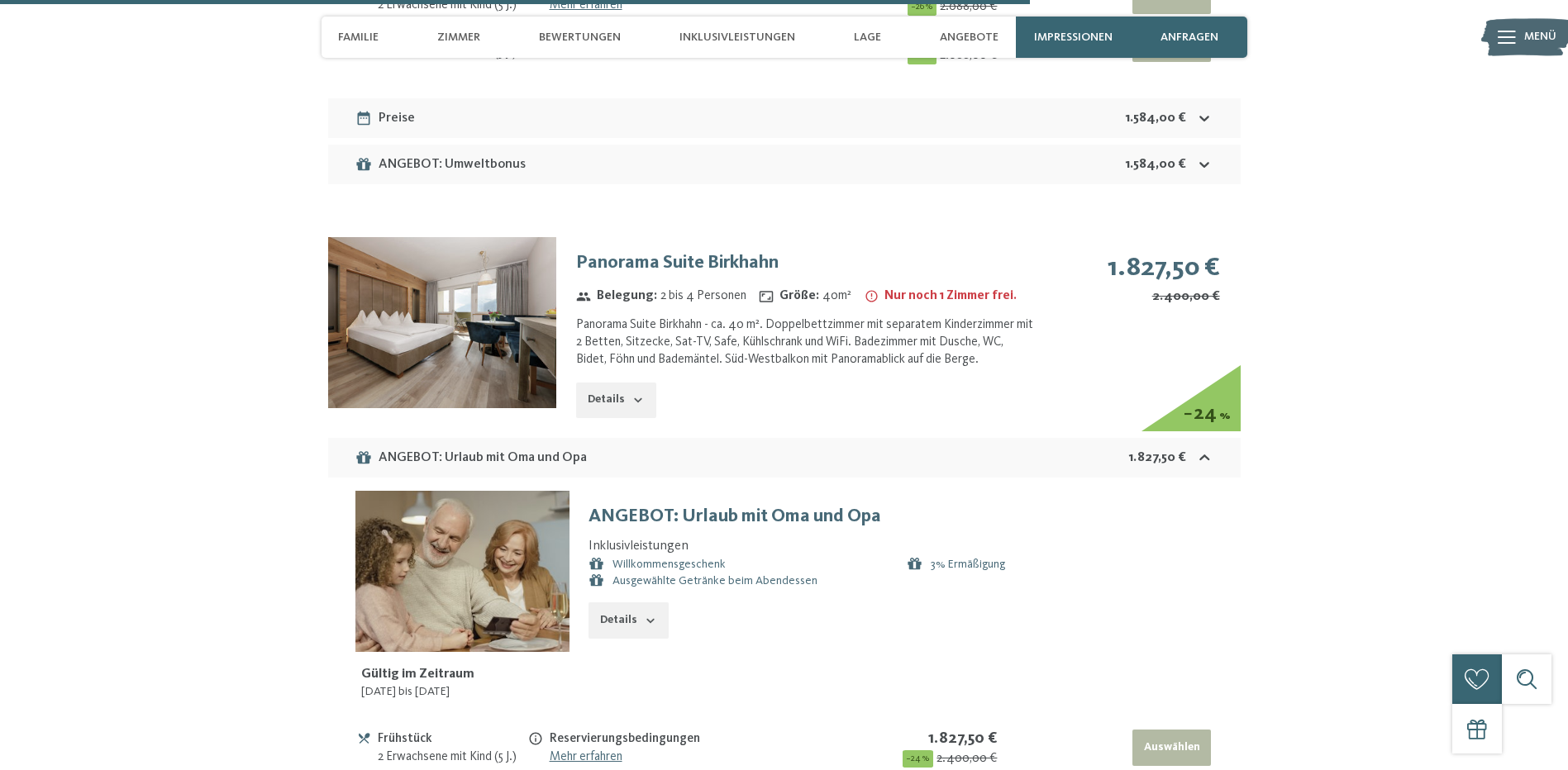
scroll to position [5288, 0]
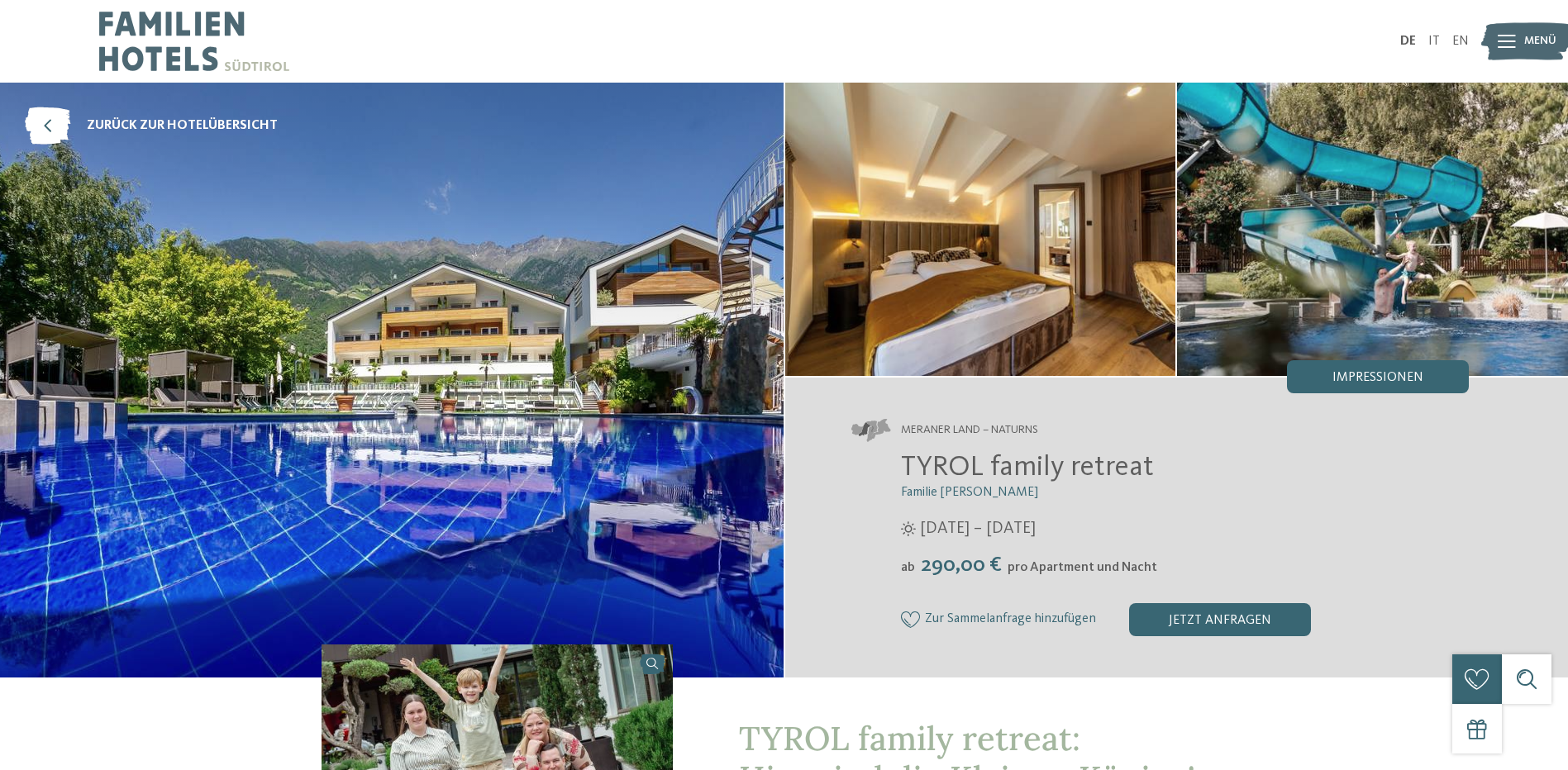
drag, startPoint x: 902, startPoint y: 465, endPoint x: 1155, endPoint y: 472, distance: 253.1
click at [1155, 472] on h2 "TYROL family retreat" at bounding box center [1185, 467] width 568 height 35
copy span "TYROL family retreat"
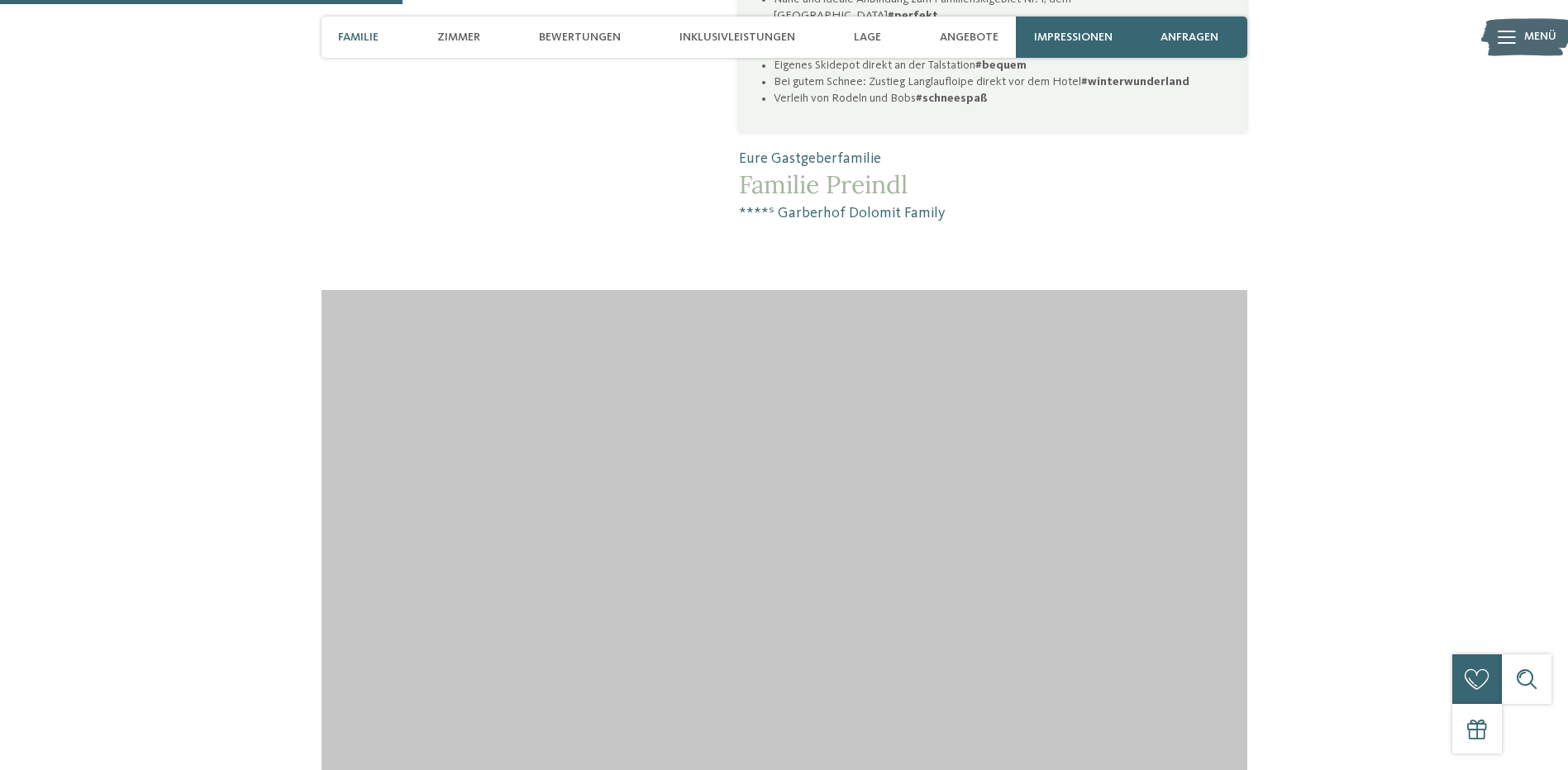
scroll to position [1817, 0]
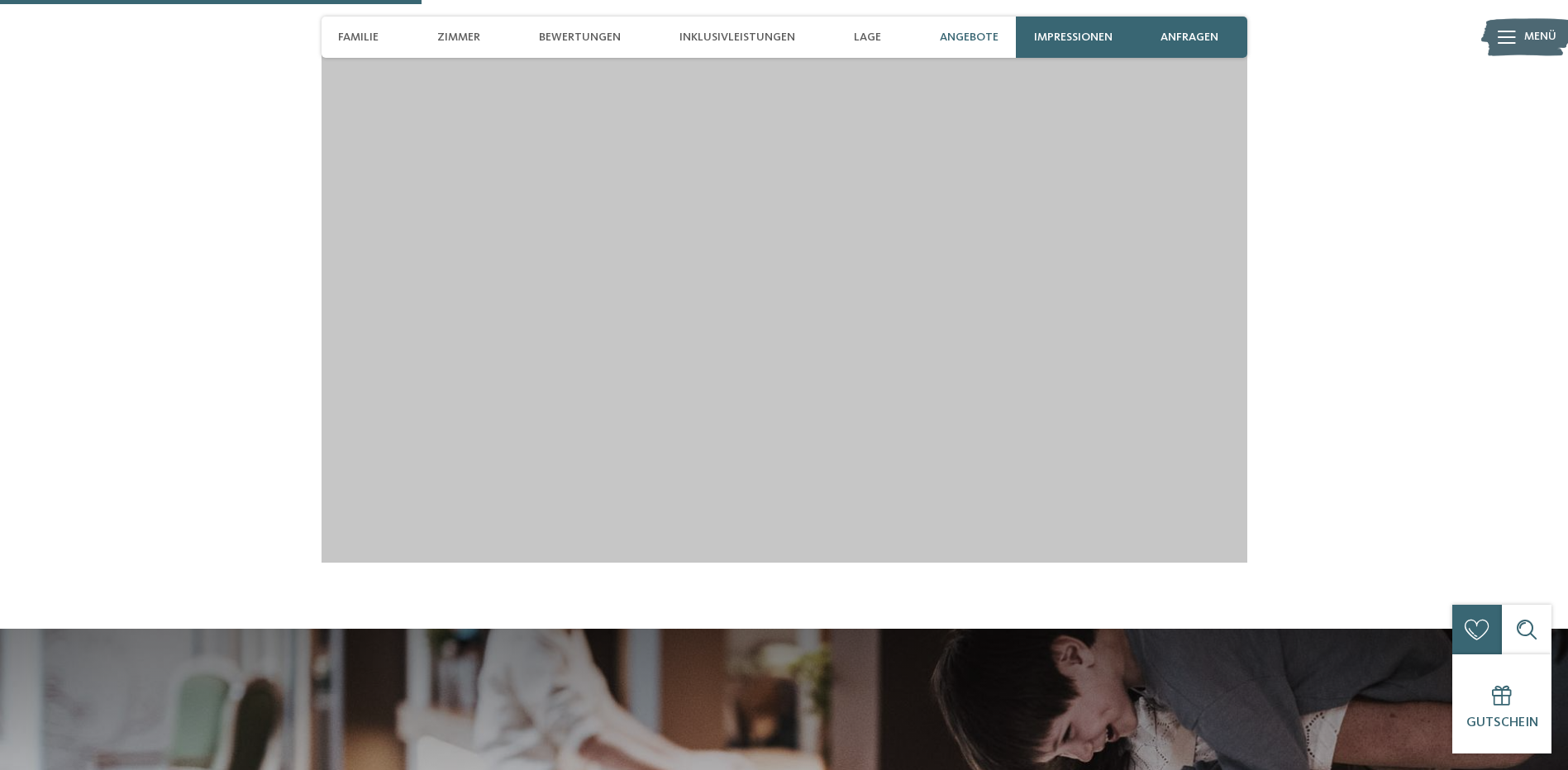
click at [949, 43] on span "Angebote" at bounding box center [969, 37] width 59 height 14
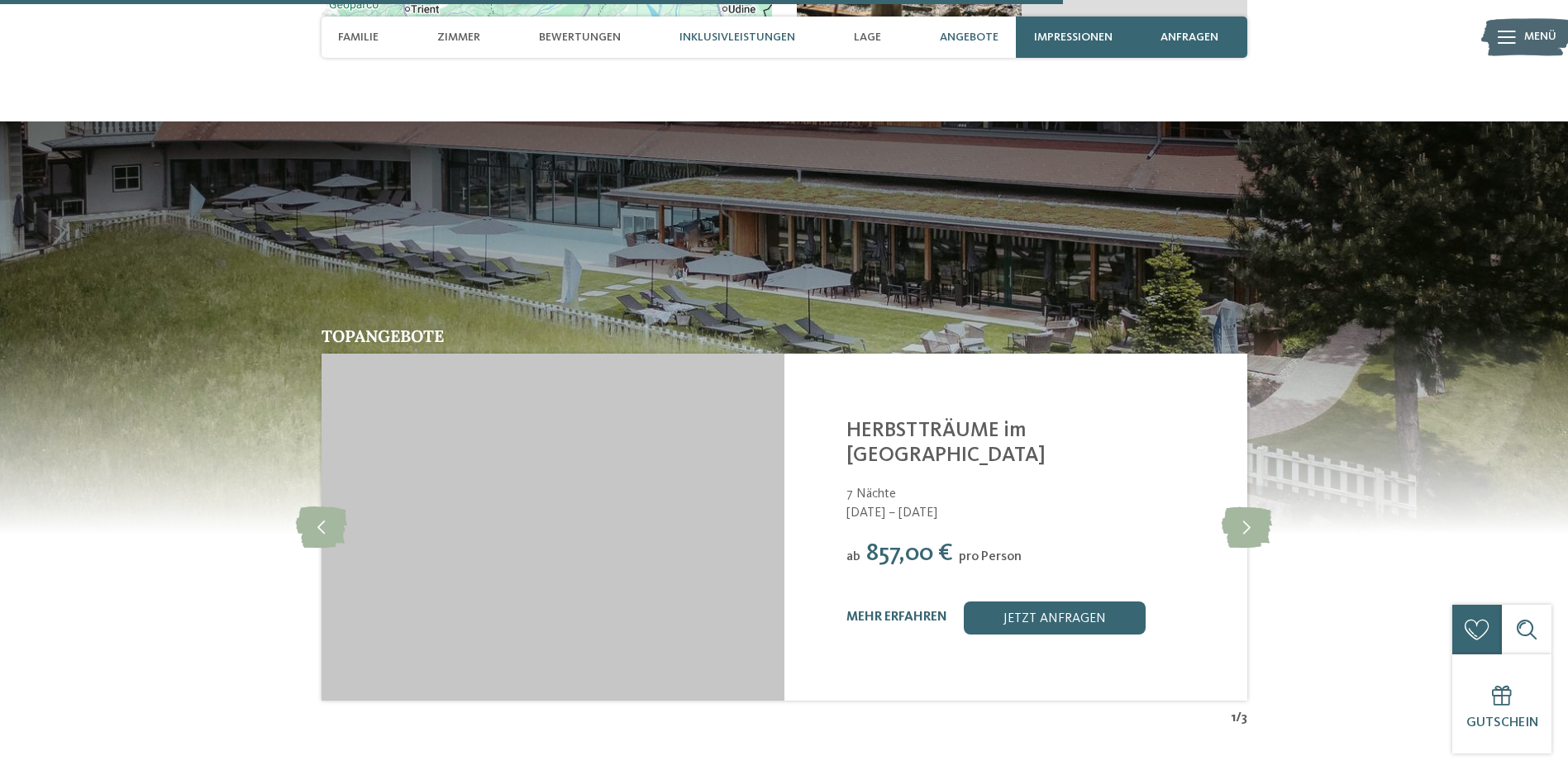
scroll to position [4608, 0]
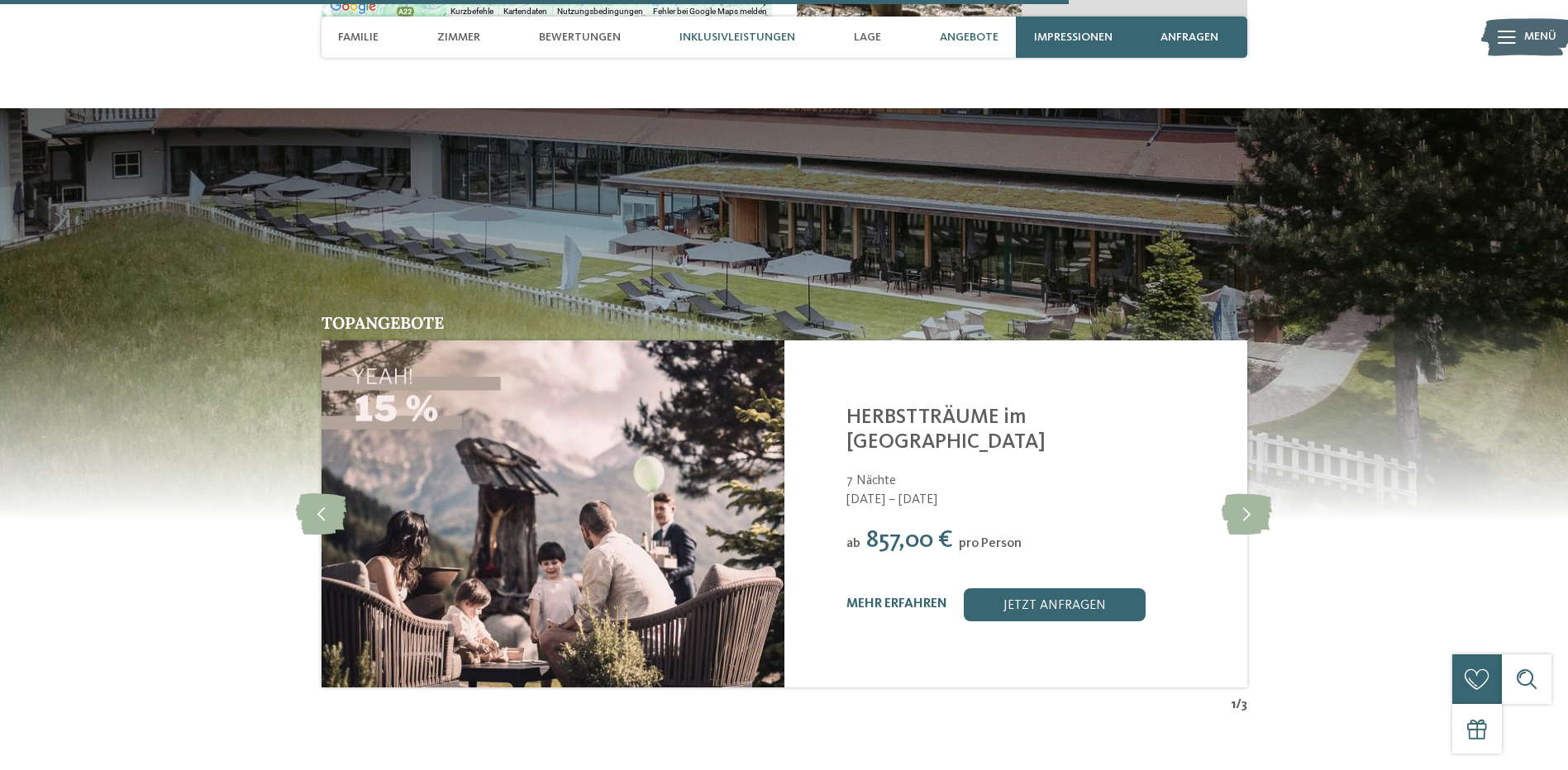
click at [762, 37] on span "Inklusivleistungen" at bounding box center [737, 37] width 116 height 14
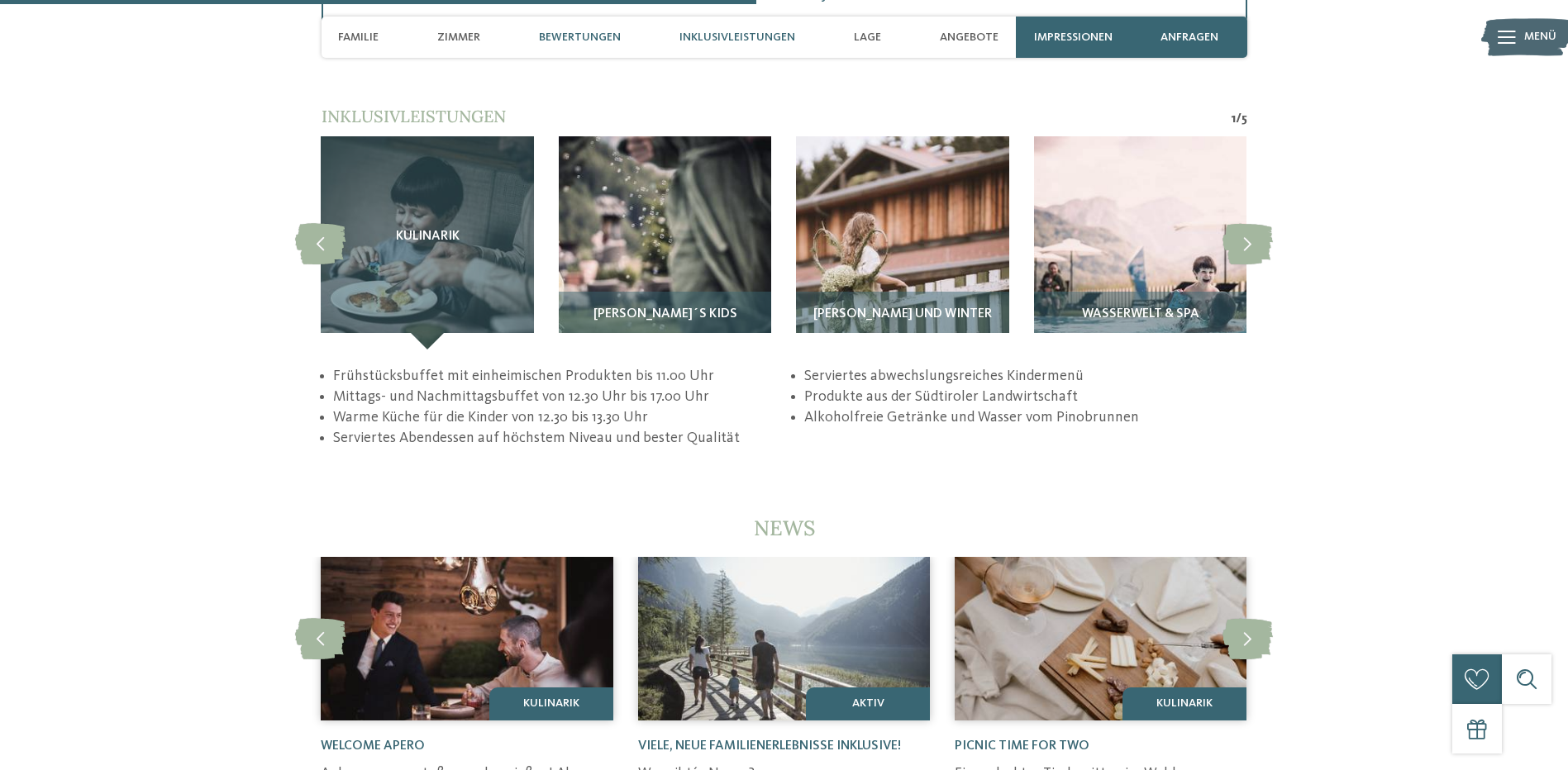
scroll to position [3260, 0]
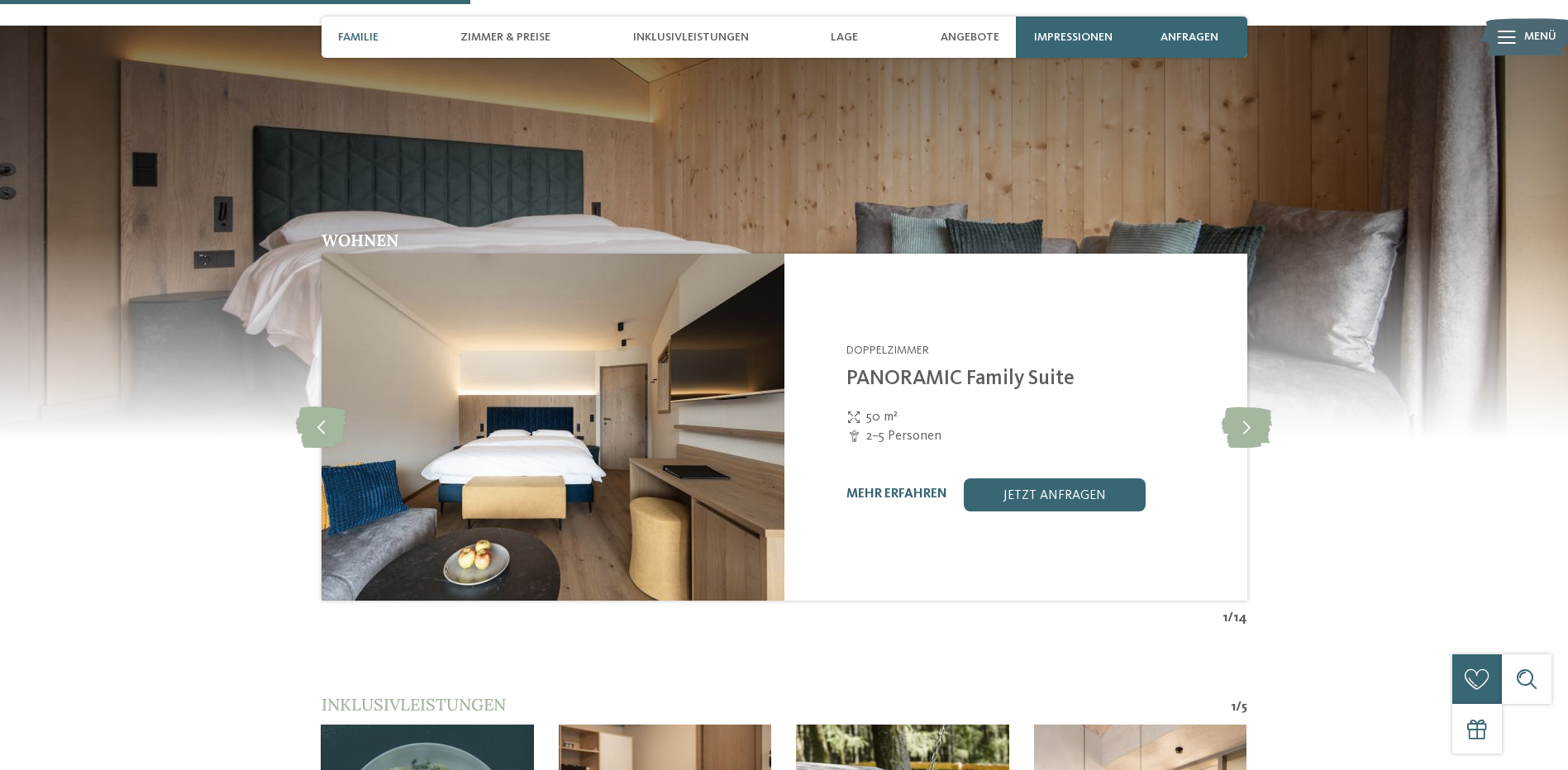
scroll to position [1570, 0]
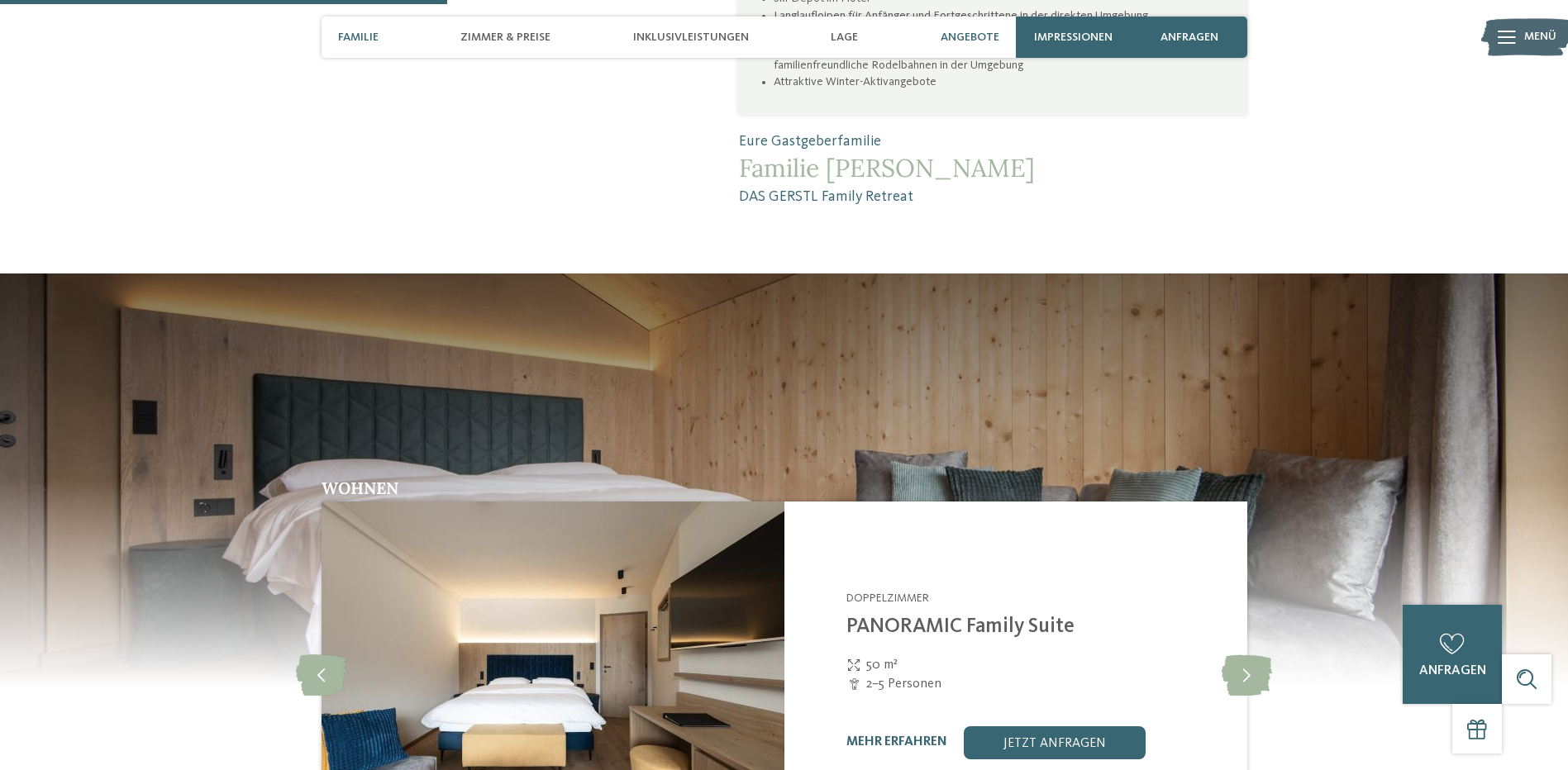
click at [956, 30] on span "Angebote" at bounding box center [969, 37] width 59 height 14
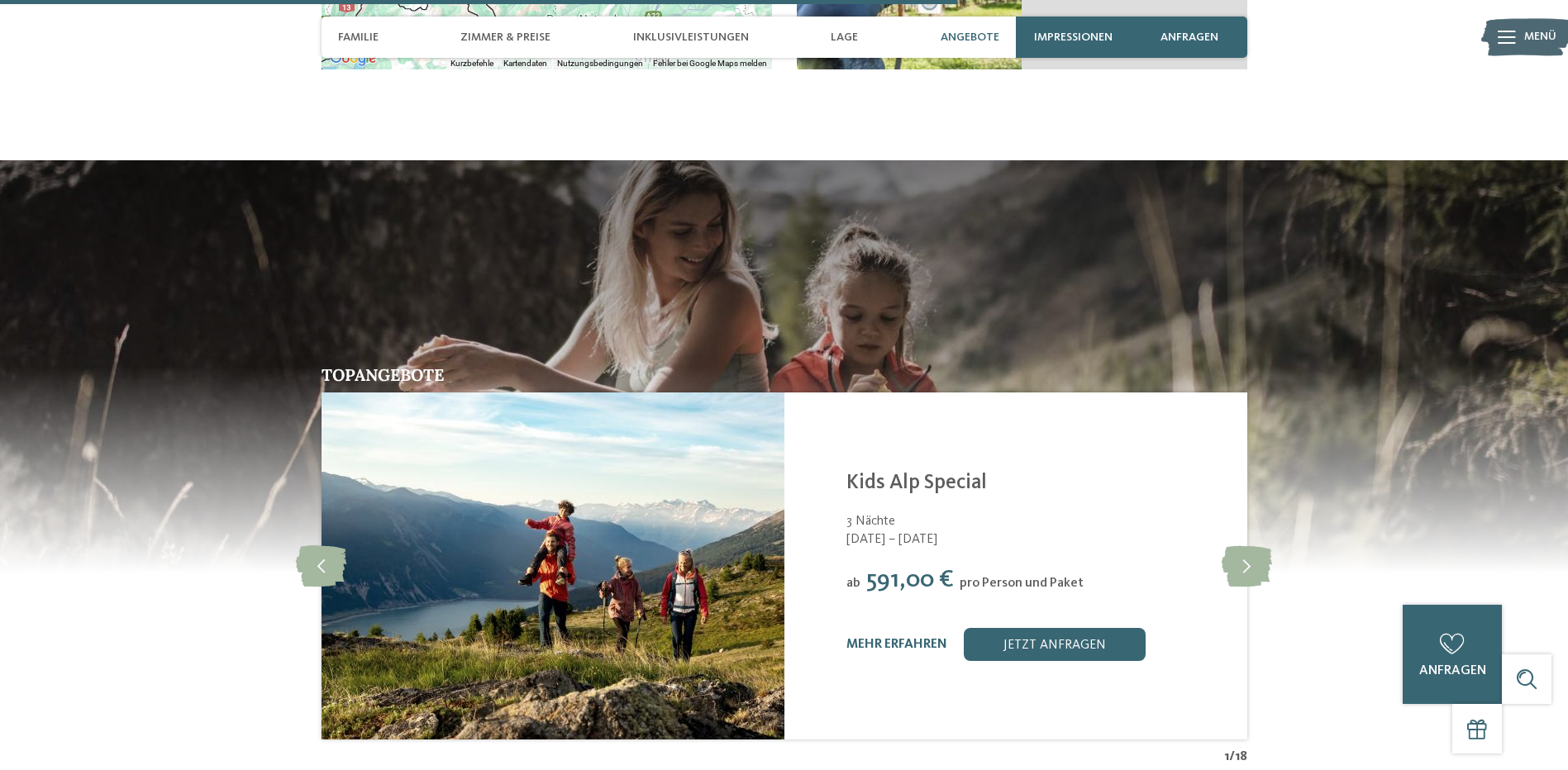
scroll to position [3411, 0]
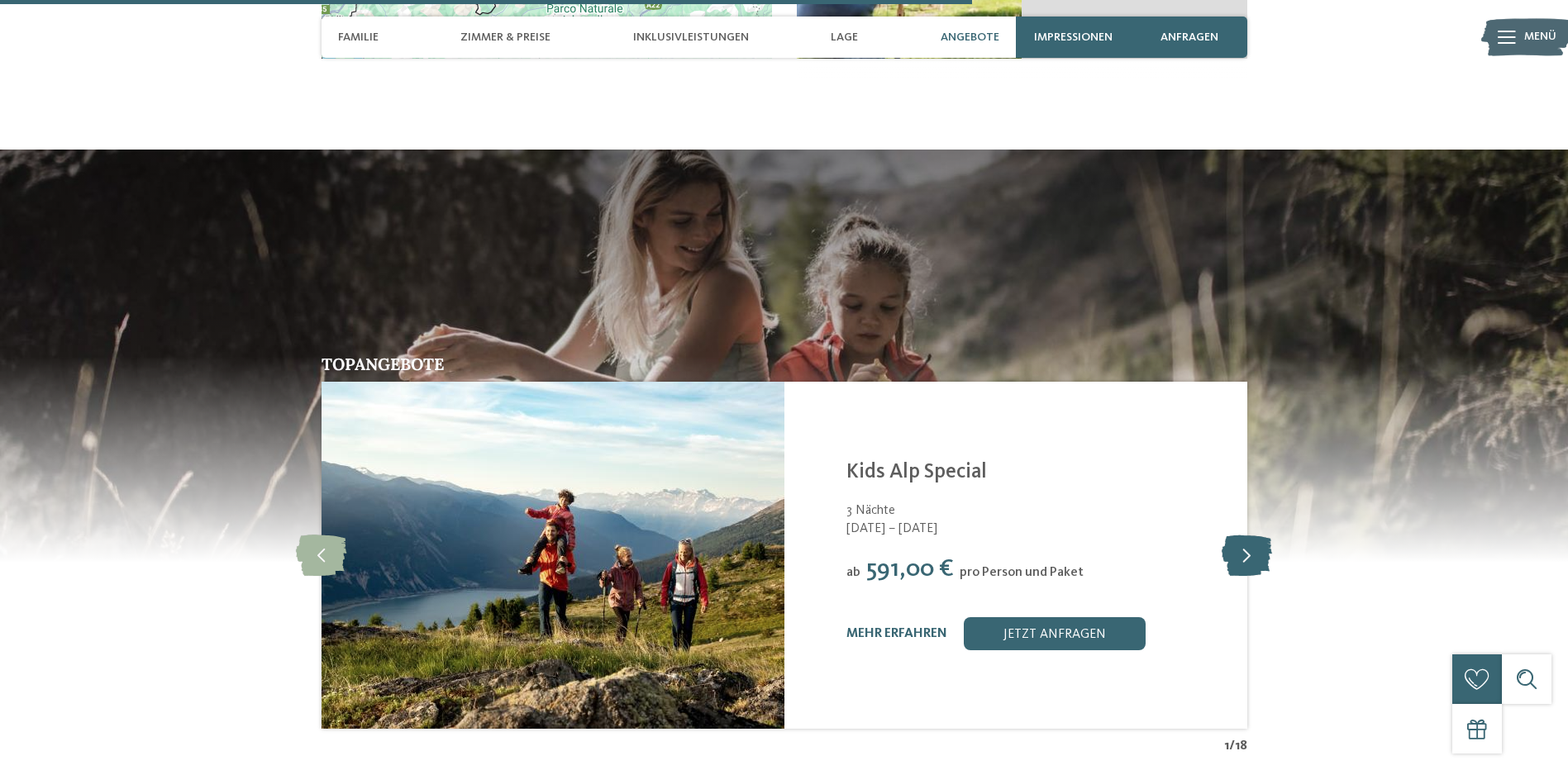
click at [1260, 535] on icon at bounding box center [1246, 556] width 50 height 42
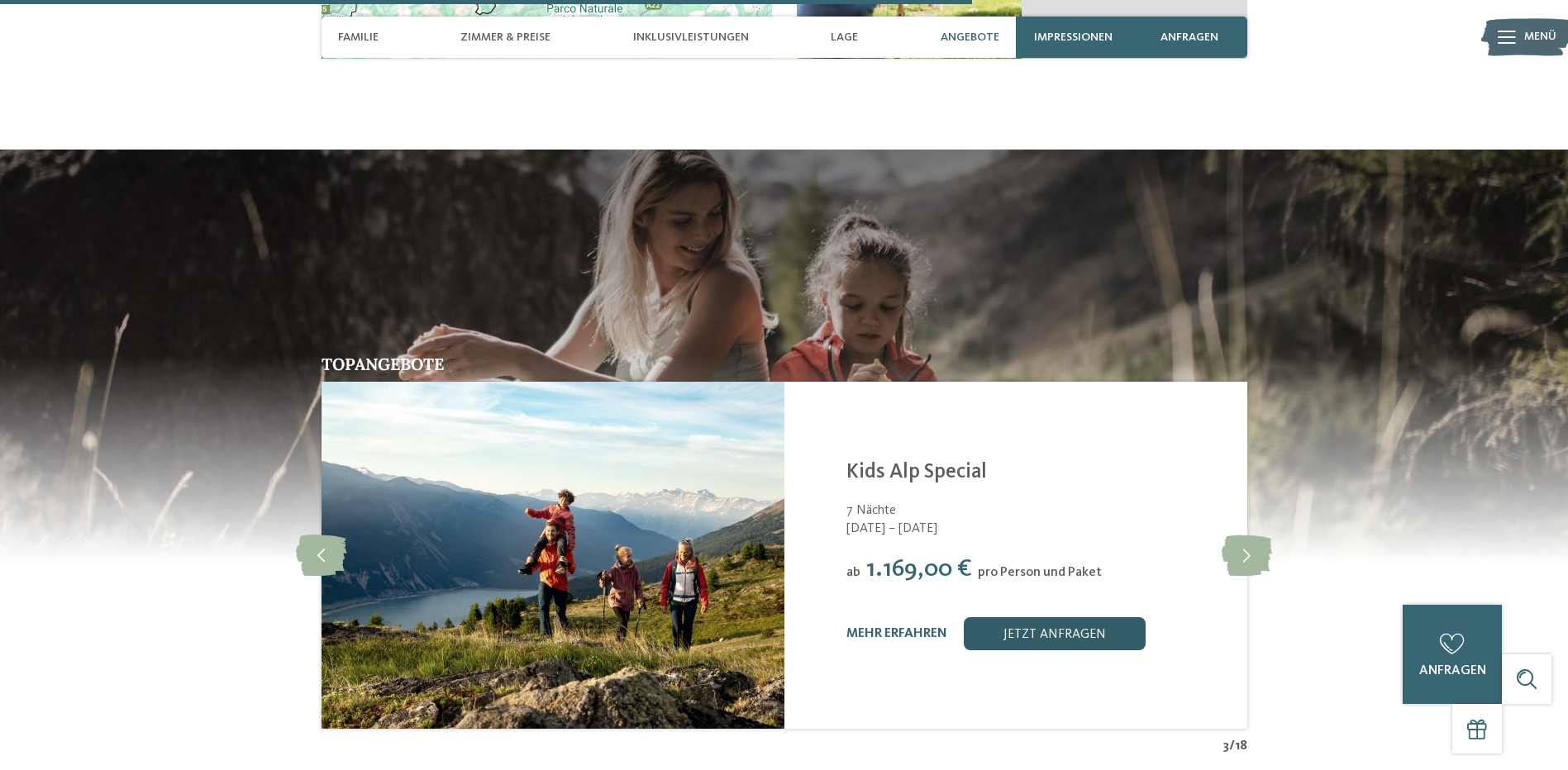
click at [1049, 617] on link "jetzt anfragen" at bounding box center [1054, 633] width 182 height 33
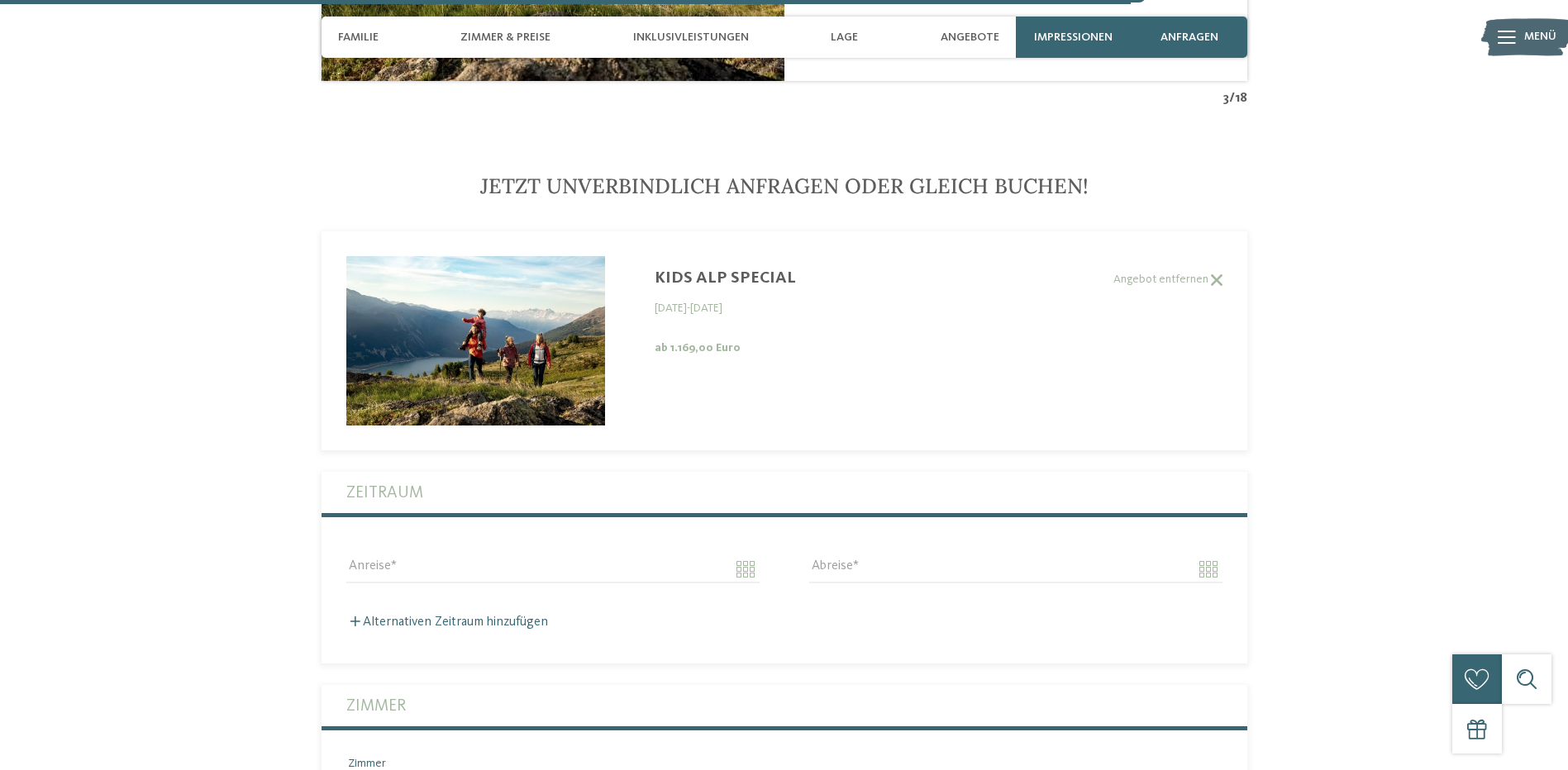
scroll to position [4142, 0]
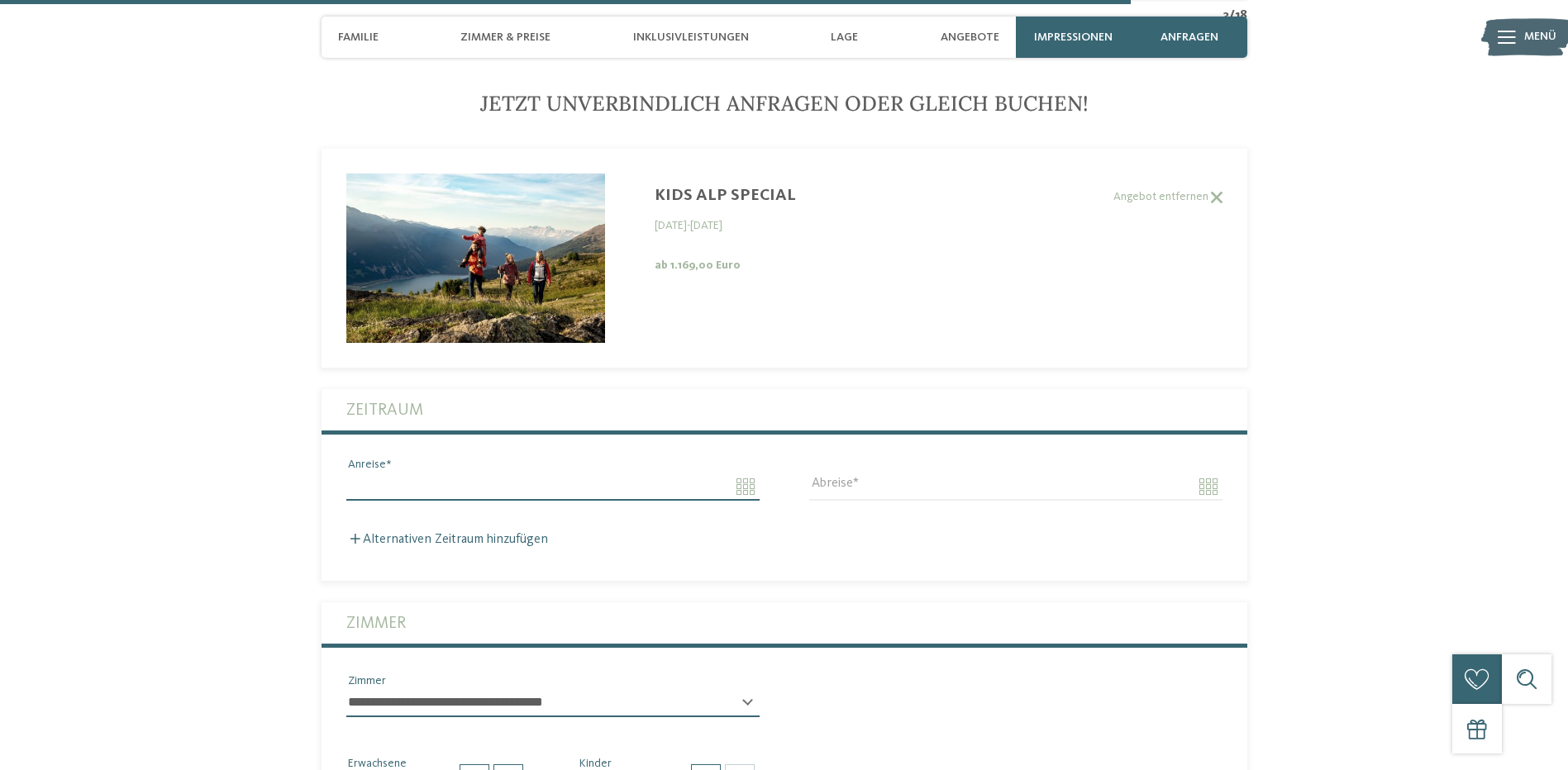
click at [738, 473] on input "Anreise" at bounding box center [553, 487] width 413 height 28
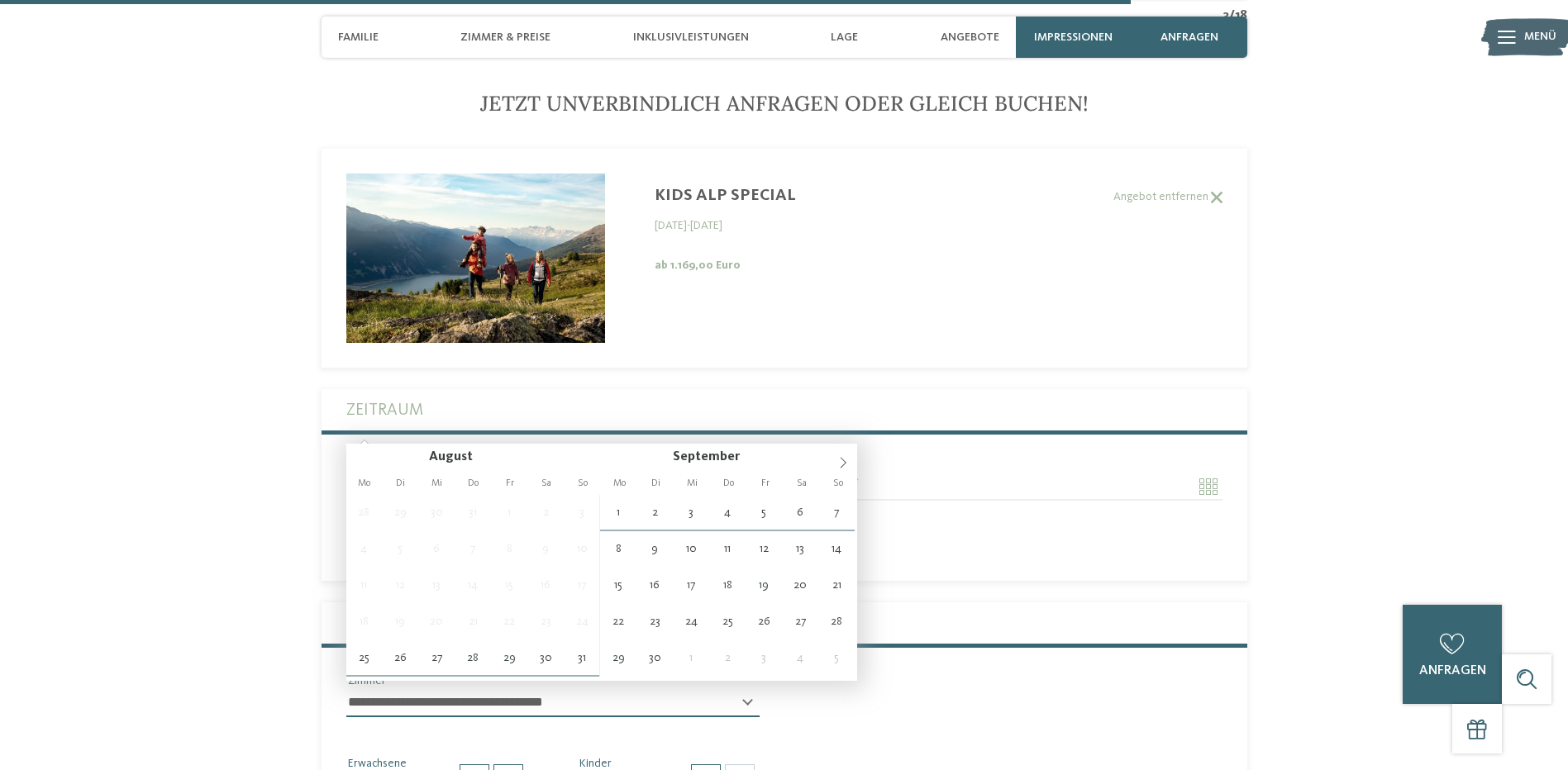
type input "**********"
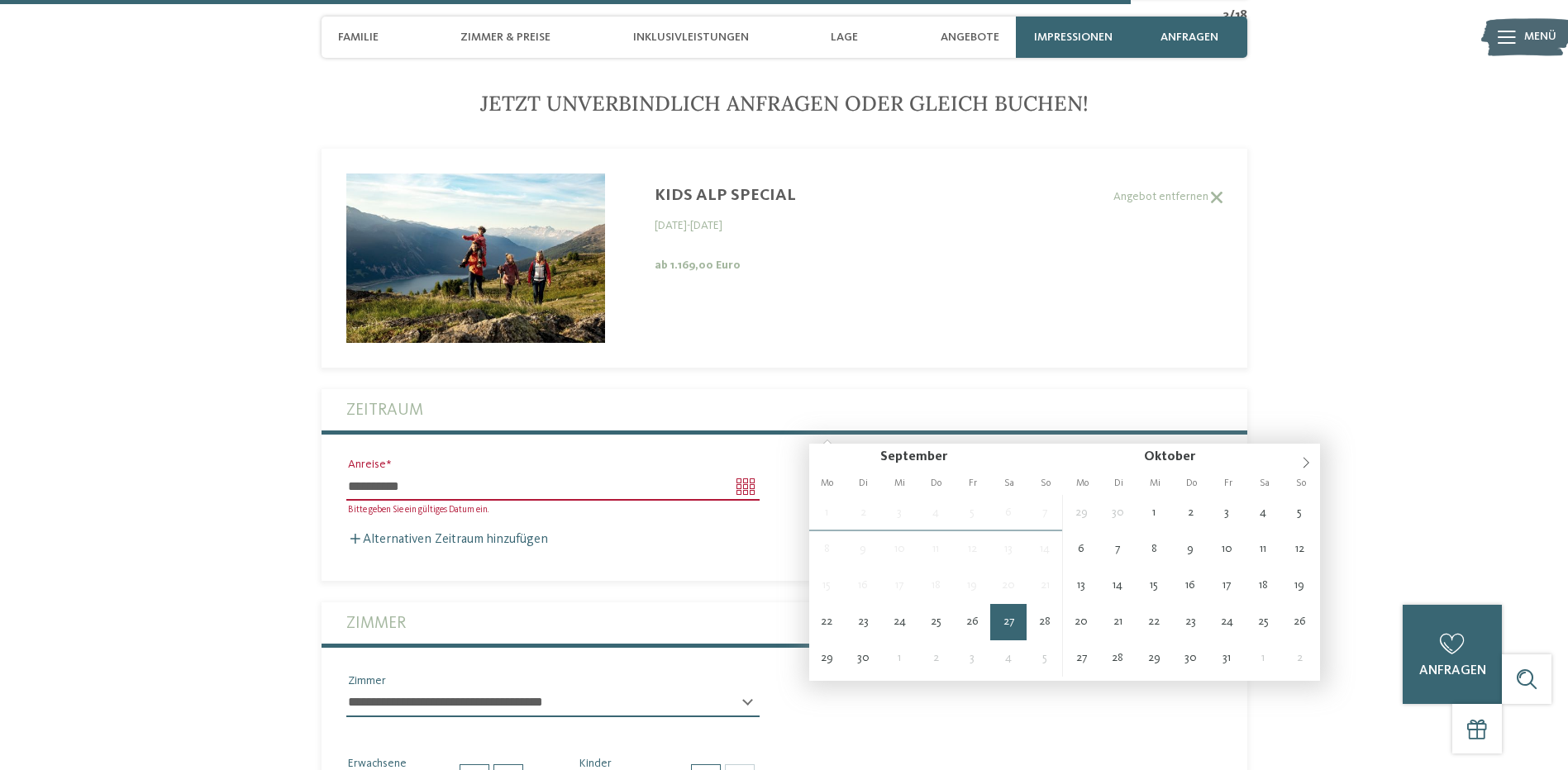
type input "**********"
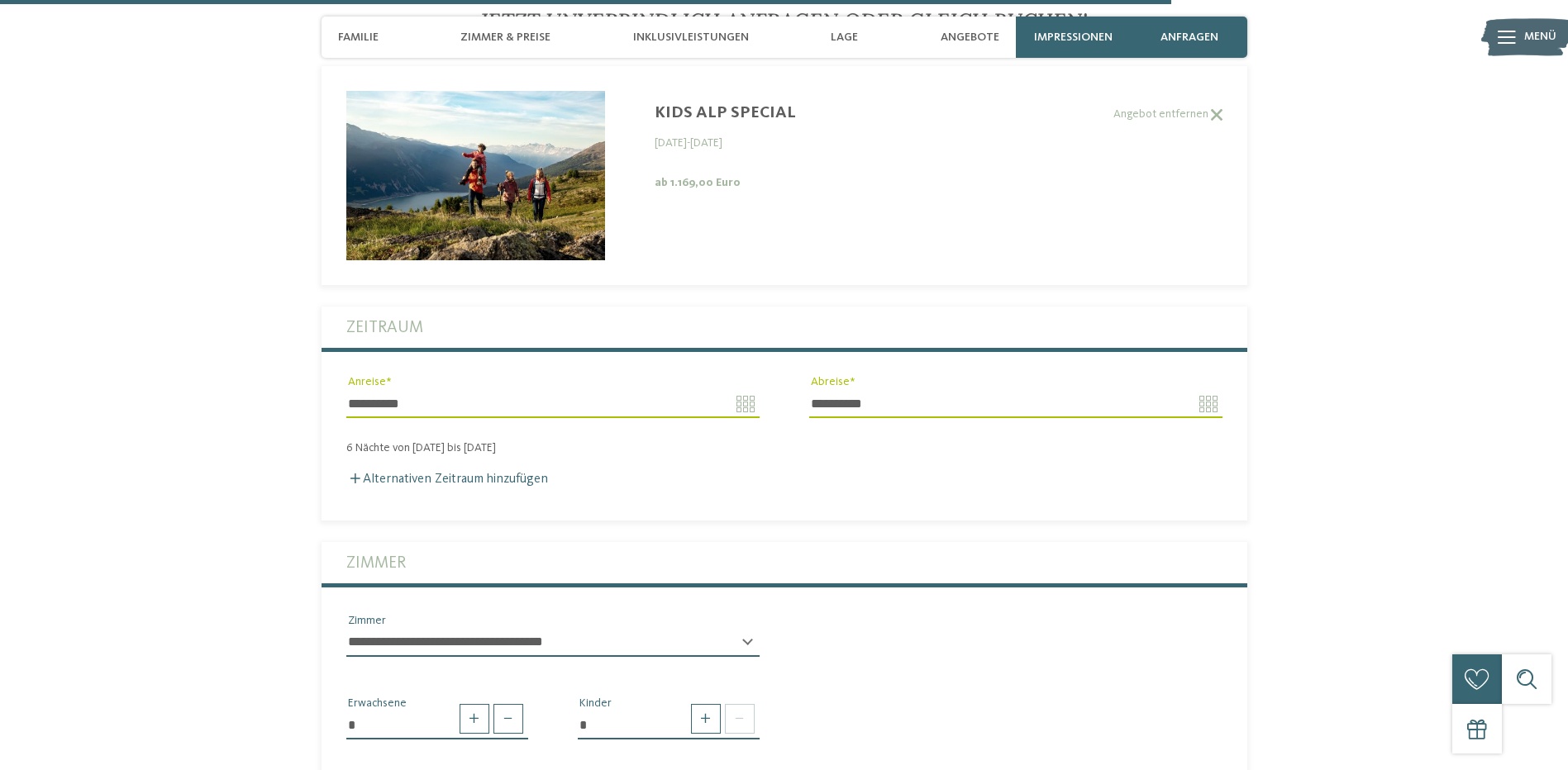
scroll to position [4308, 0]
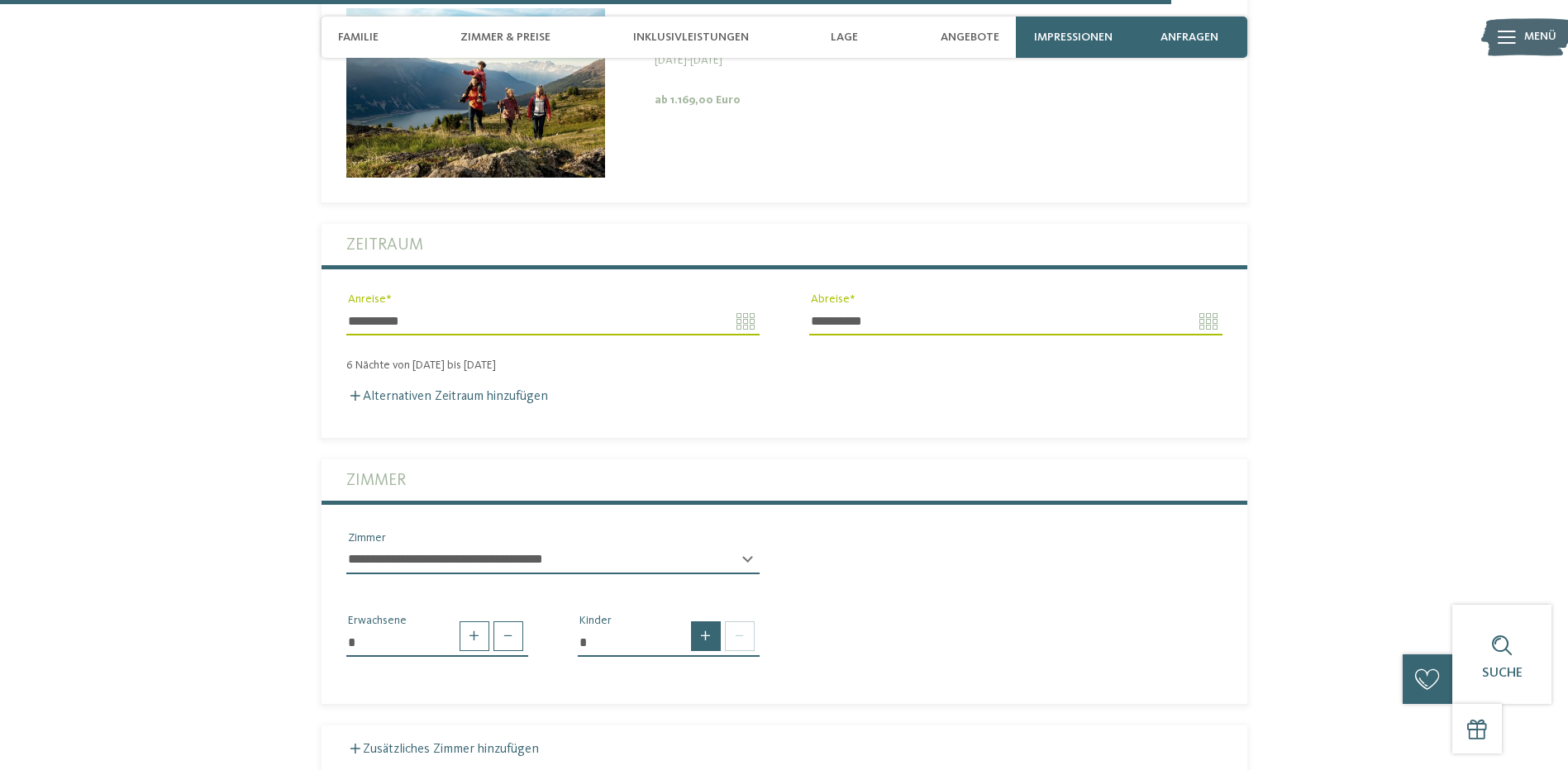
click at [699, 621] on span at bounding box center [706, 636] width 30 height 30
type input "*"
click at [739, 688] on select "* * * * * * * * * * * ** ** ** ** ** ** ** **" at bounding box center [668, 702] width 182 height 28
select select "*"
click at [578, 688] on select "* * * * * * * * * * * ** ** ** ** ** ** ** **" at bounding box center [668, 702] width 182 height 28
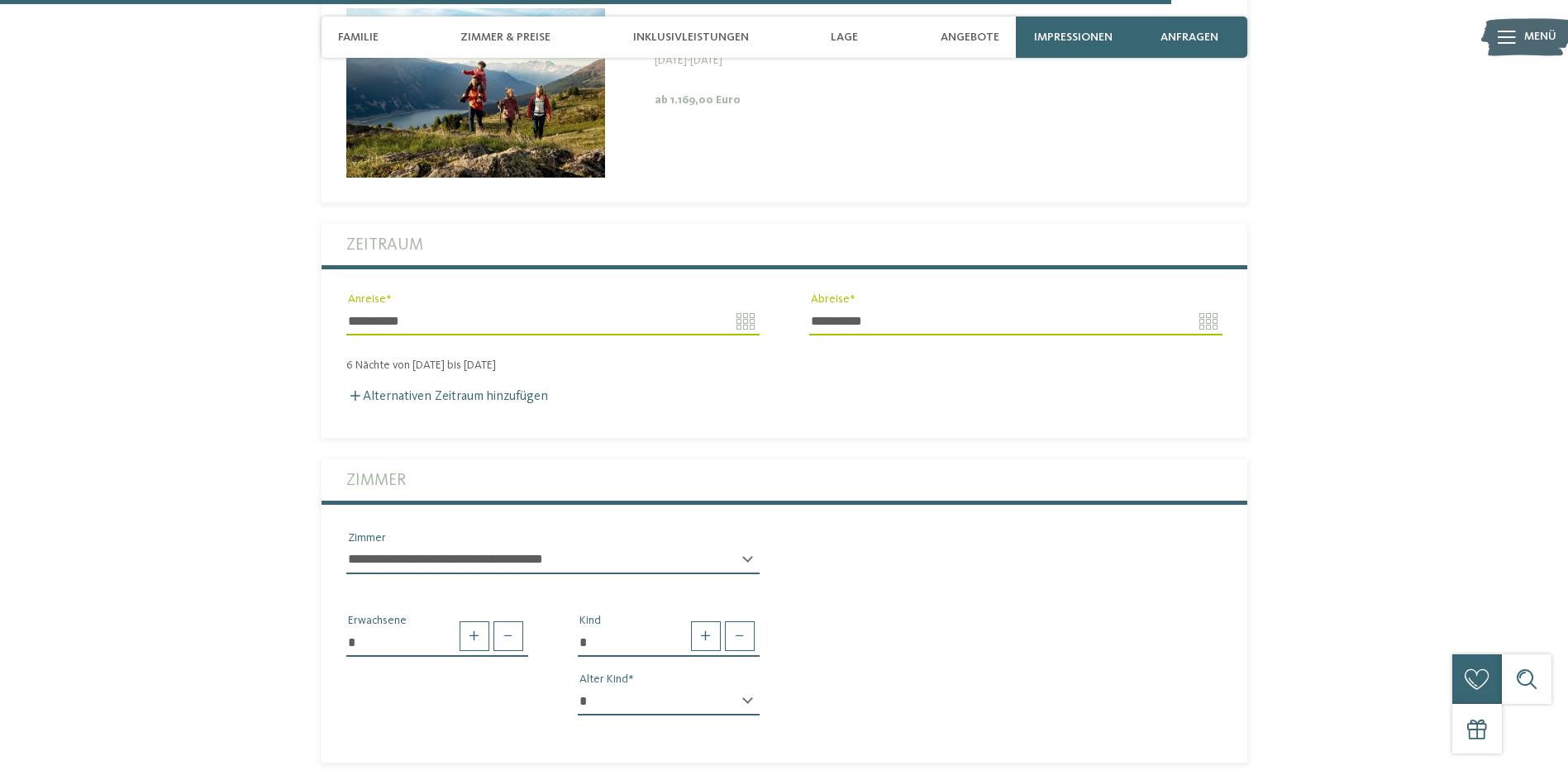
click at [688, 546] on select "**********" at bounding box center [553, 561] width 413 height 28
click at [681, 546] on select "**********" at bounding box center [553, 561] width 413 height 28
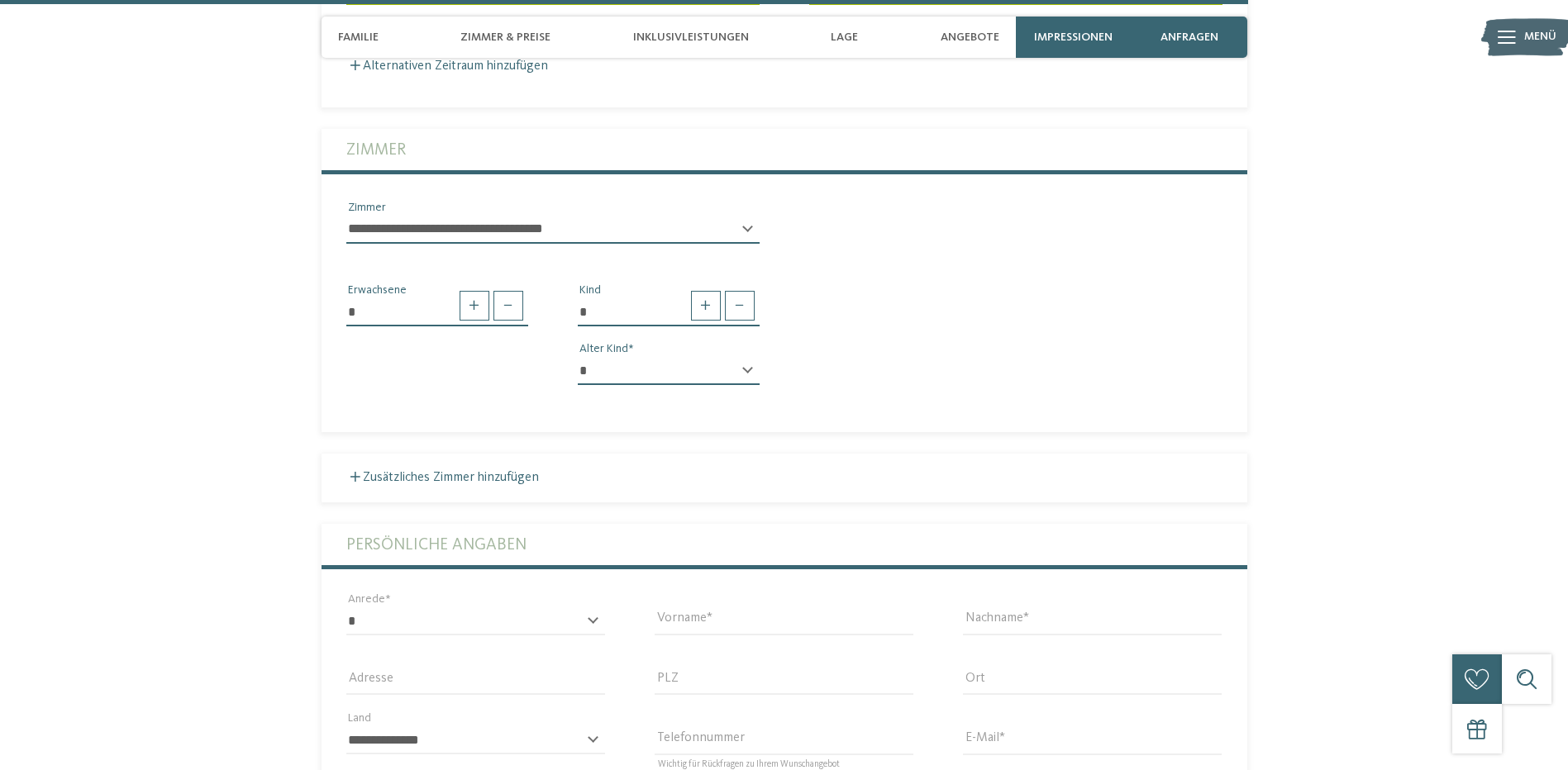
scroll to position [4803, 0]
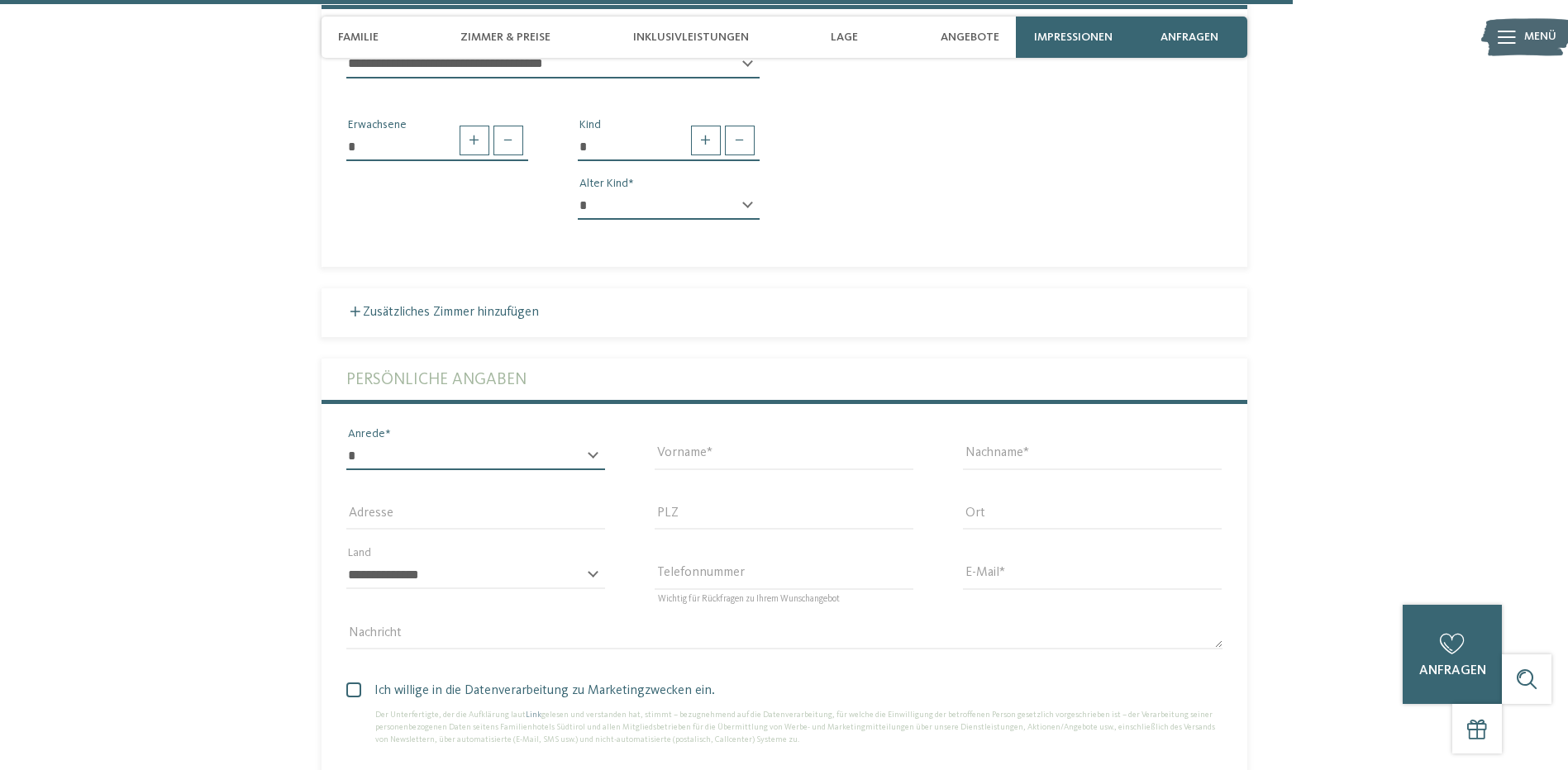
click at [499, 442] on select "* **** **** ******* ******" at bounding box center [476, 456] width 259 height 28
select select "*"
click at [346, 442] on select "* **** **** ******* ******" at bounding box center [476, 456] width 259 height 28
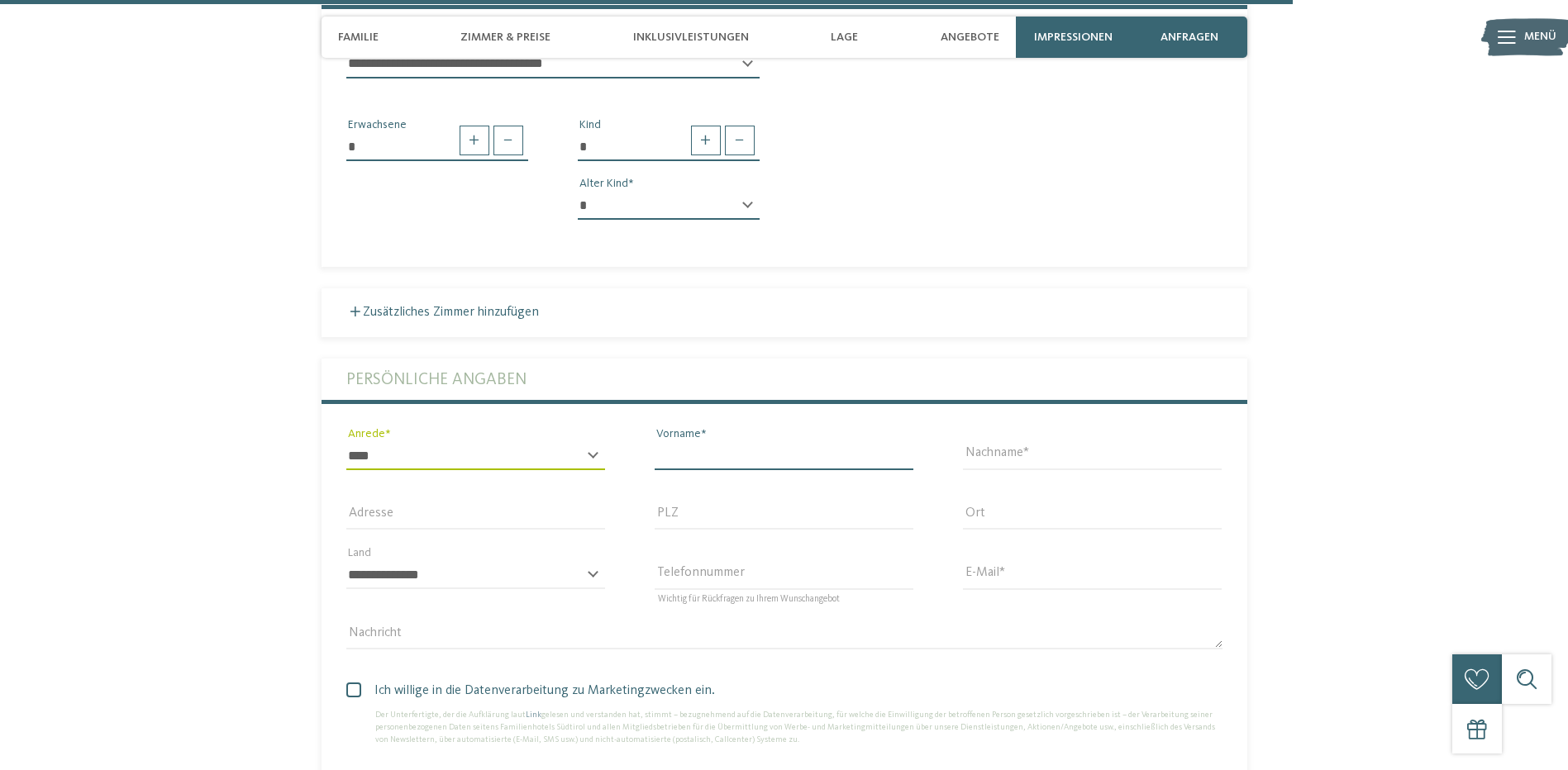
click at [774, 442] on input "Vorname" at bounding box center [784, 456] width 259 height 28
type input "****"
type input "*******"
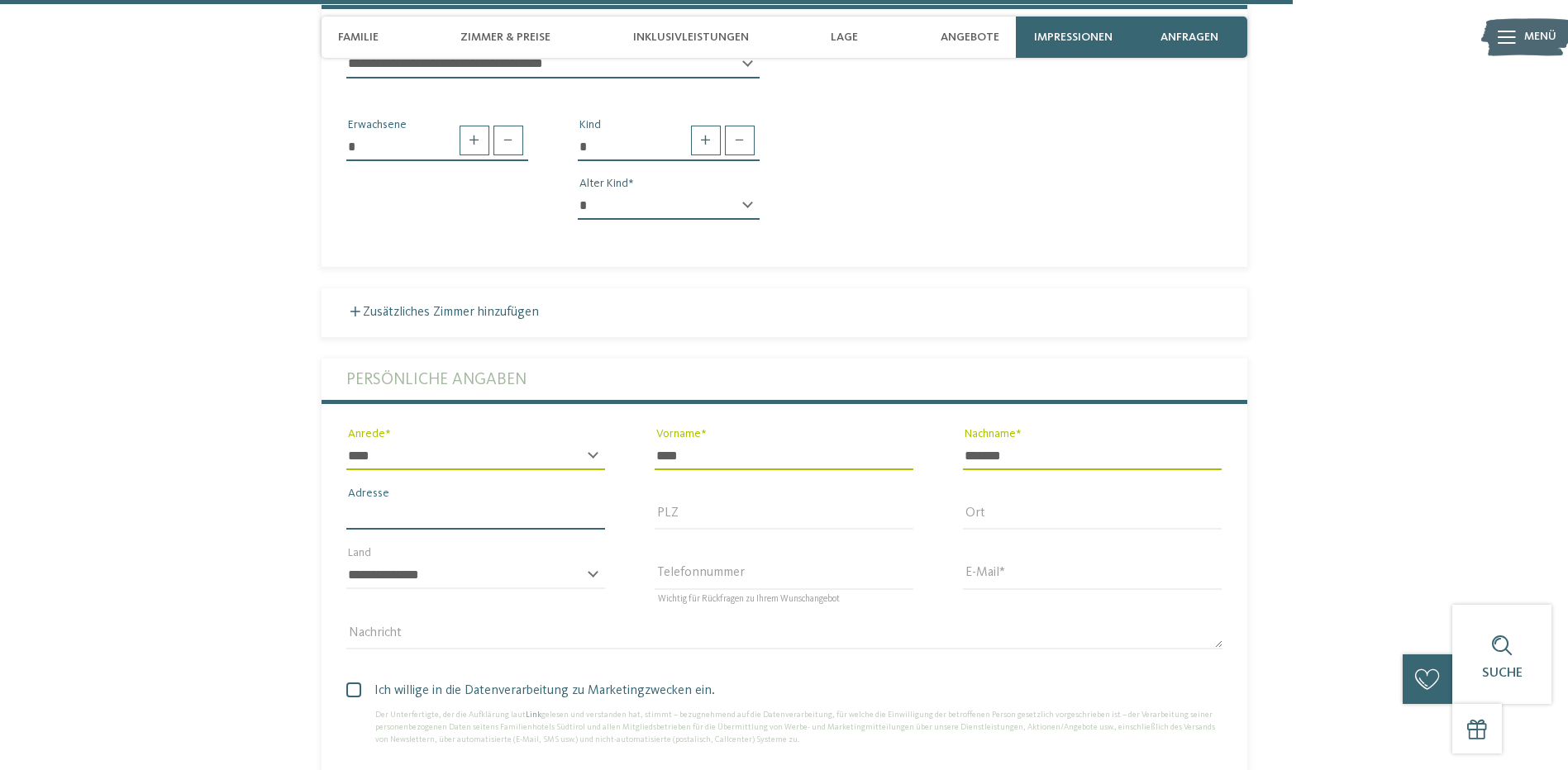
type input "*"
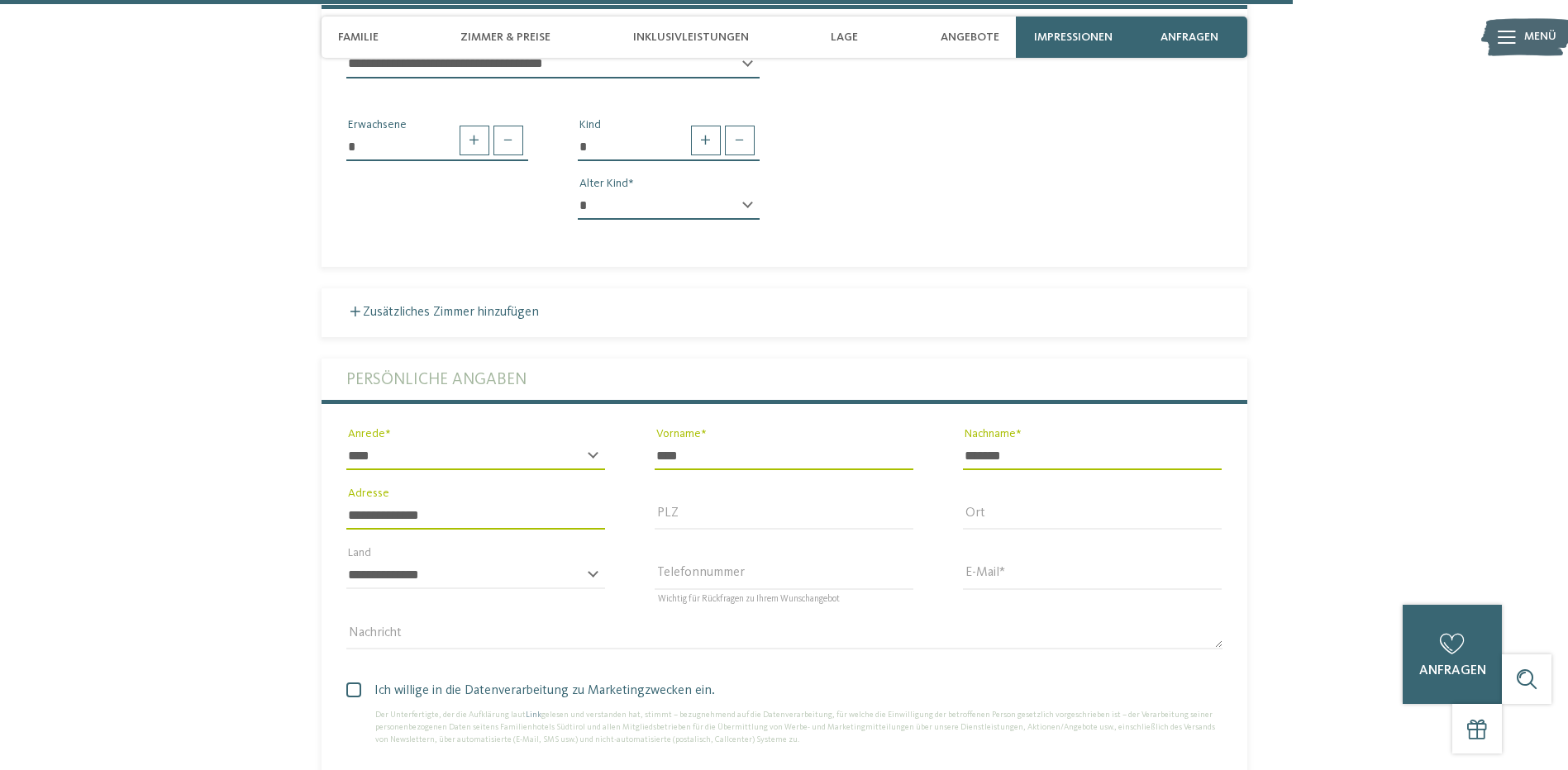
type input "**********"
type input "*****"
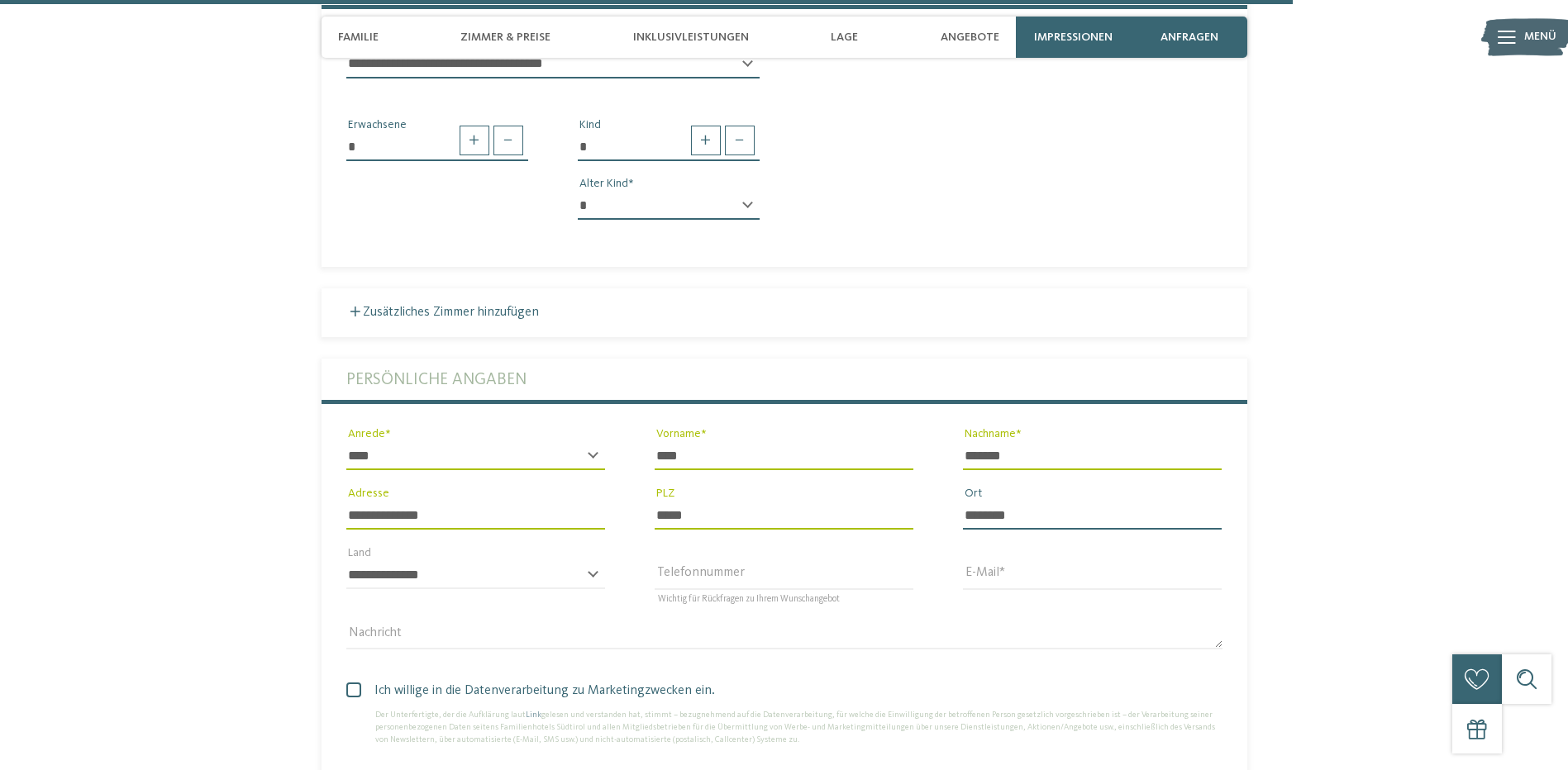
type input "********"
click at [504, 561] on select "**********" at bounding box center [476, 576] width 259 height 28
select select "**"
click at [346, 561] on select "**********" at bounding box center [476, 576] width 259 height 28
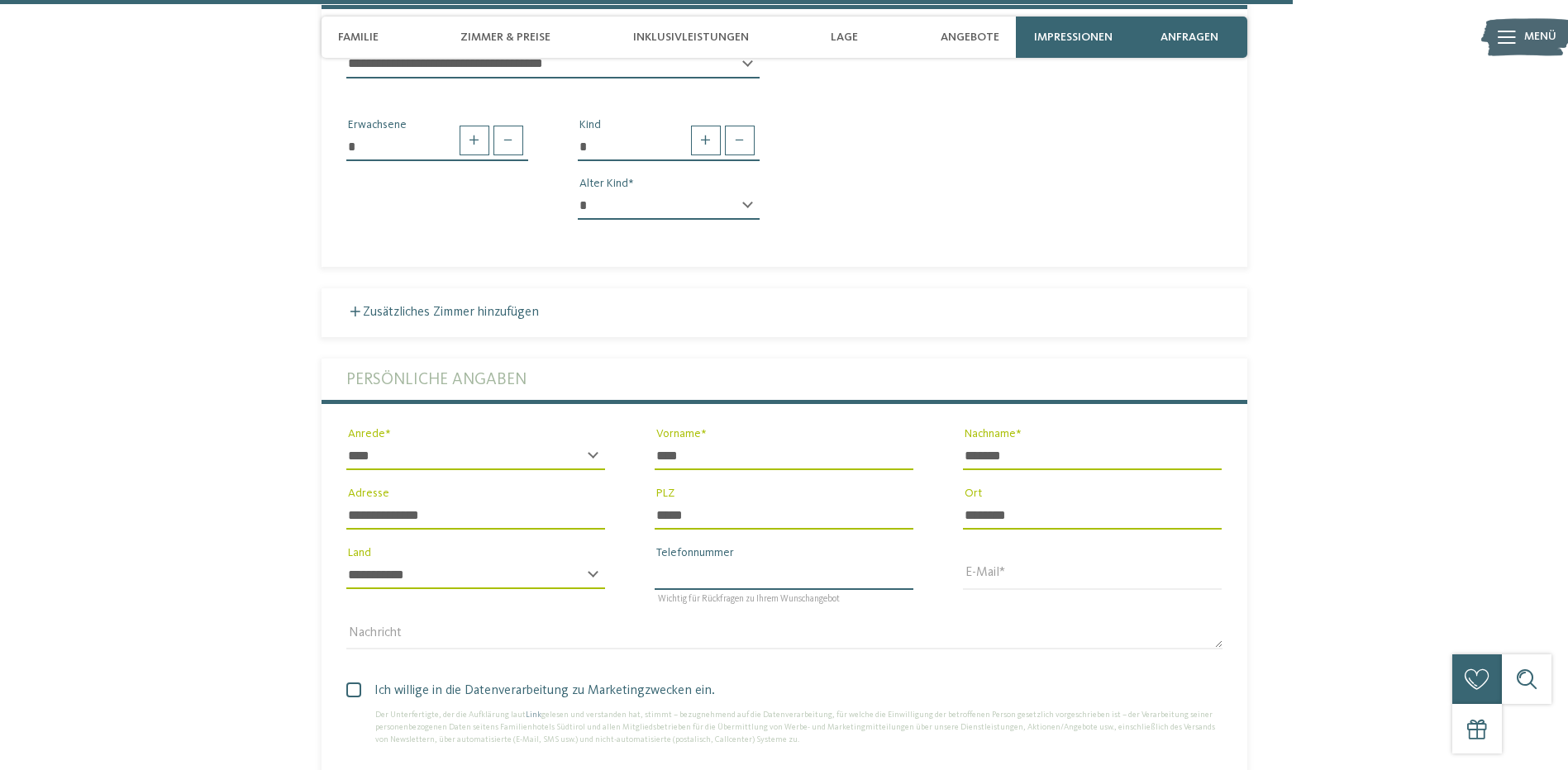
click at [887, 561] on input "Telefonnummer" at bounding box center [784, 576] width 259 height 28
type input "**********"
click at [1013, 561] on input "E-Mail" at bounding box center [1092, 576] width 259 height 28
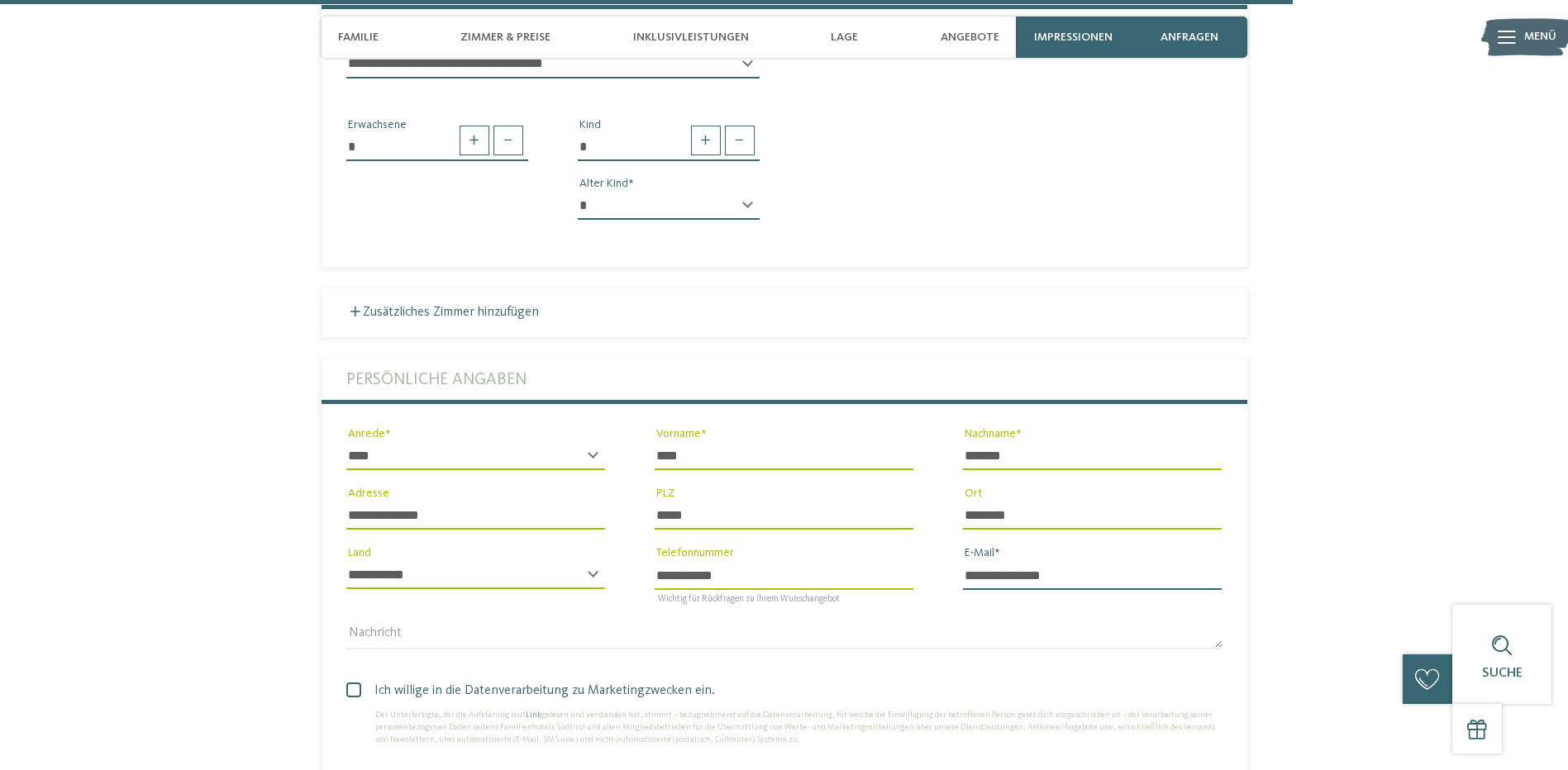
type input "**********"
click at [363, 681] on span "Ich willige in die Datenverarbeitung zu Marketingzwecken ein." at bounding box center [790, 691] width 864 height 20
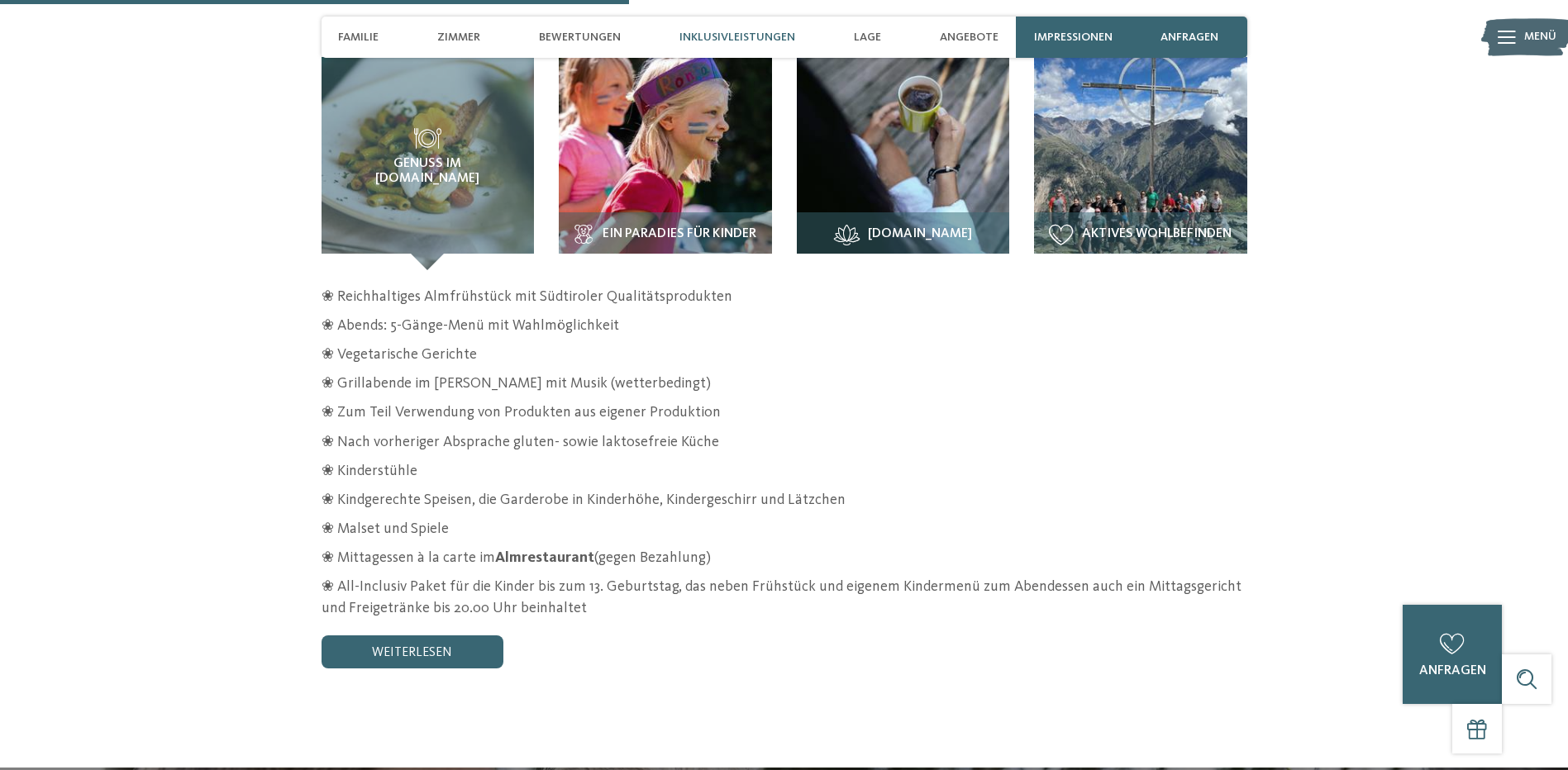
scroll to position [2396, 0]
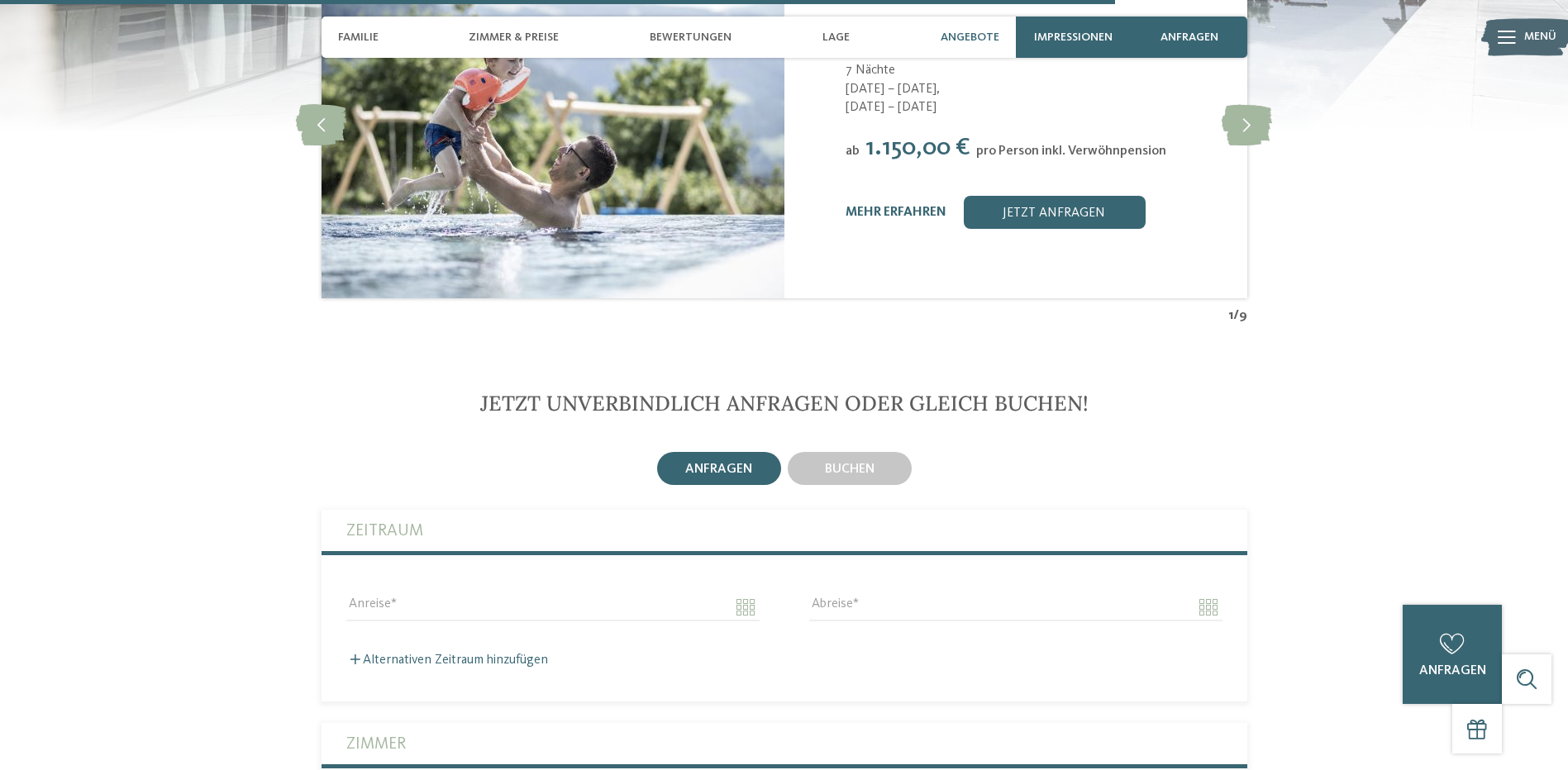
scroll to position [4048, 0]
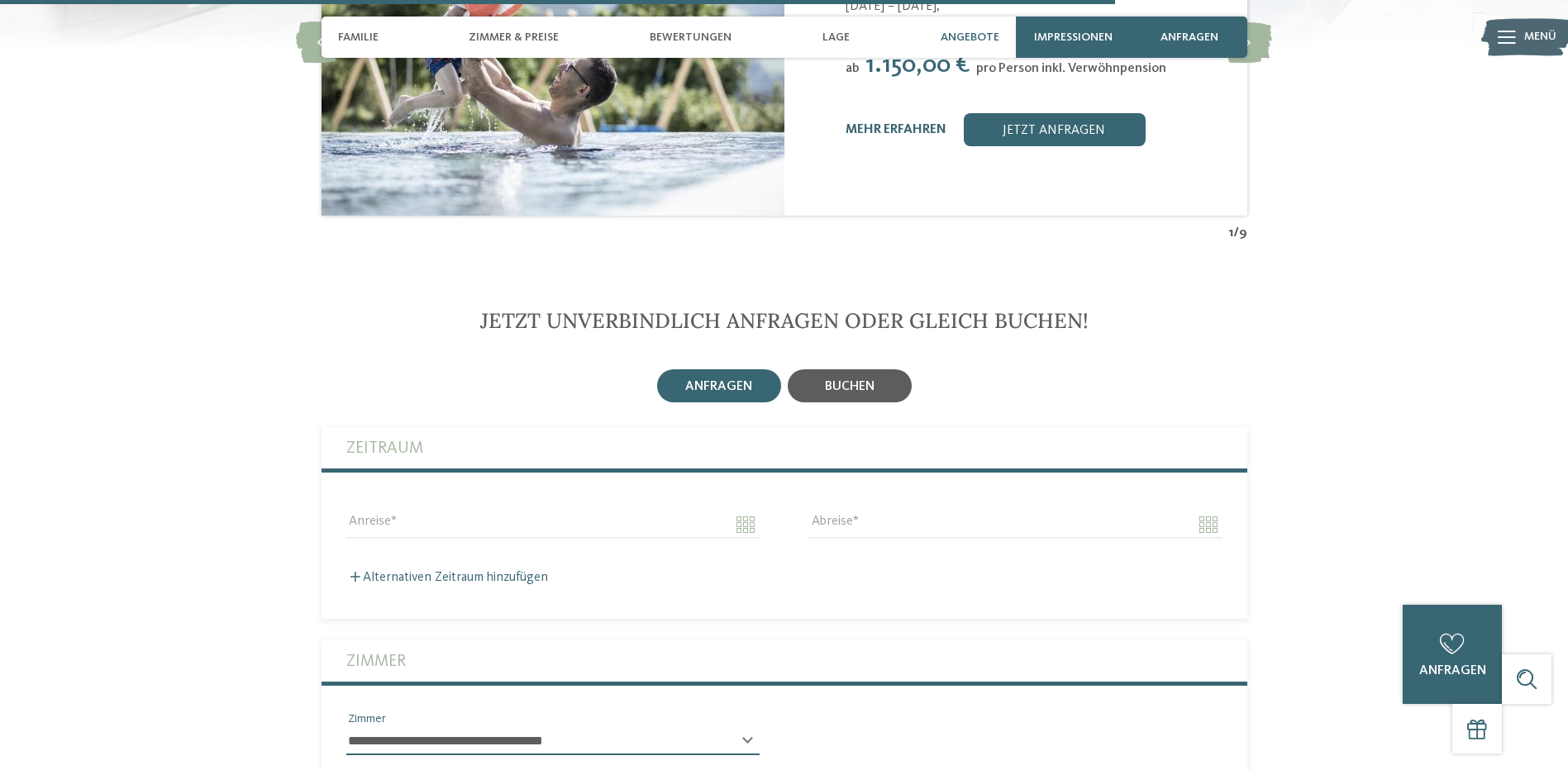
click at [851, 380] on span "buchen" at bounding box center [850, 387] width 50 height 13
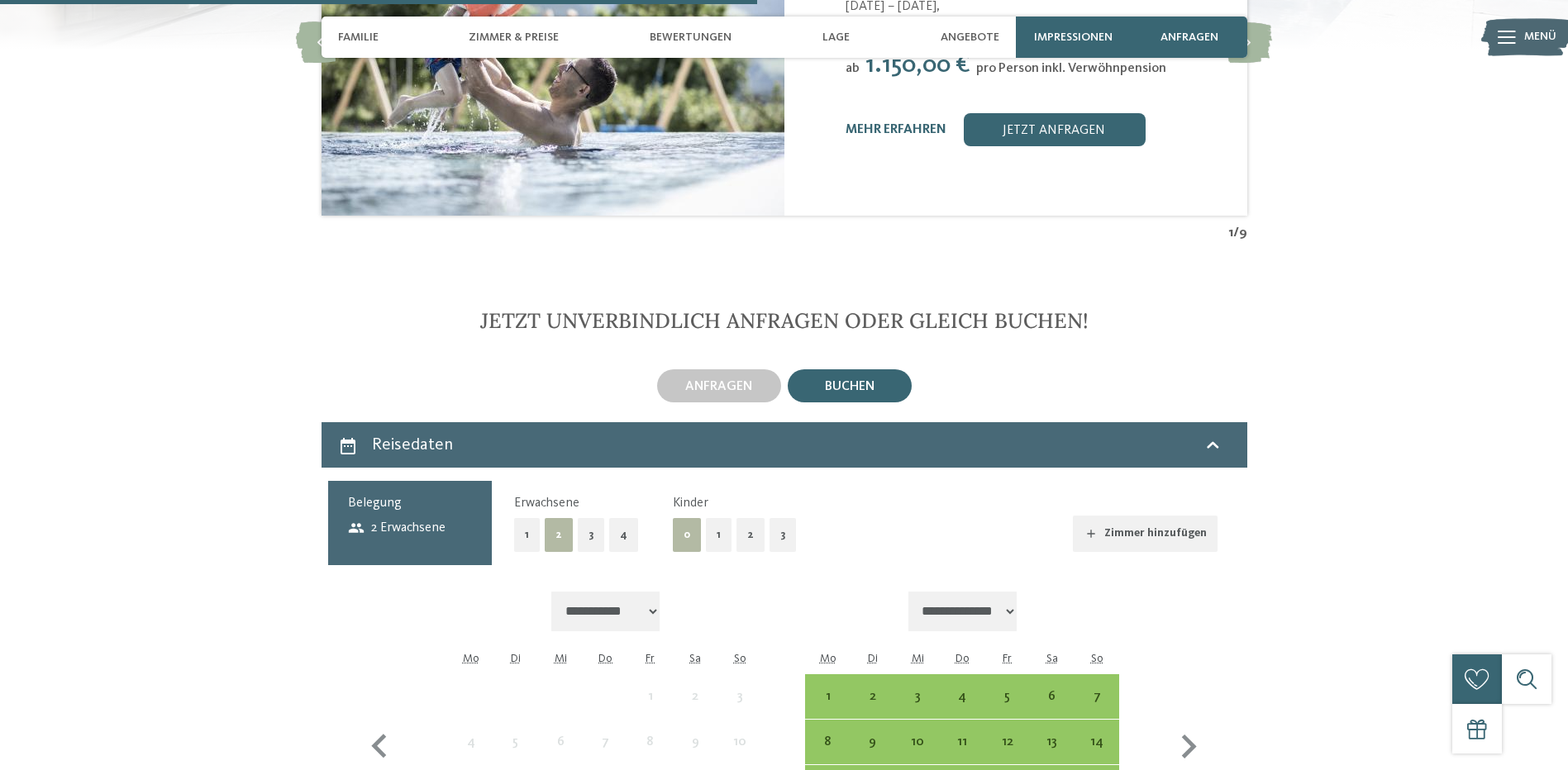
scroll to position [4296, 0]
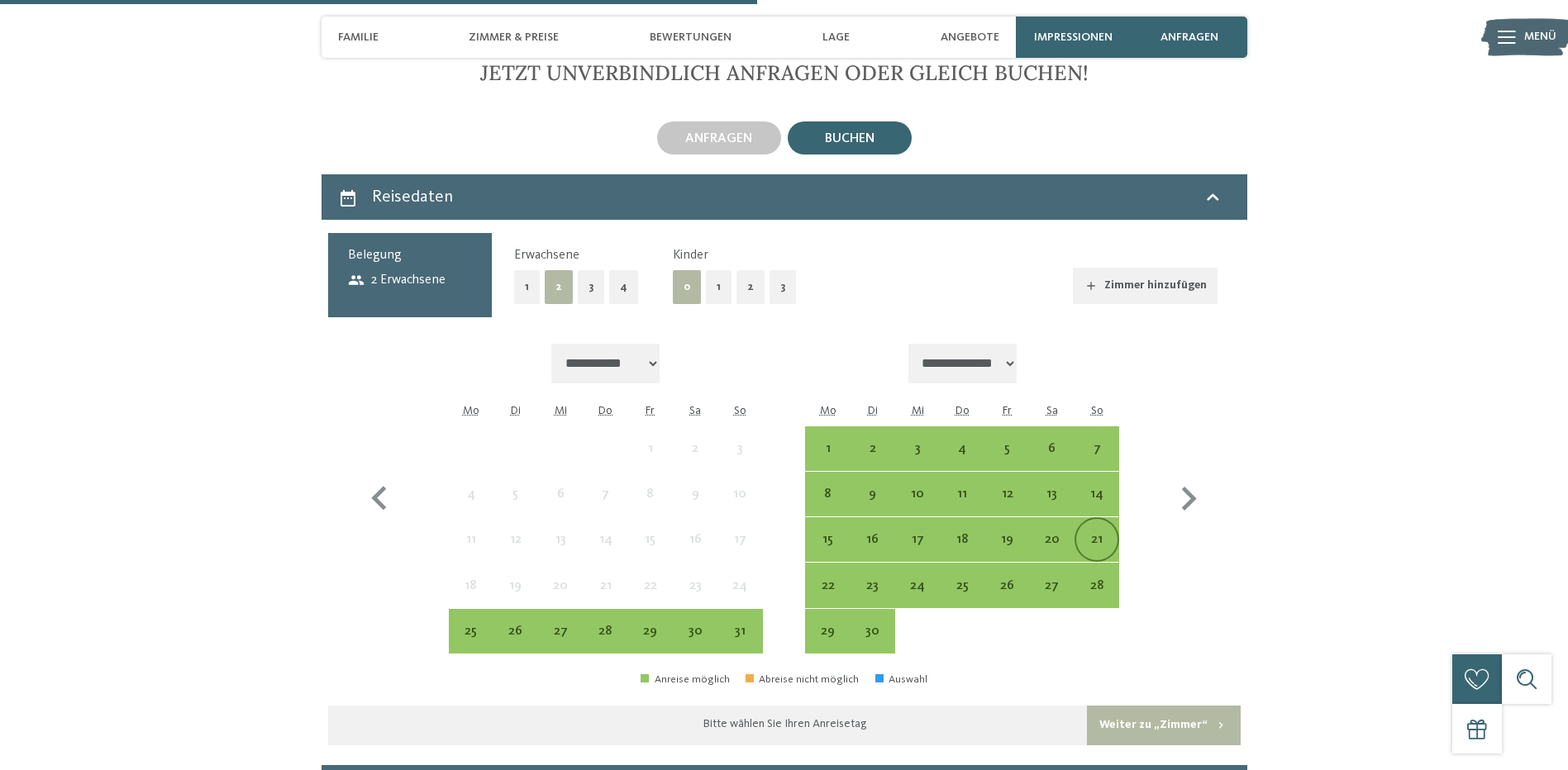
click at [1083, 519] on div "21" at bounding box center [1097, 540] width 42 height 42
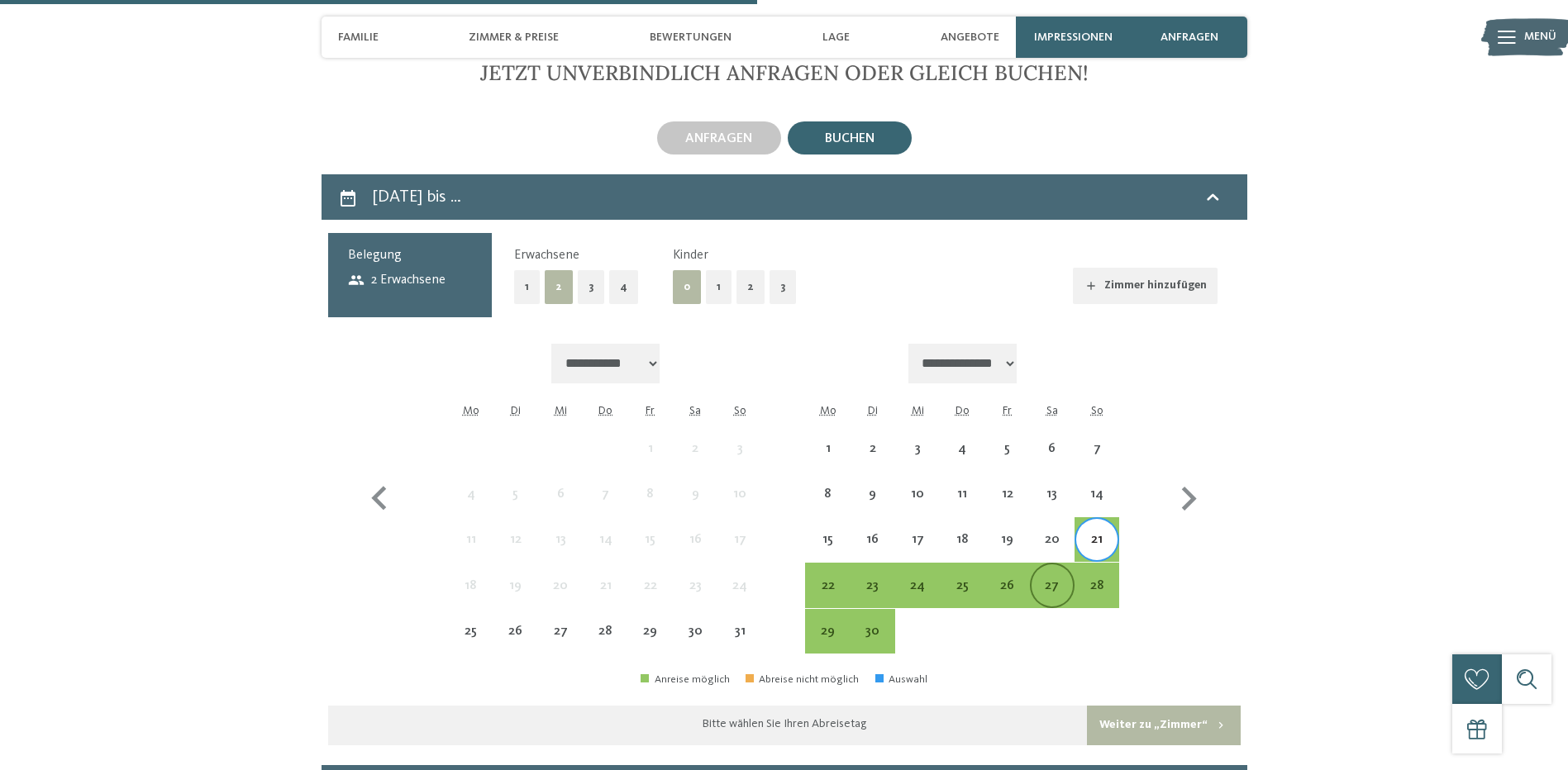
click at [1052, 579] on div "27" at bounding box center [1053, 600] width 42 height 42
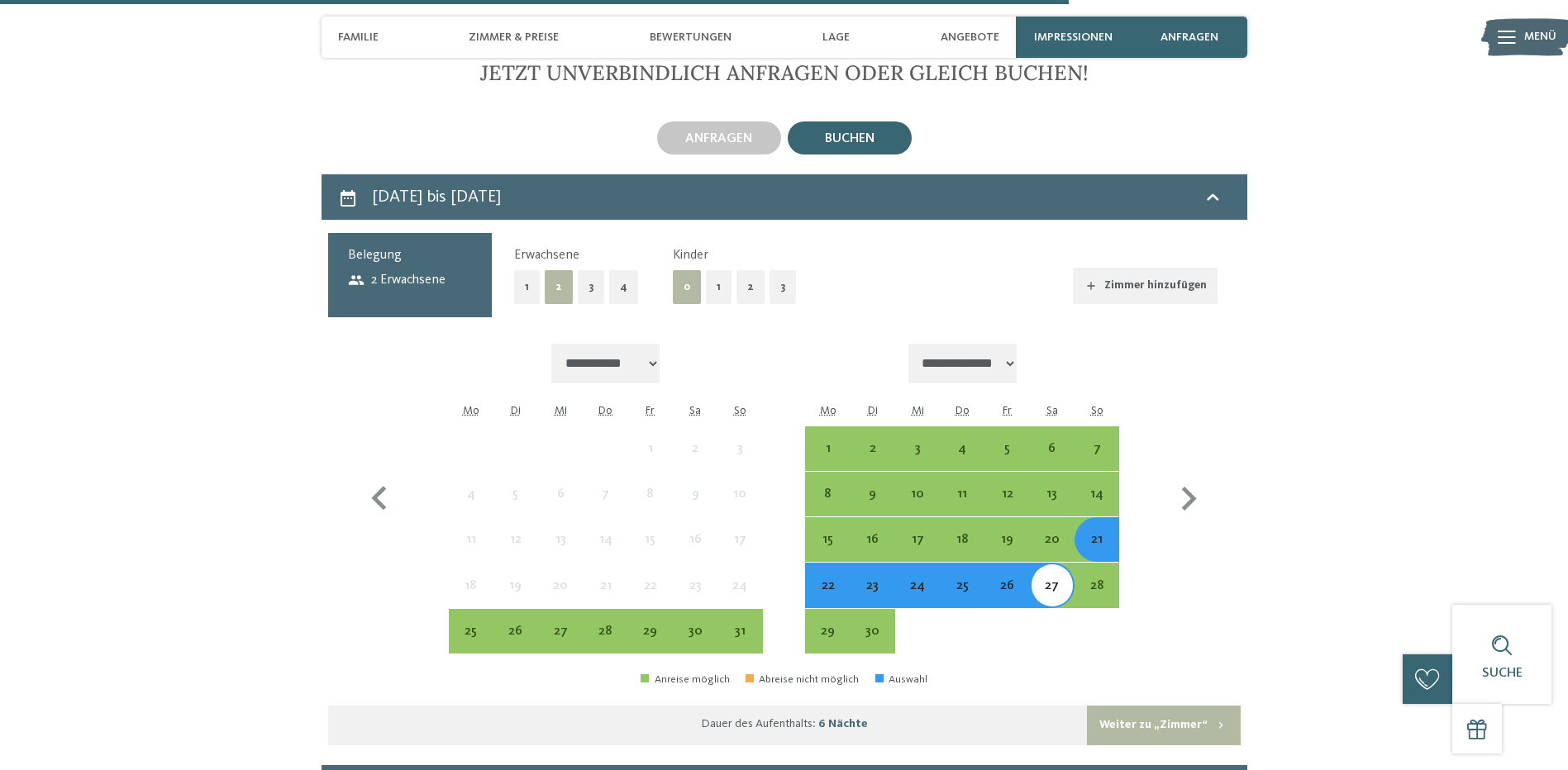
scroll to position [4545, 0]
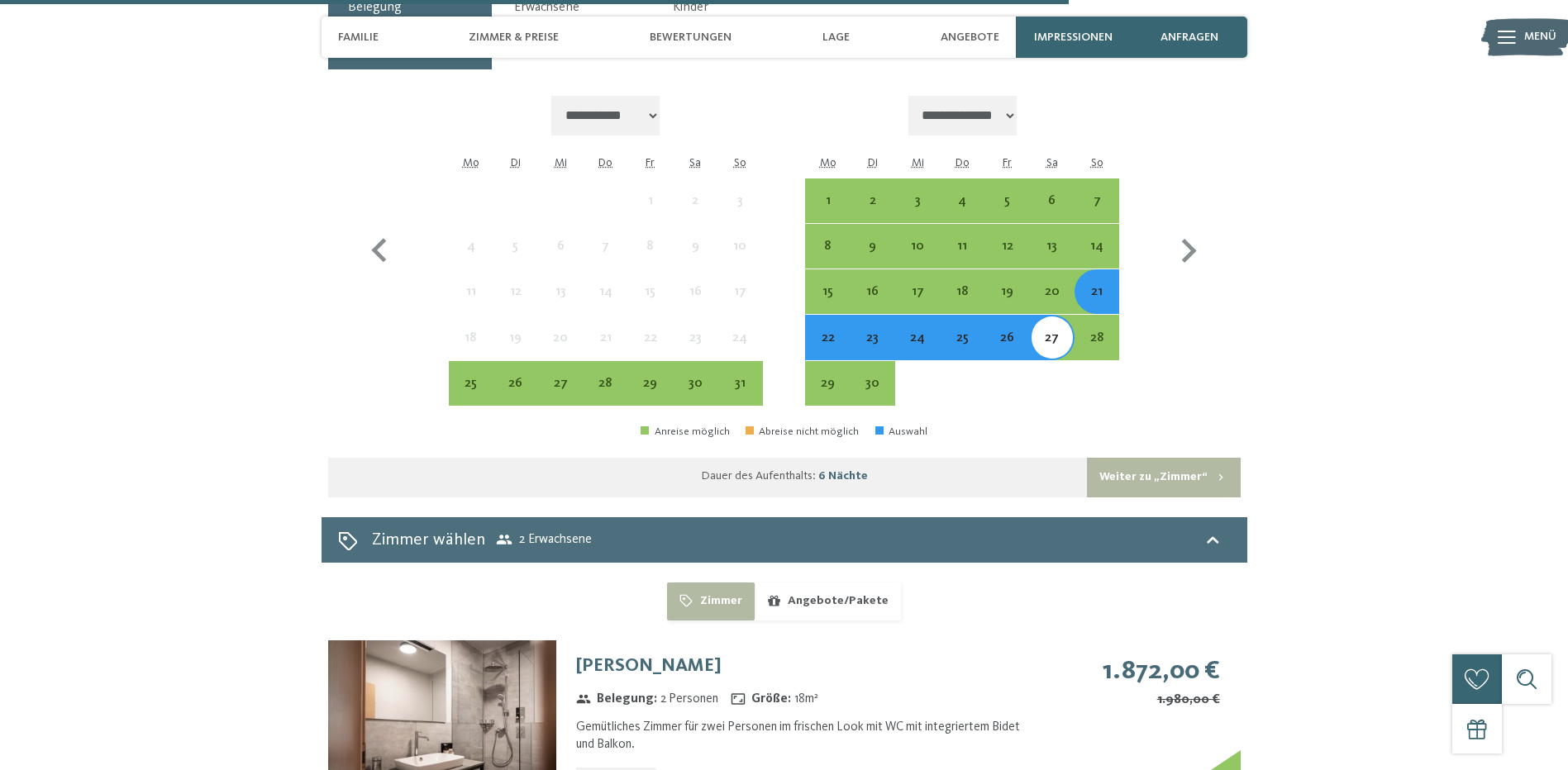
click at [488, 528] on span "Zimmer wählen 2 Erwachsene" at bounding box center [481, 540] width 220 height 24
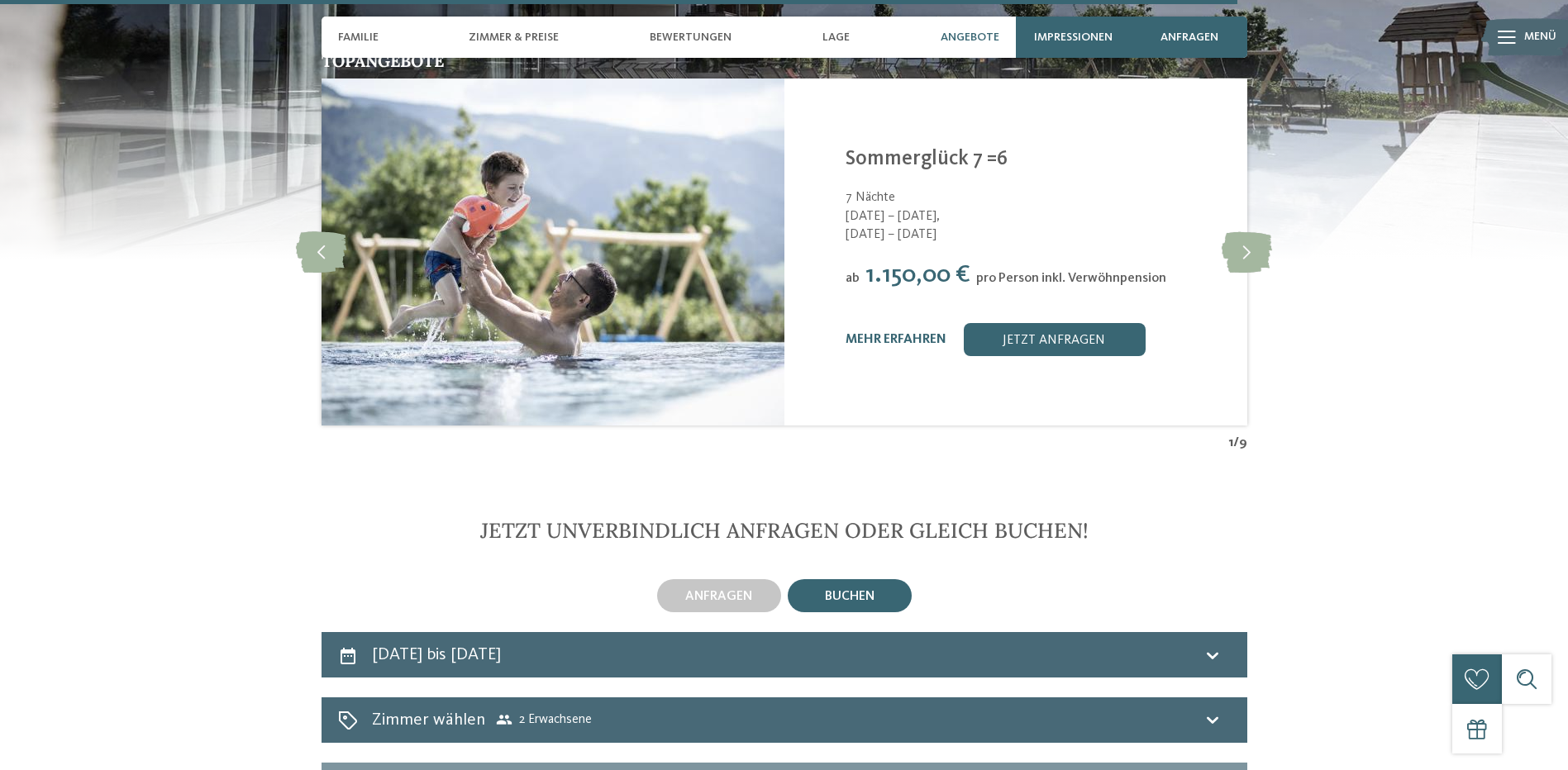
scroll to position [4004, 0]
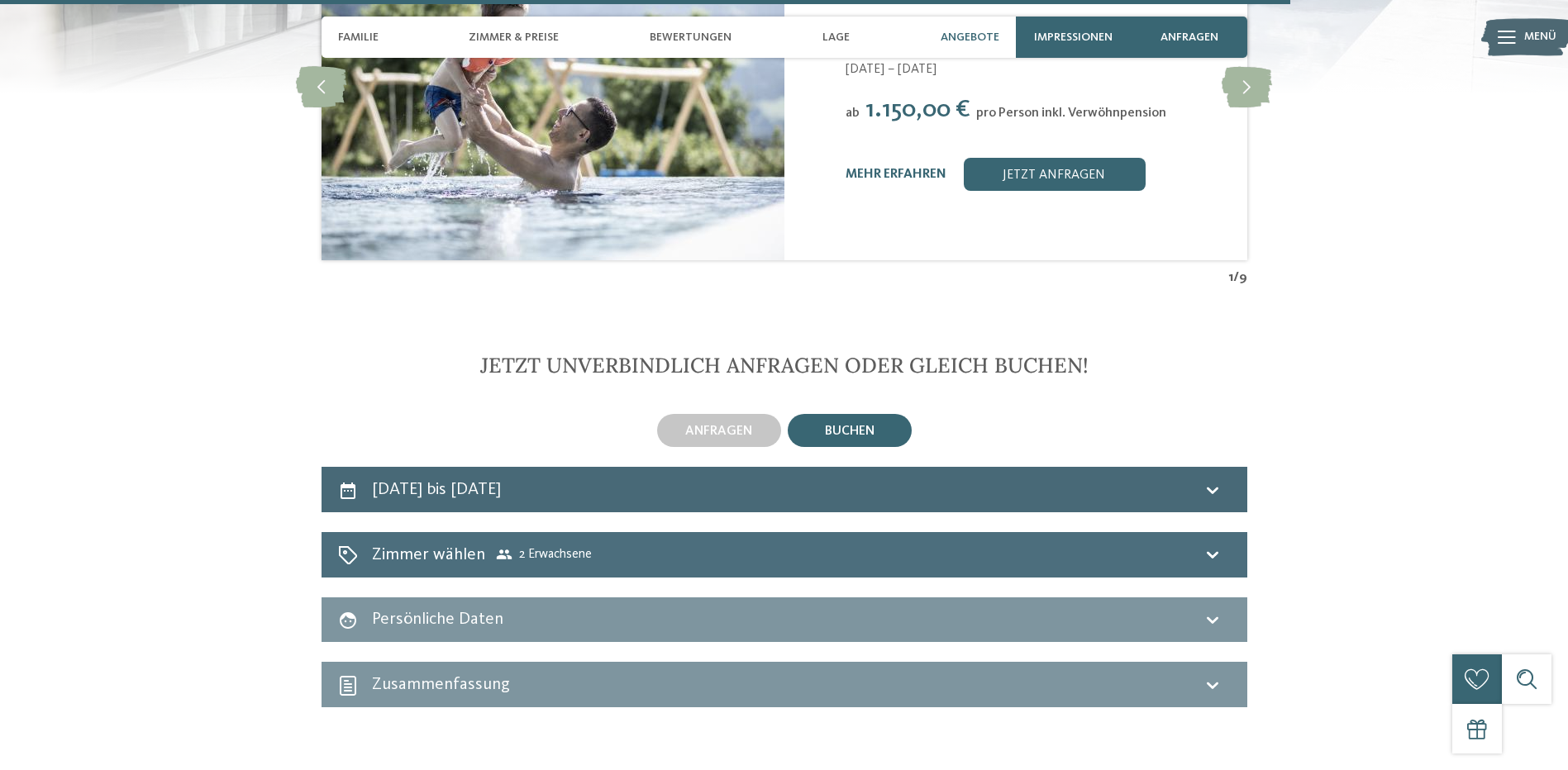
click at [1214, 552] on icon at bounding box center [1212, 555] width 11 height 7
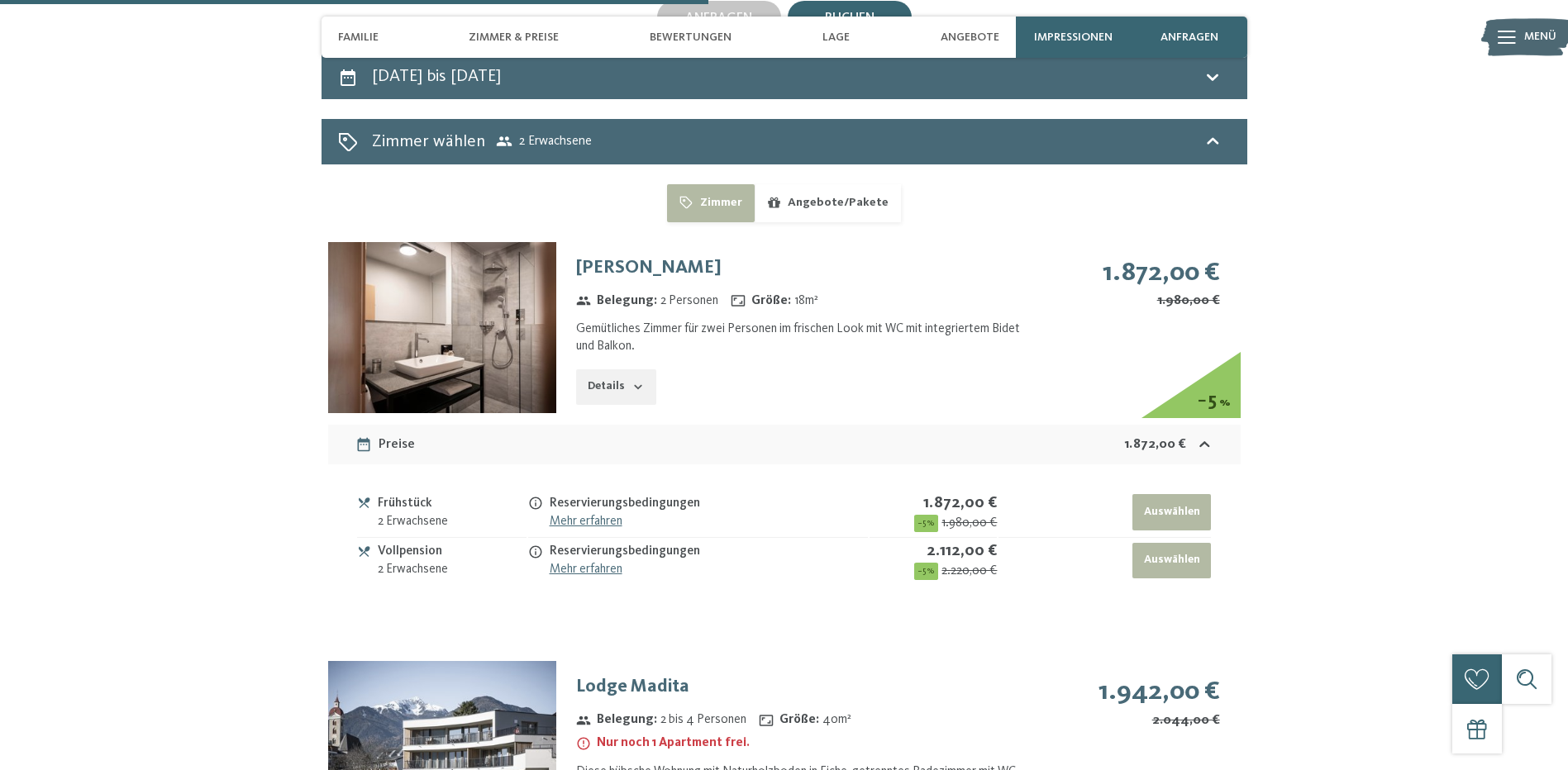
scroll to position [4500, 0]
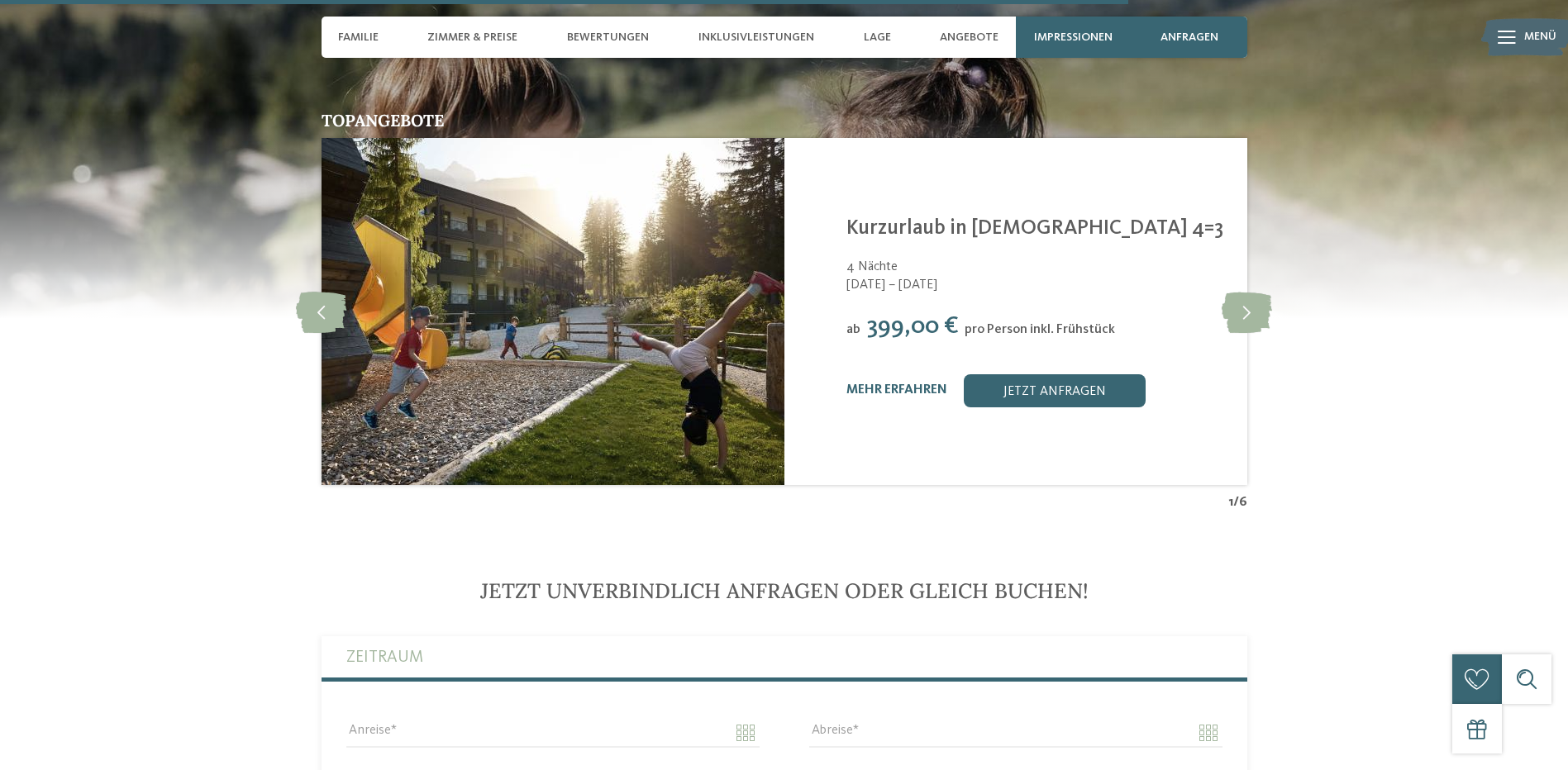
scroll to position [4296, 0]
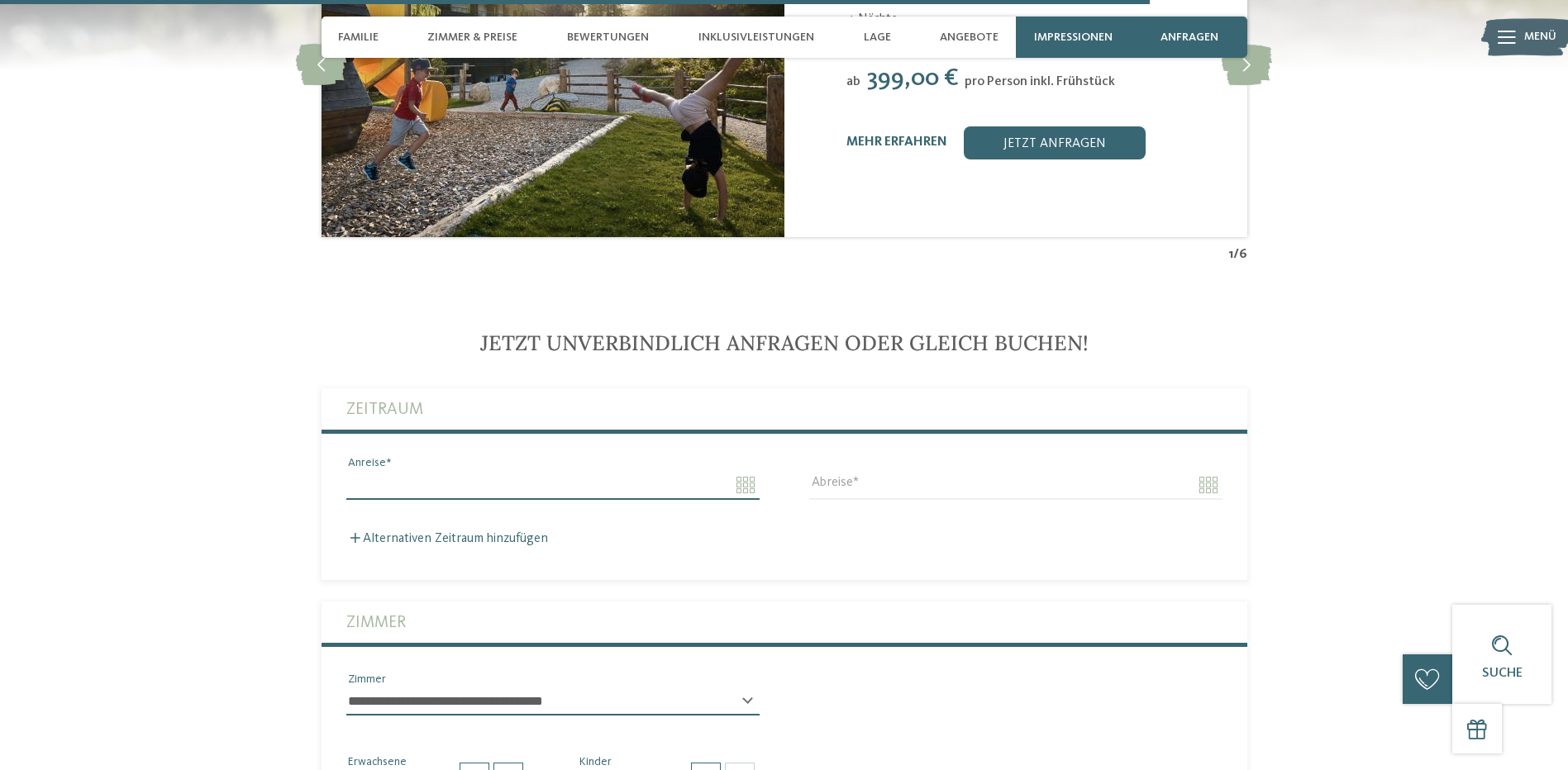
click at [741, 471] on input "Anreise" at bounding box center [553, 485] width 413 height 28
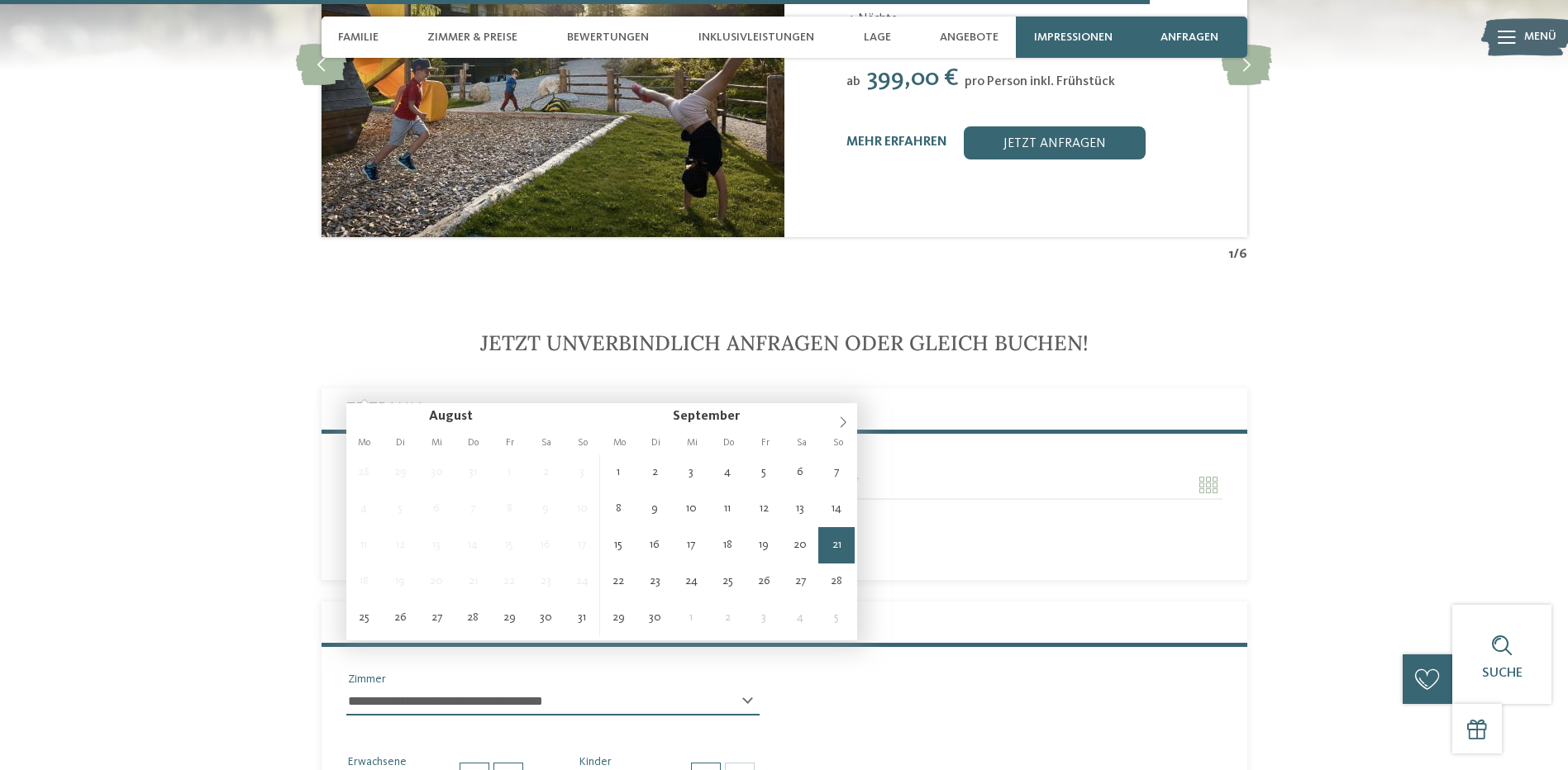
type input "**********"
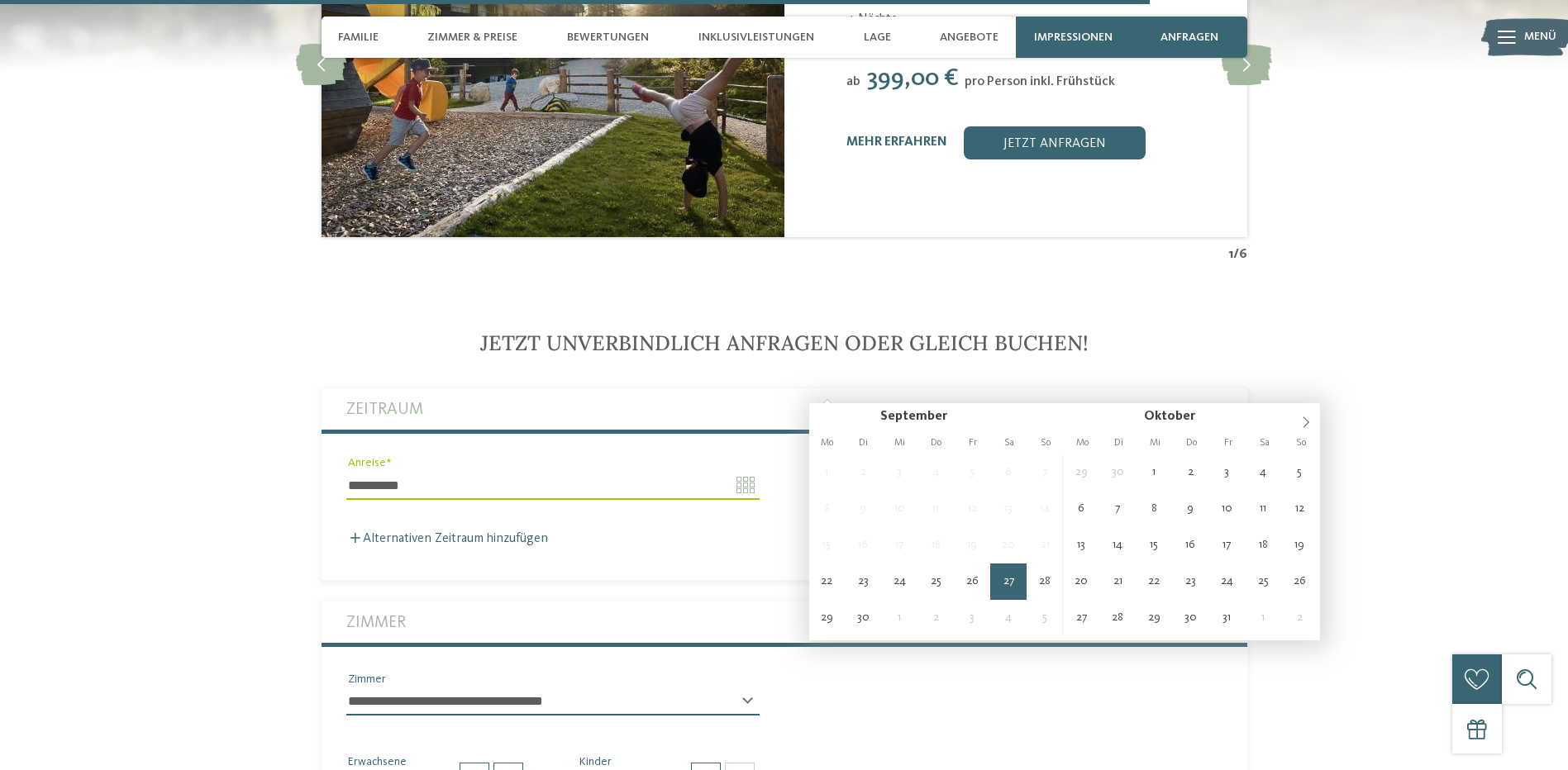
type input "**********"
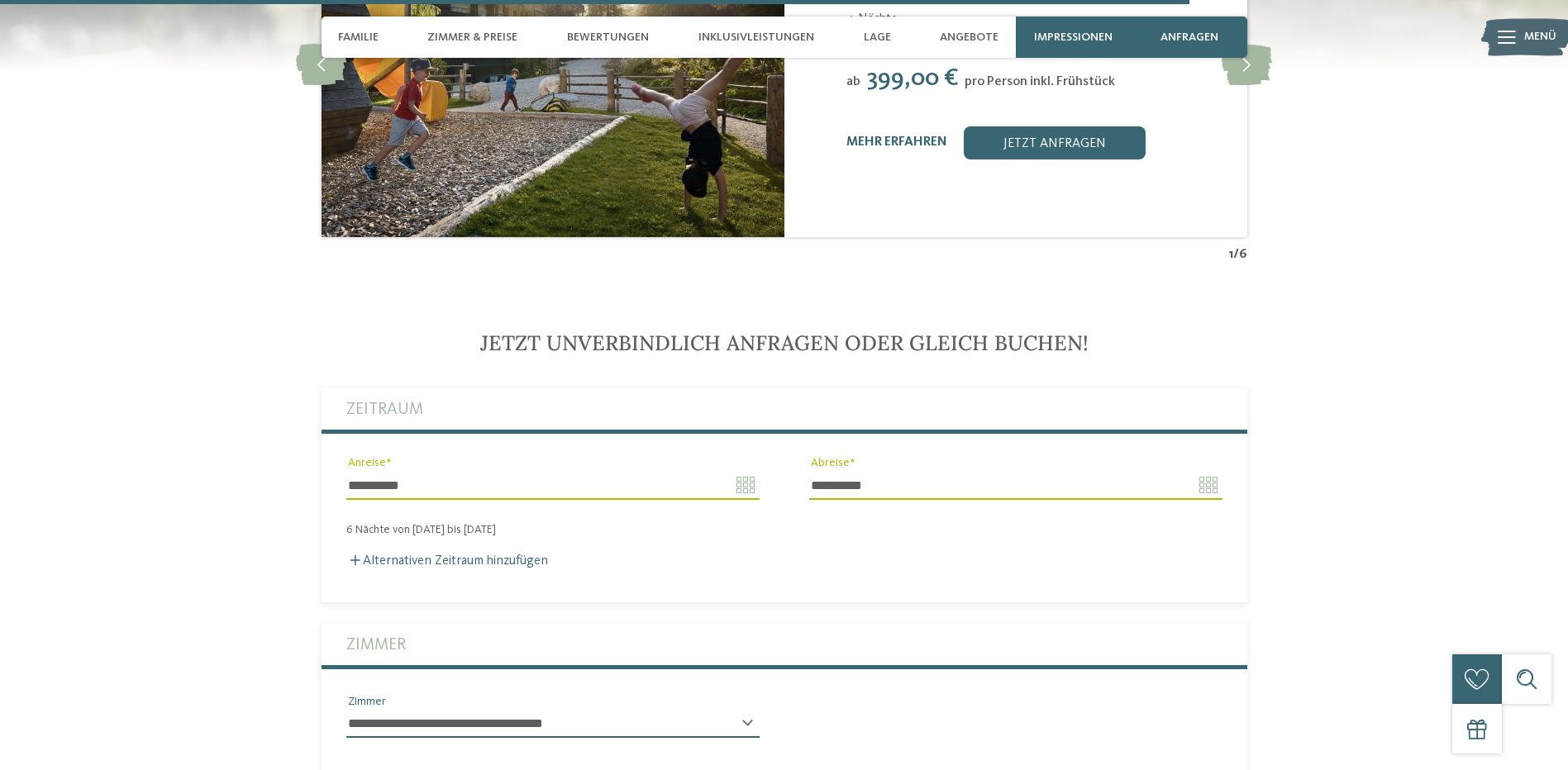
scroll to position [4545, 0]
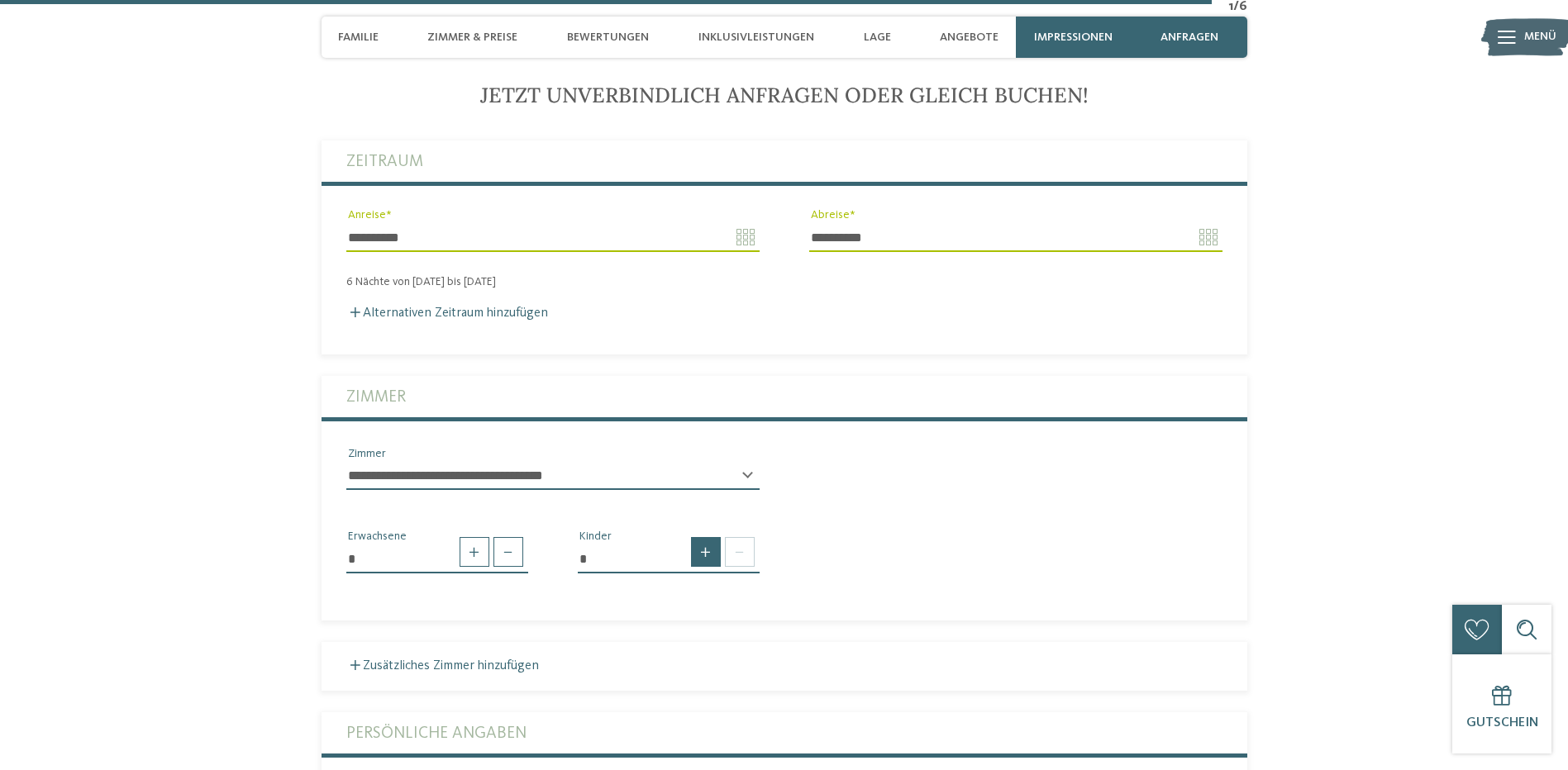
click at [704, 537] on span at bounding box center [706, 552] width 30 height 30
type input "*"
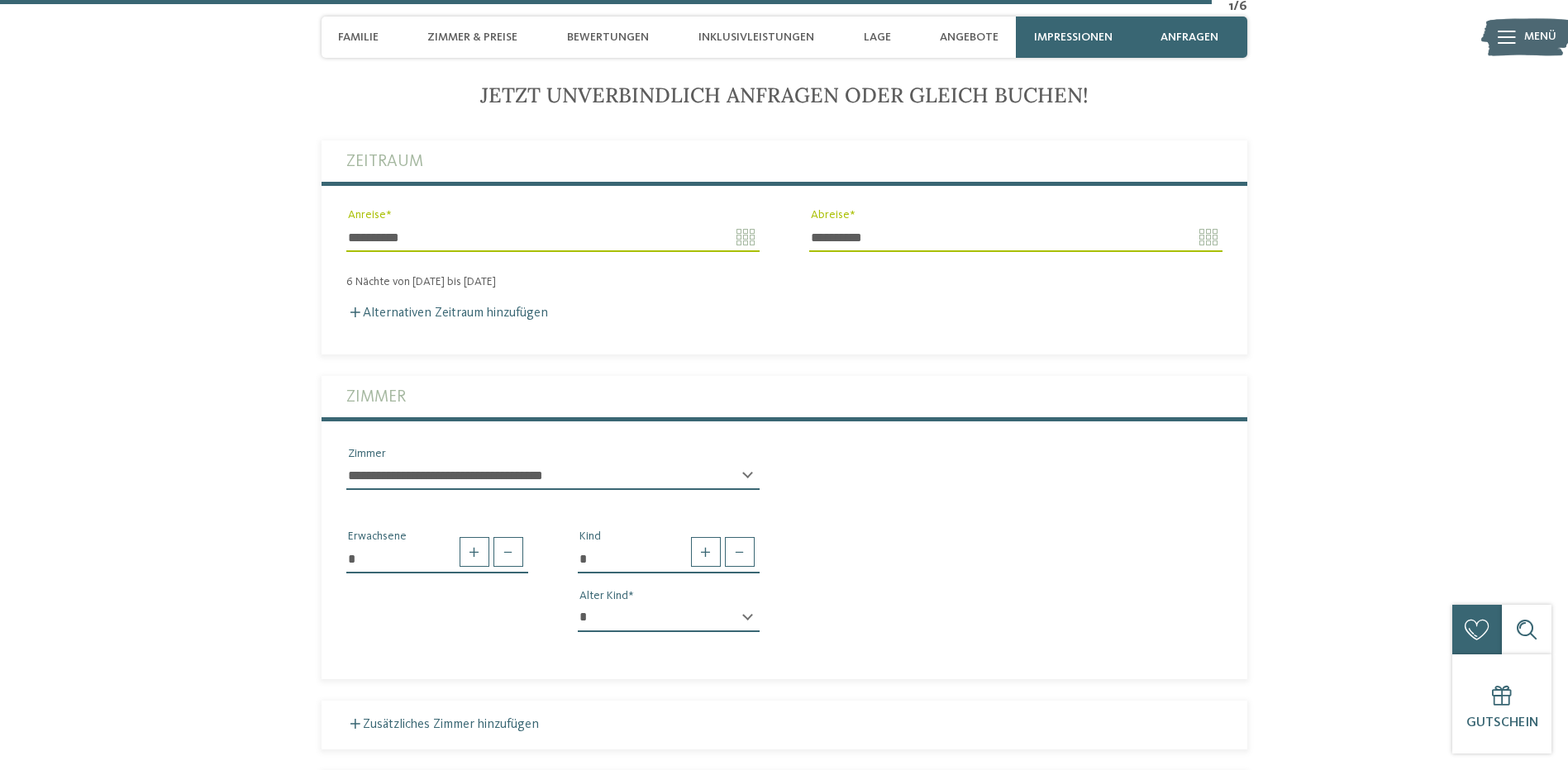
click at [676, 604] on select "* * * * * * * * * * * ** ** ** ** ** ** ** **" at bounding box center [668, 618] width 182 height 28
select select "*"
click at [578, 604] on select "* * * * * * * * * * * ** ** ** ** ** ** ** **" at bounding box center [668, 618] width 182 height 28
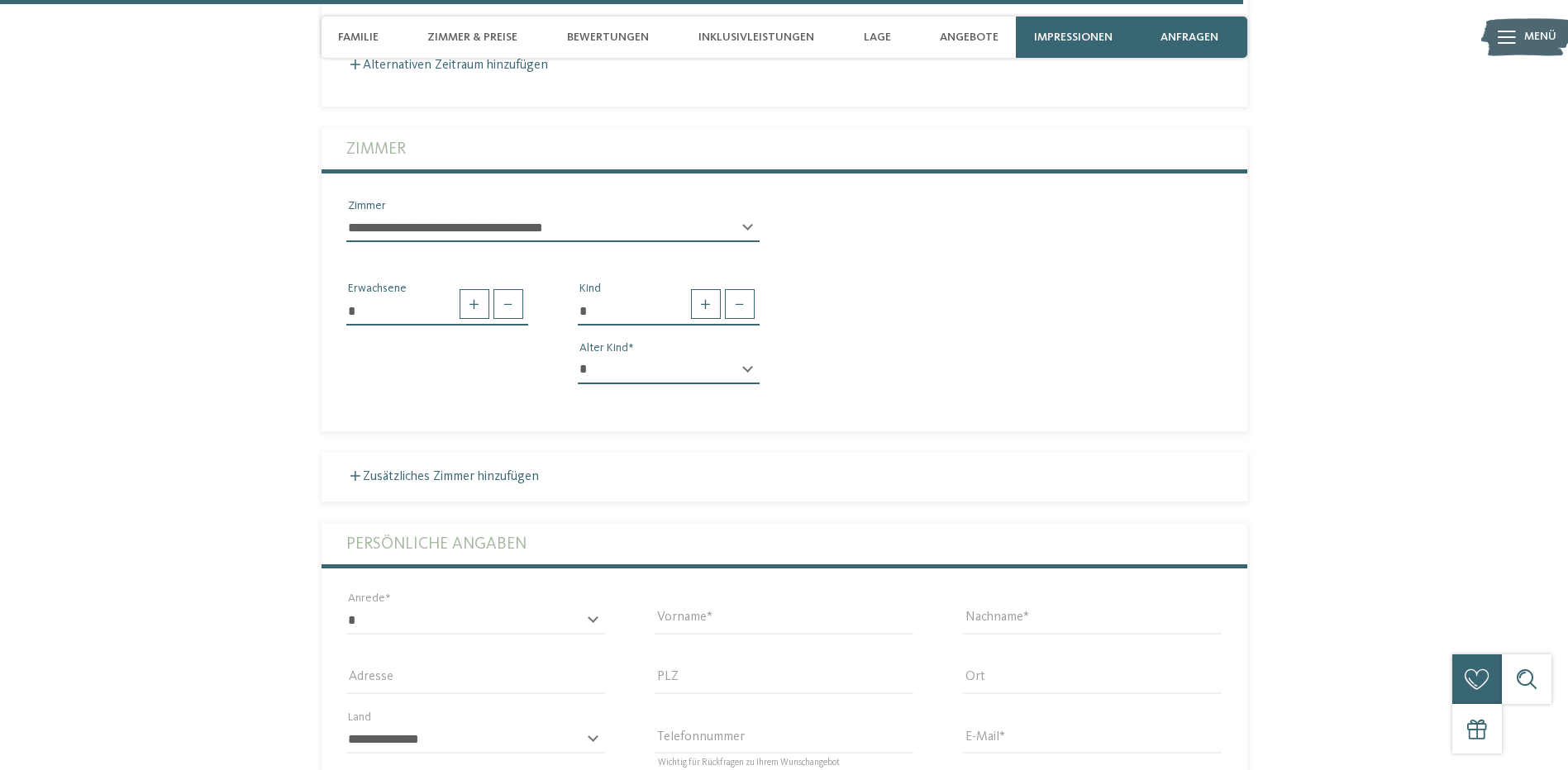
scroll to position [4710, 0]
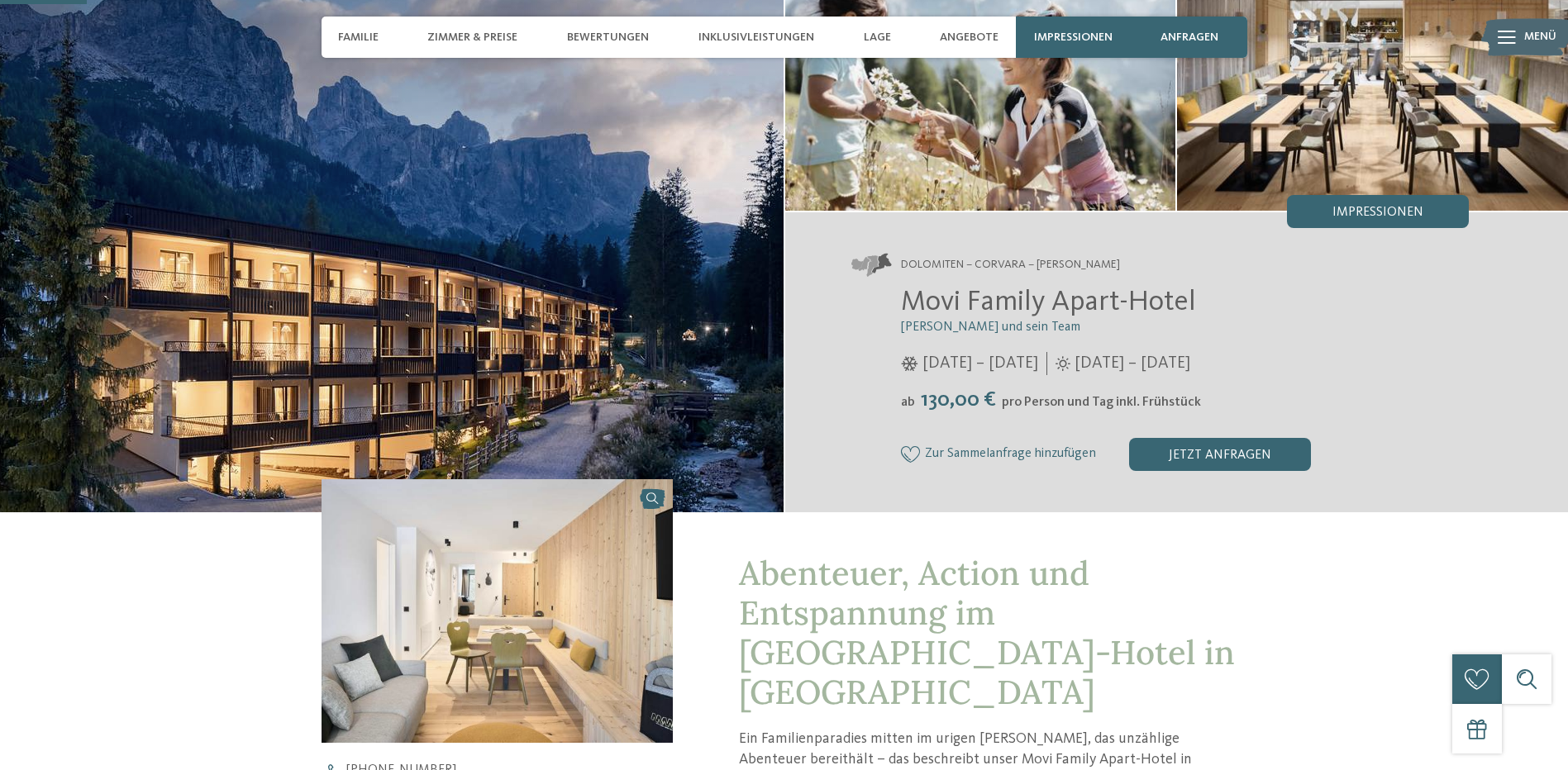
scroll to position [330, 0]
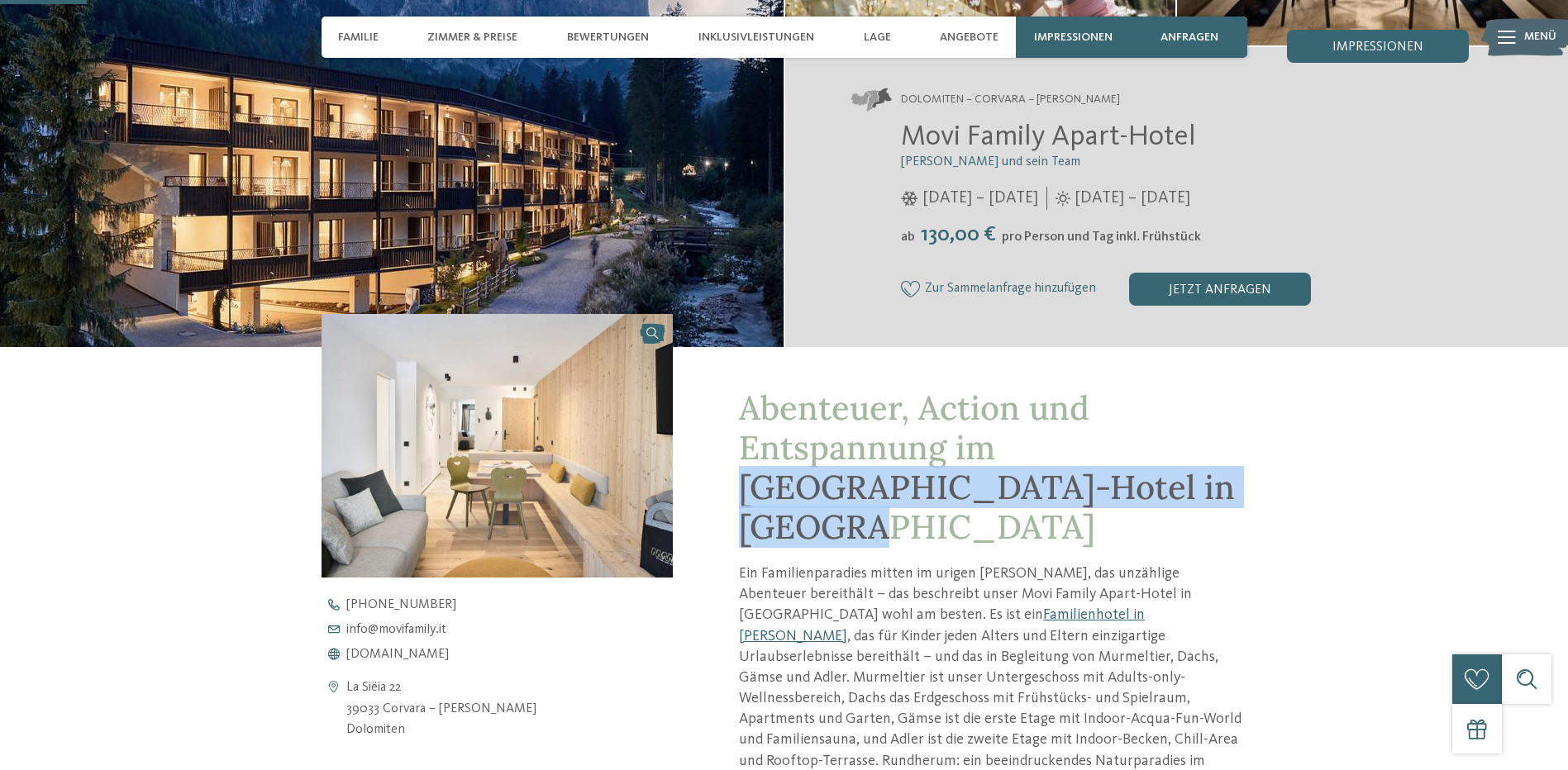
drag, startPoint x: 1002, startPoint y: 447, endPoint x: 1090, endPoint y: 481, distance: 94.3
click at [1090, 481] on span "Abenteuer, Action und Entspannung im Movi Family Apart-Hotel in Corvara" at bounding box center [986, 467] width 496 height 161
copy span "Movi Family Apart-Hotel in Corvara"
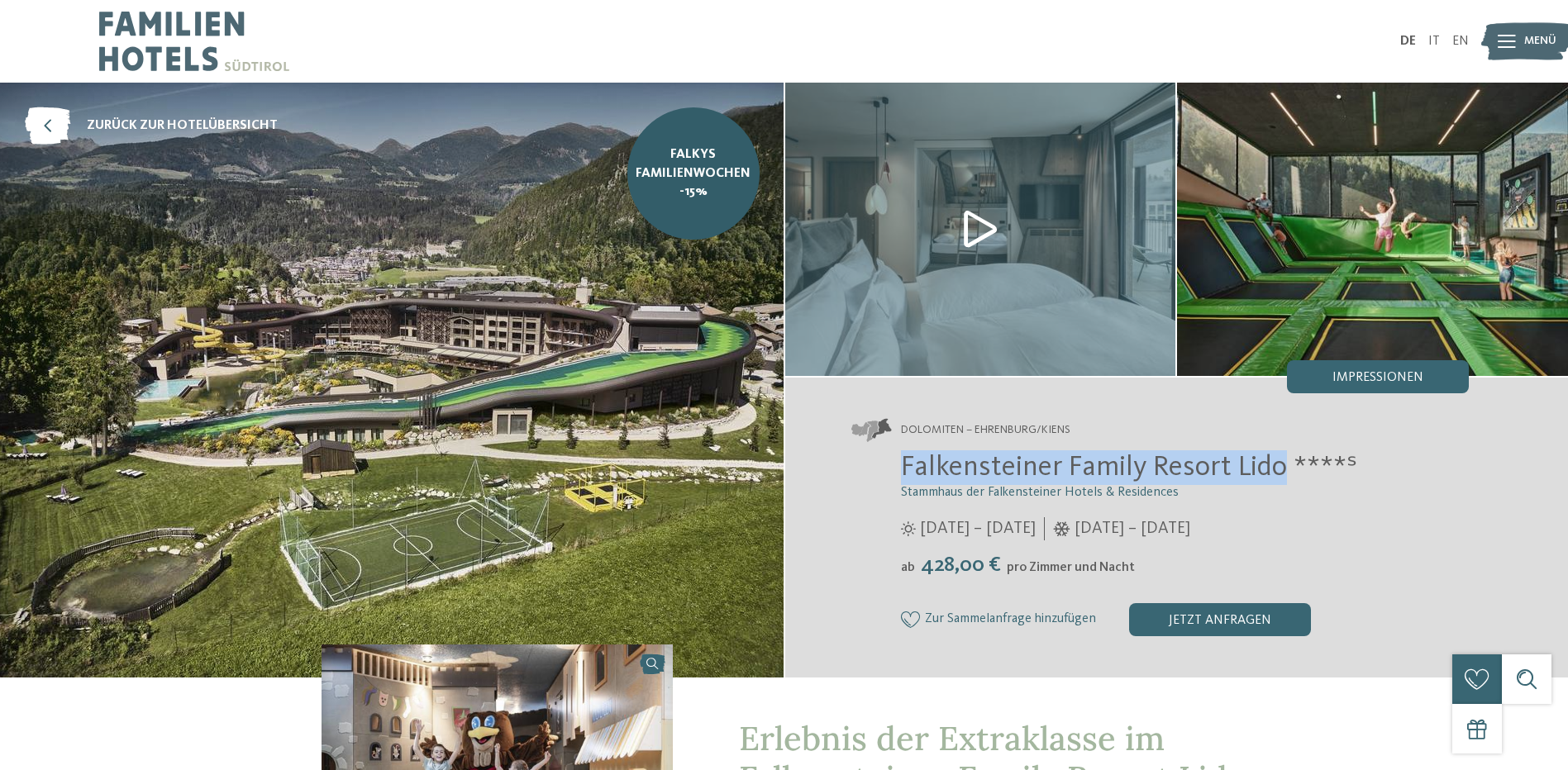
drag, startPoint x: 904, startPoint y: 464, endPoint x: 1286, endPoint y: 462, distance: 382.0
click at [1286, 462] on span "Falkensteiner Family Resort Lido ****ˢ" at bounding box center [1128, 467] width 456 height 29
copy span "Falkensteiner Family Resort Lido"
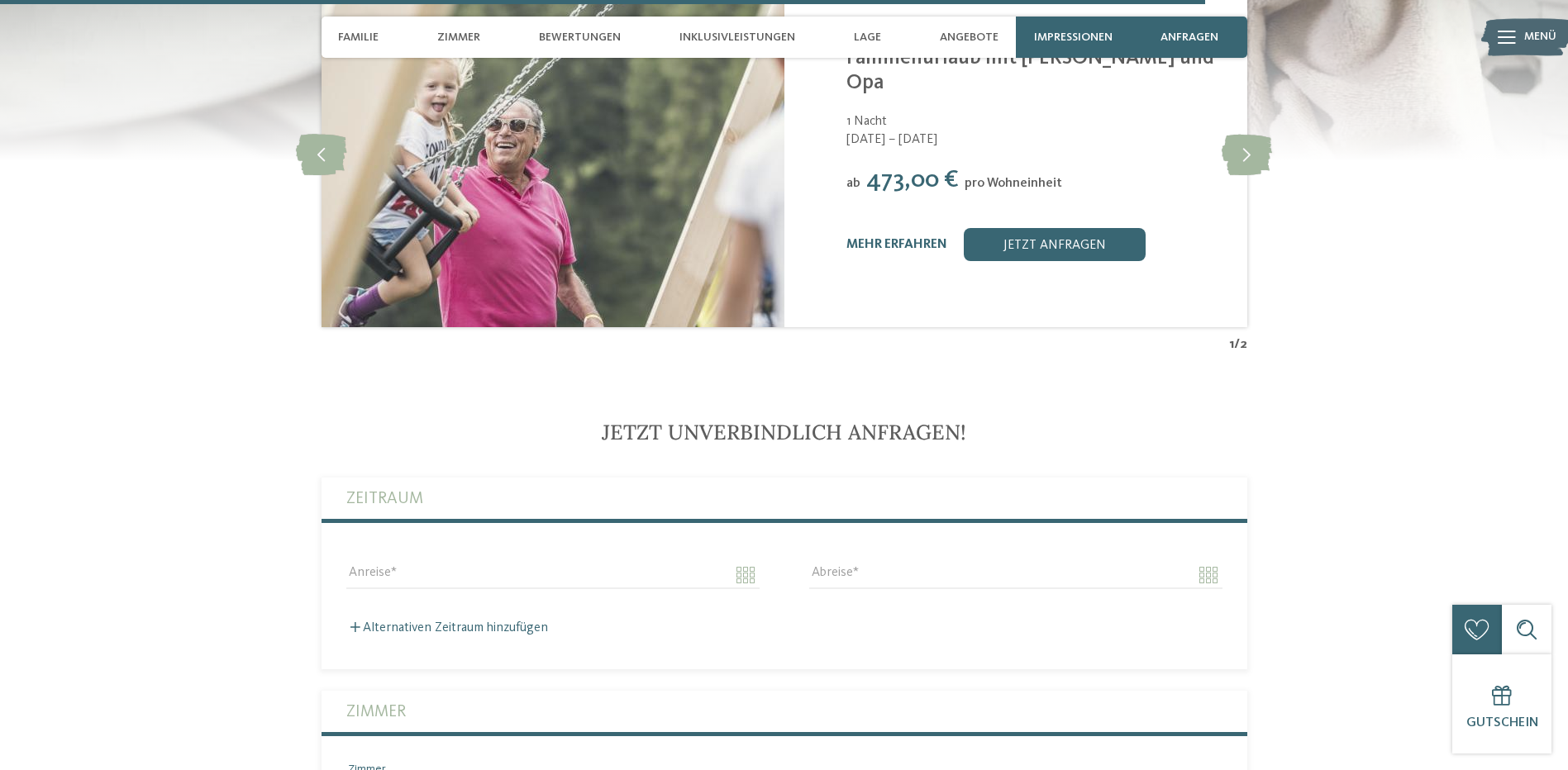
scroll to position [4545, 0]
